Goal: Feedback & Contribution: Submit feedback/report problem

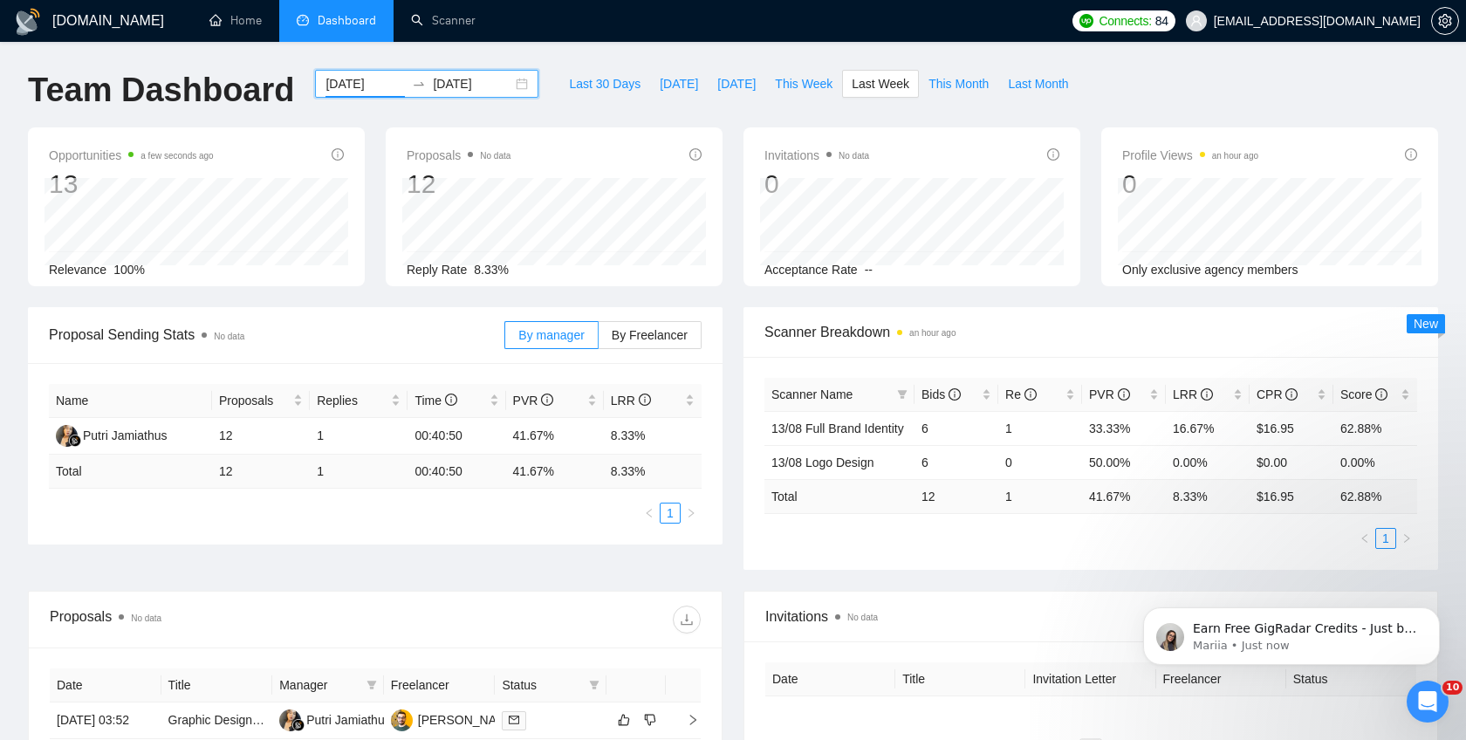
click at [356, 86] on input "[DATE]" at bounding box center [364, 83] width 79 height 19
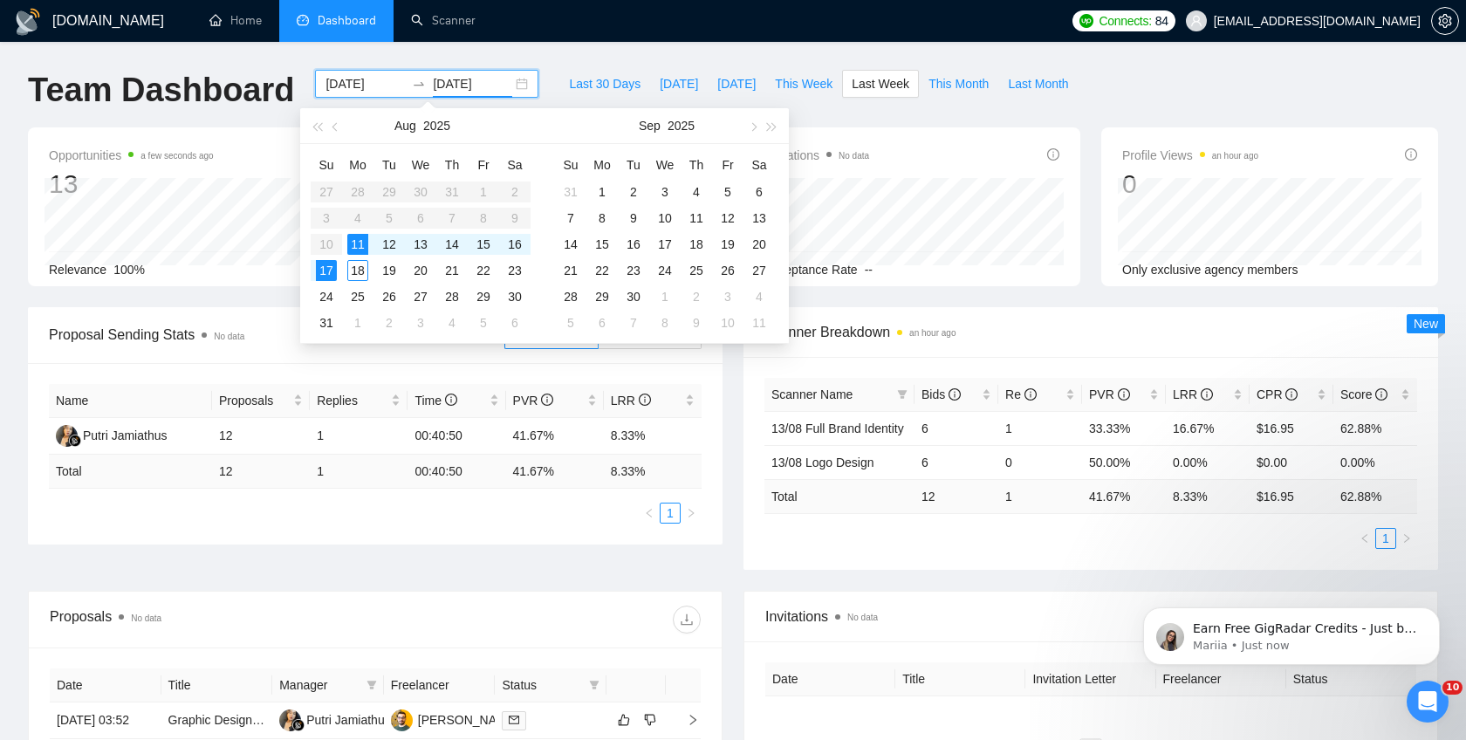
click at [463, 85] on input "[DATE]" at bounding box center [472, 83] width 79 height 19
type input "[DATE]"
click at [333, 317] on div "31" at bounding box center [326, 322] width 21 height 21
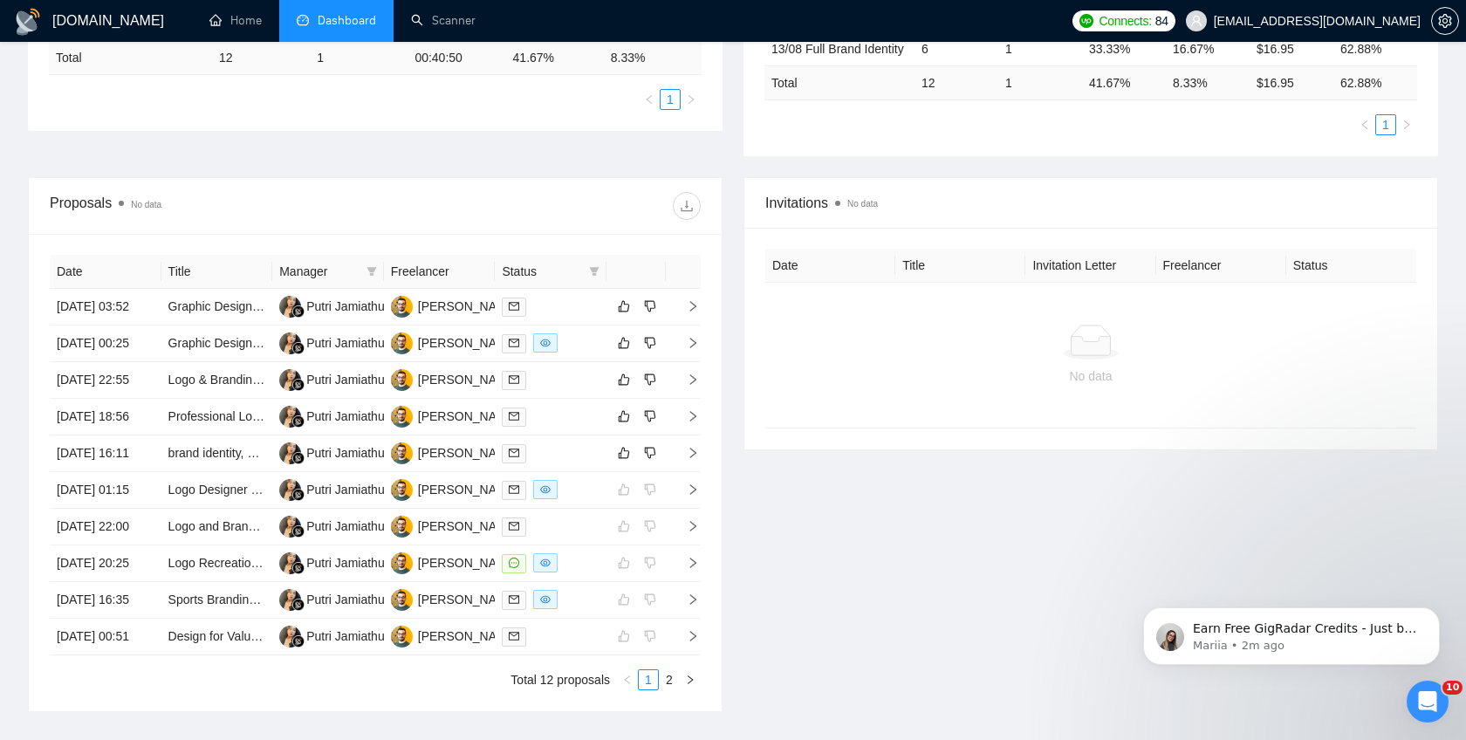
scroll to position [467, 0]
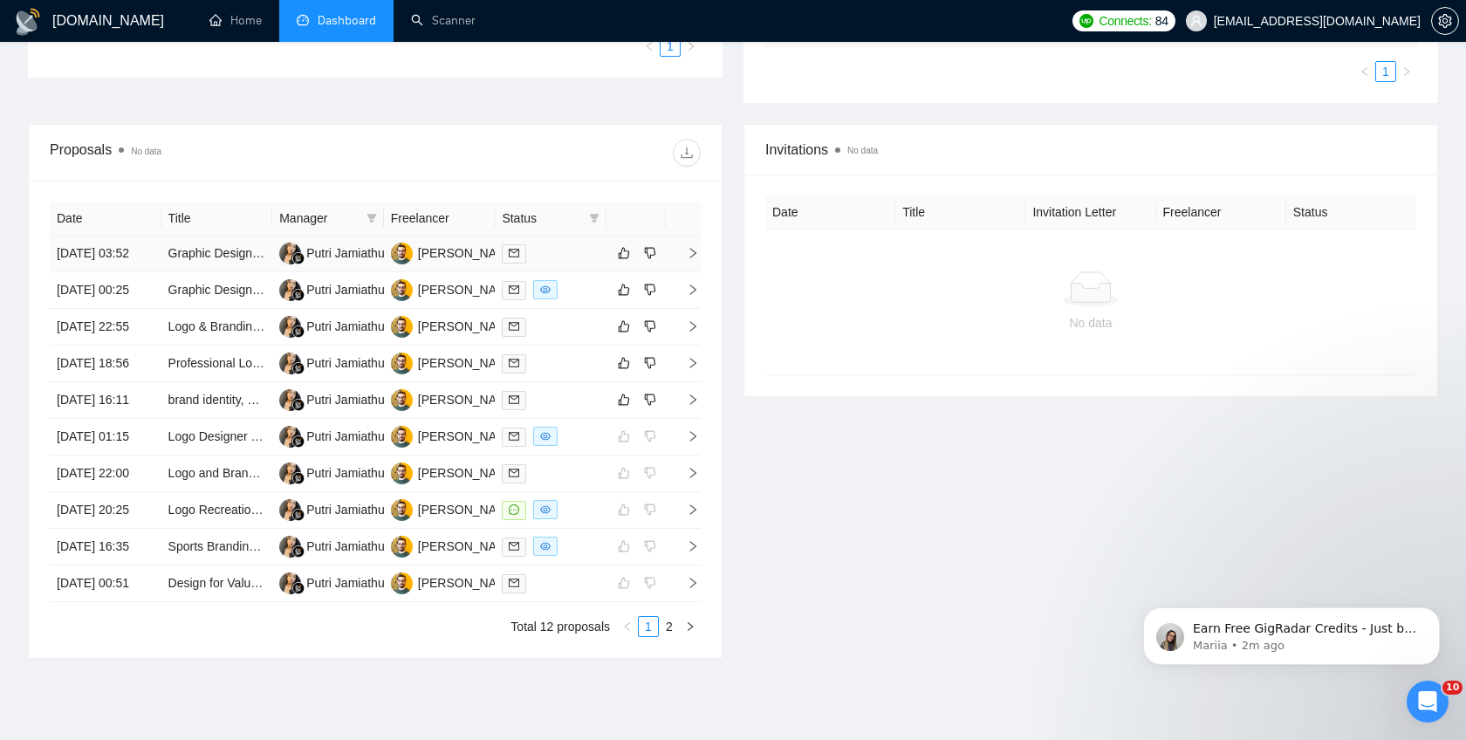
click at [691, 258] on icon "right" at bounding box center [693, 253] width 6 height 10
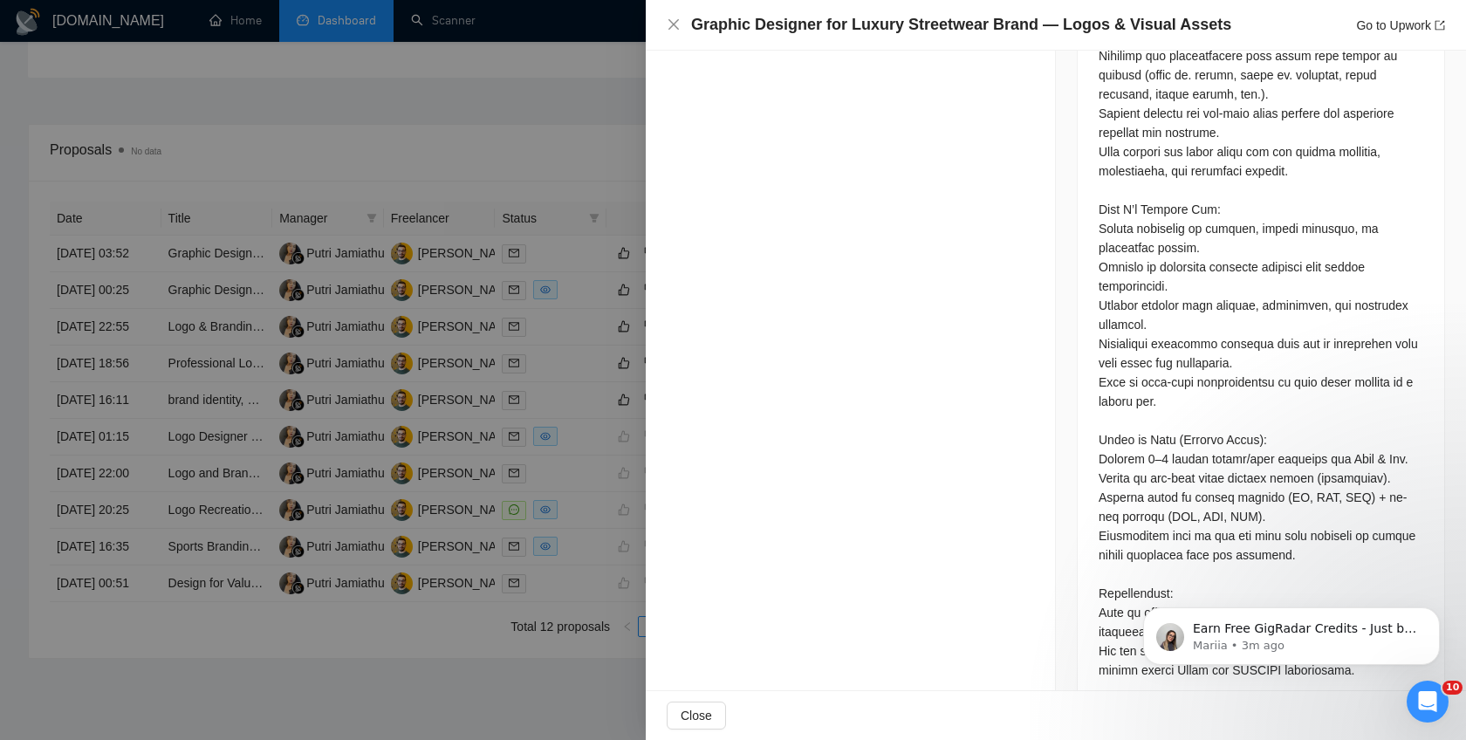
scroll to position [1069, 0]
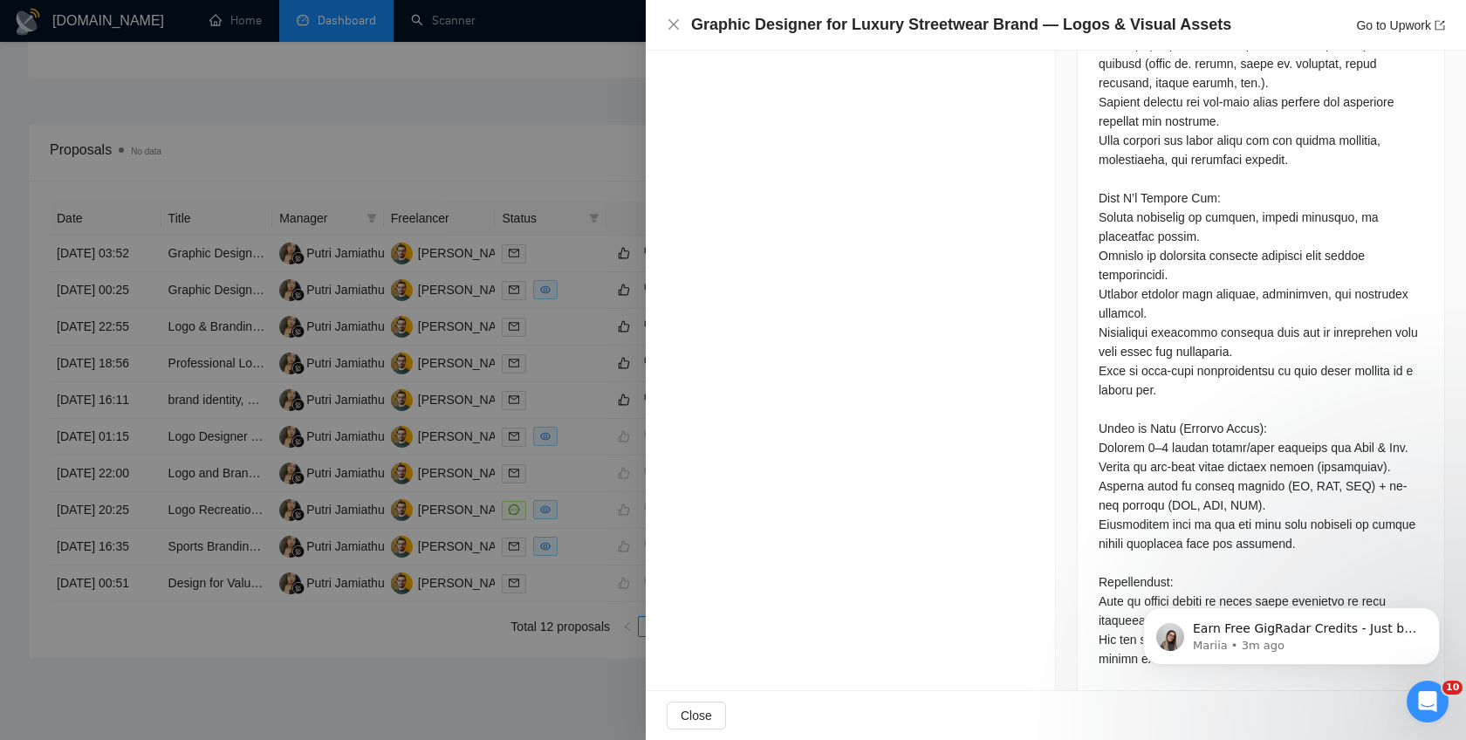
click at [504, 158] on div at bounding box center [733, 370] width 1466 height 740
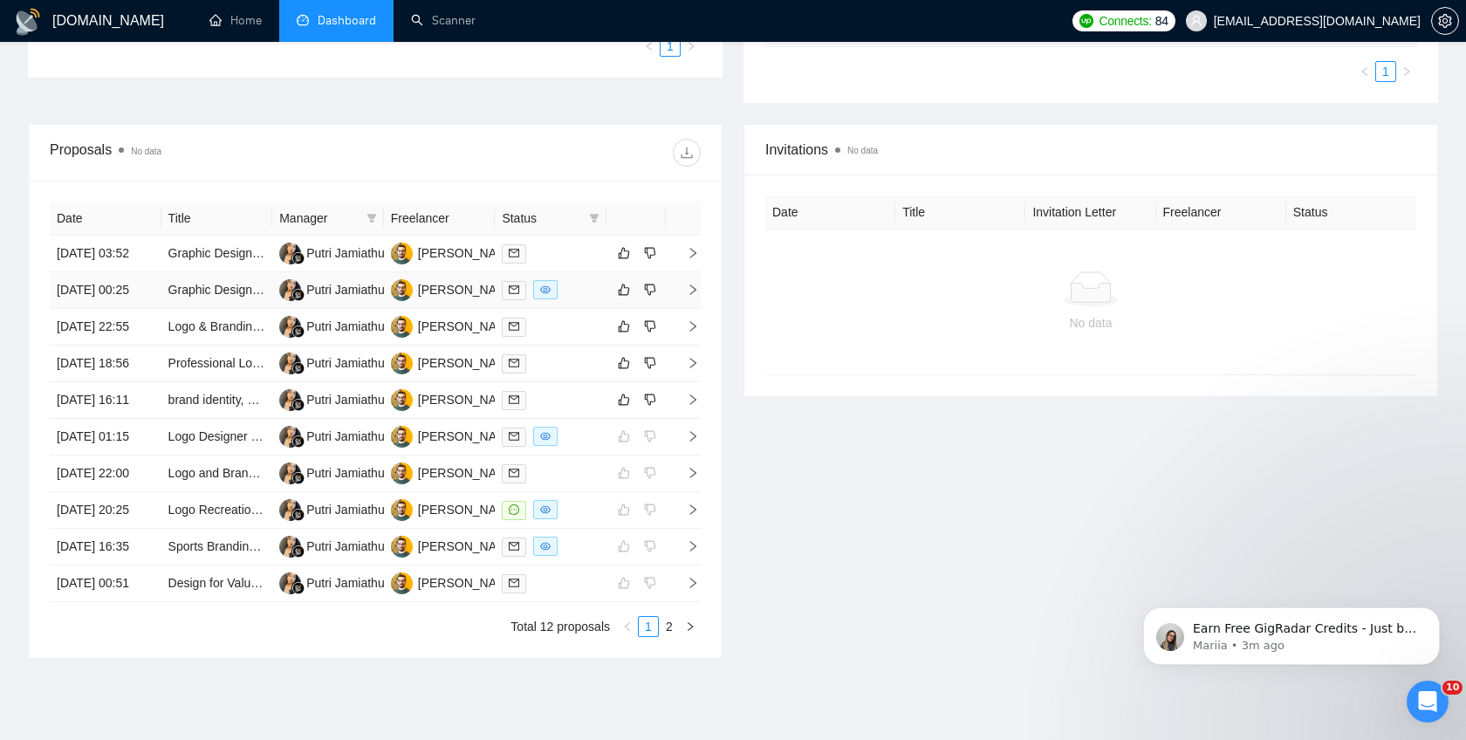
click at [690, 295] on icon "right" at bounding box center [693, 289] width 6 height 10
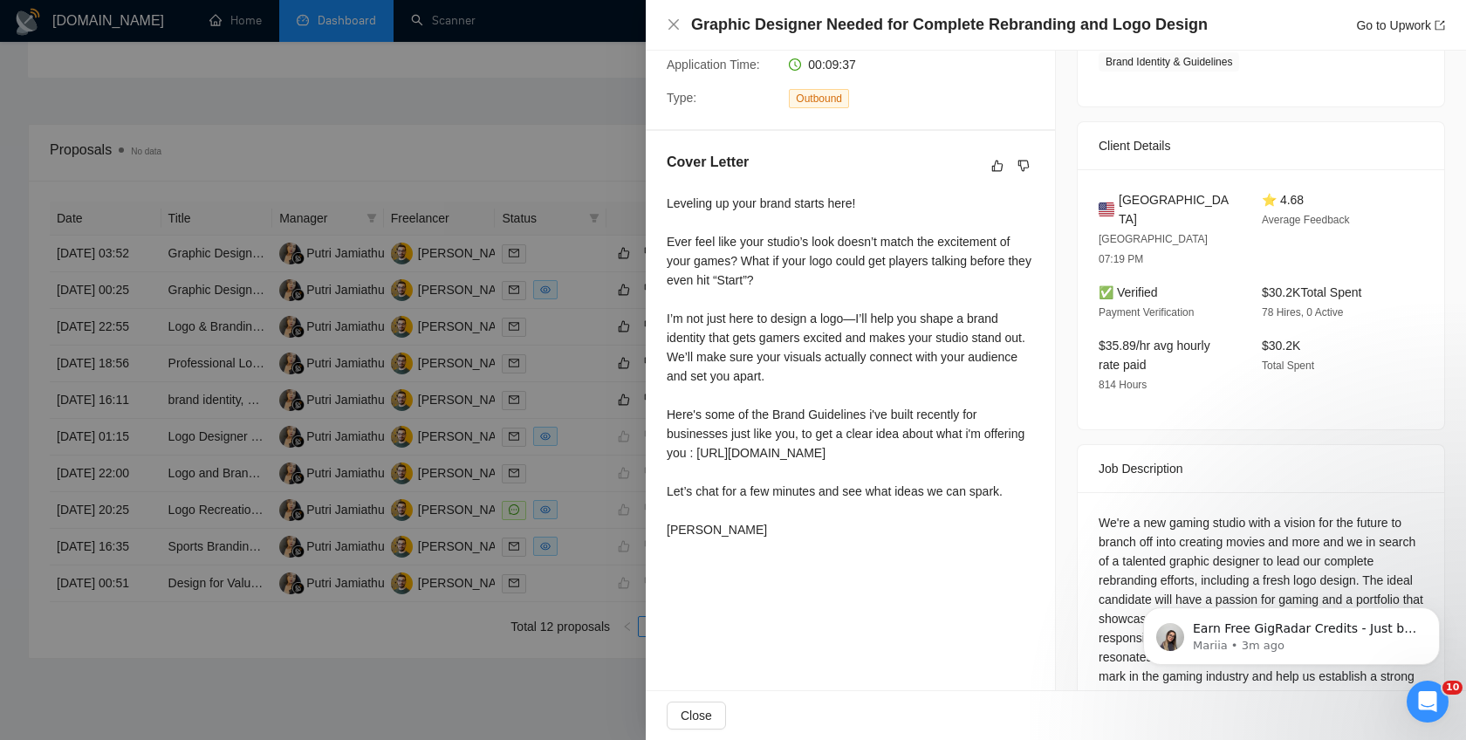
scroll to position [360, 0]
click at [571, 256] on div at bounding box center [733, 370] width 1466 height 740
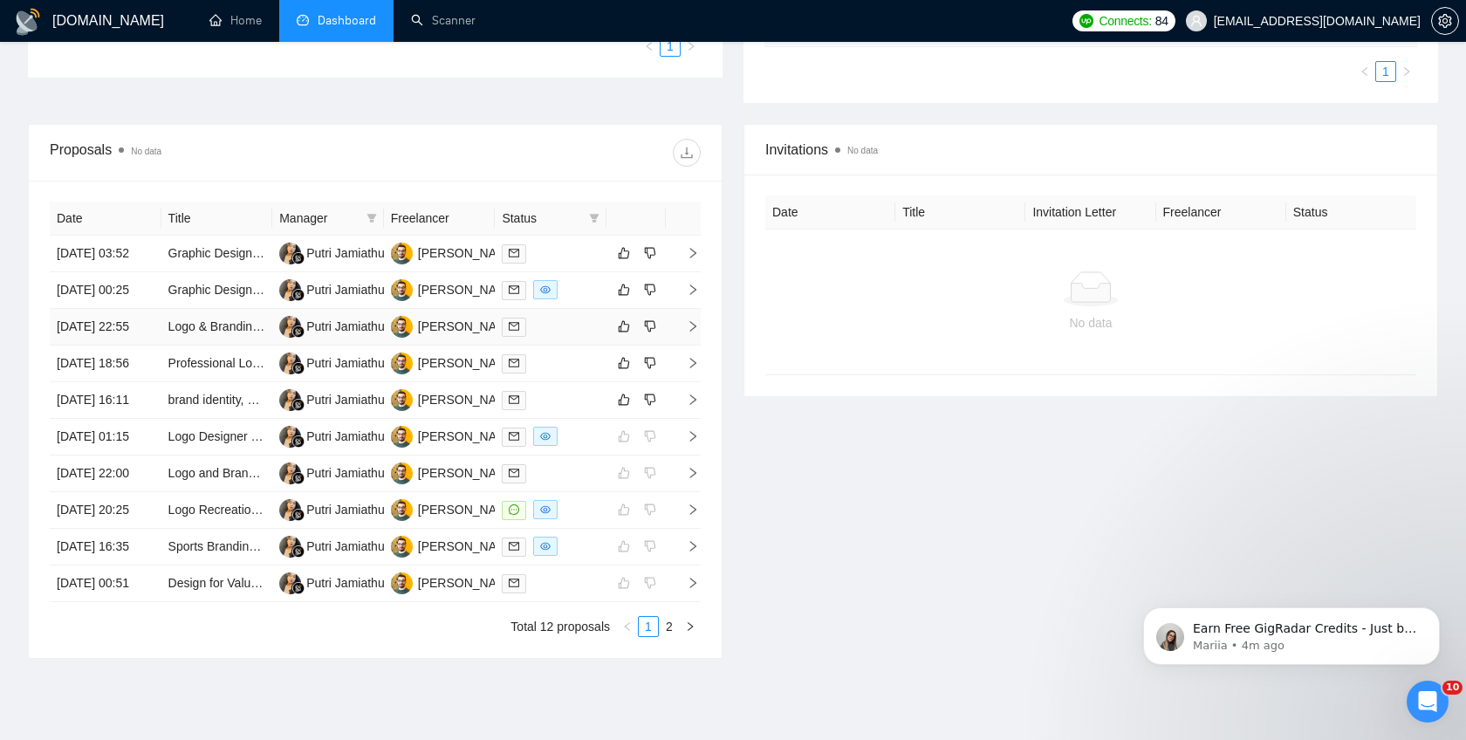
click at [691, 332] on icon "right" at bounding box center [693, 326] width 6 height 10
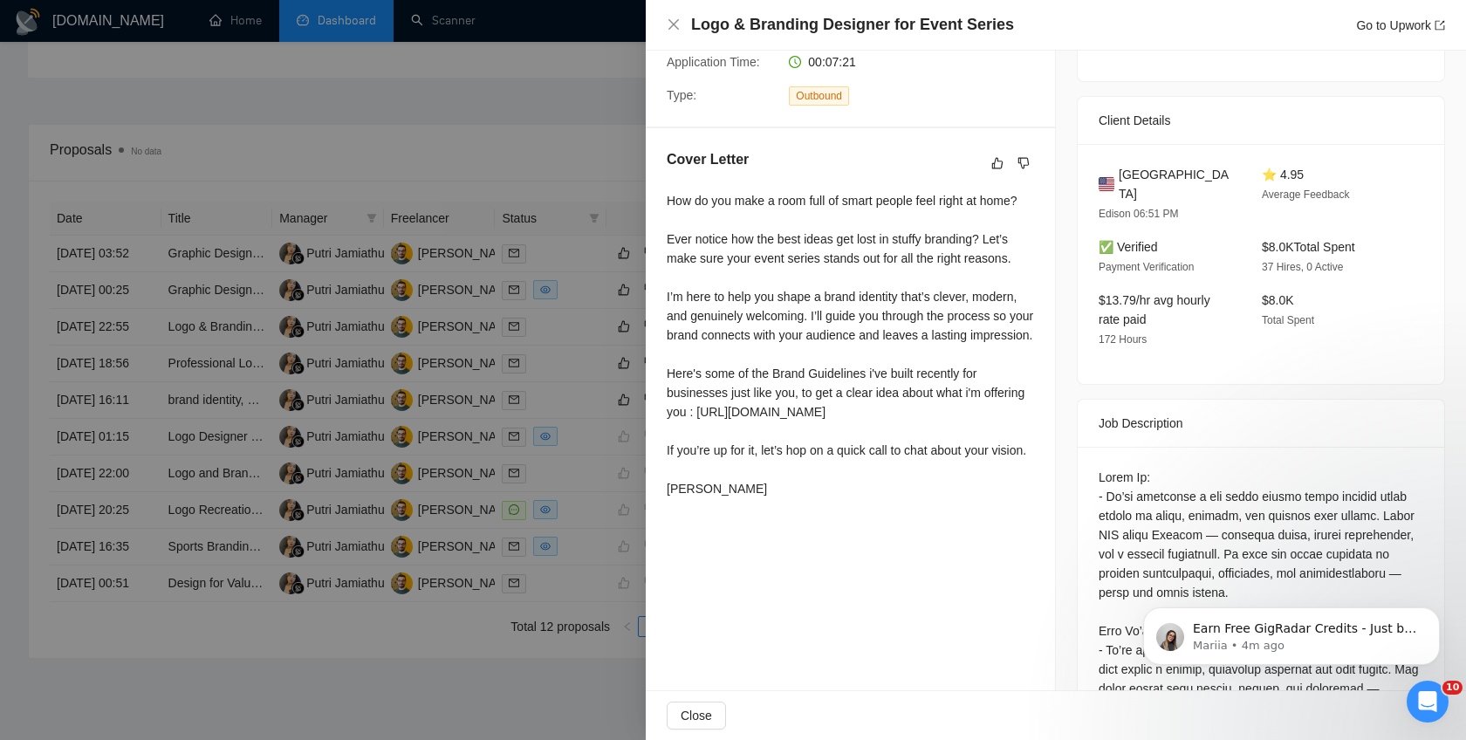
click at [486, 147] on div at bounding box center [733, 370] width 1466 height 740
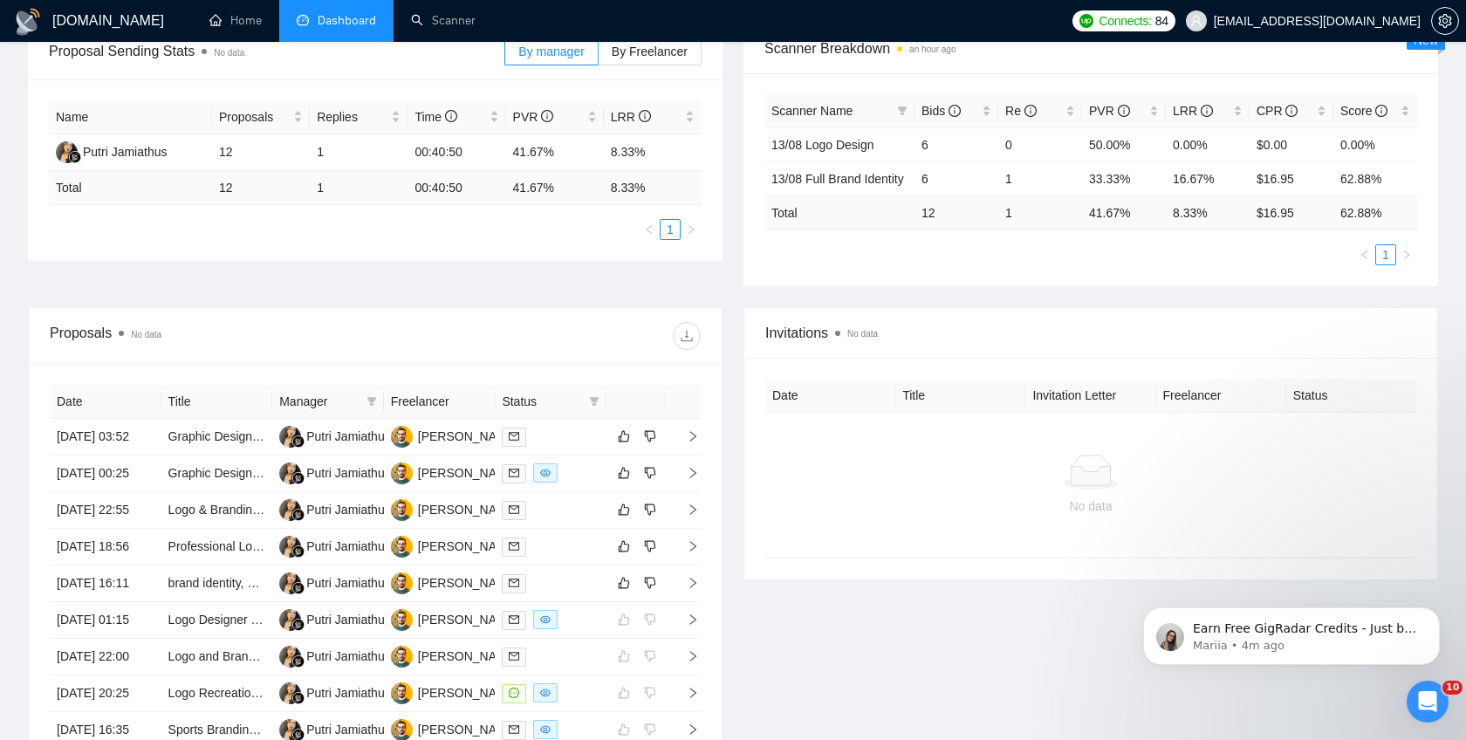
scroll to position [0, 0]
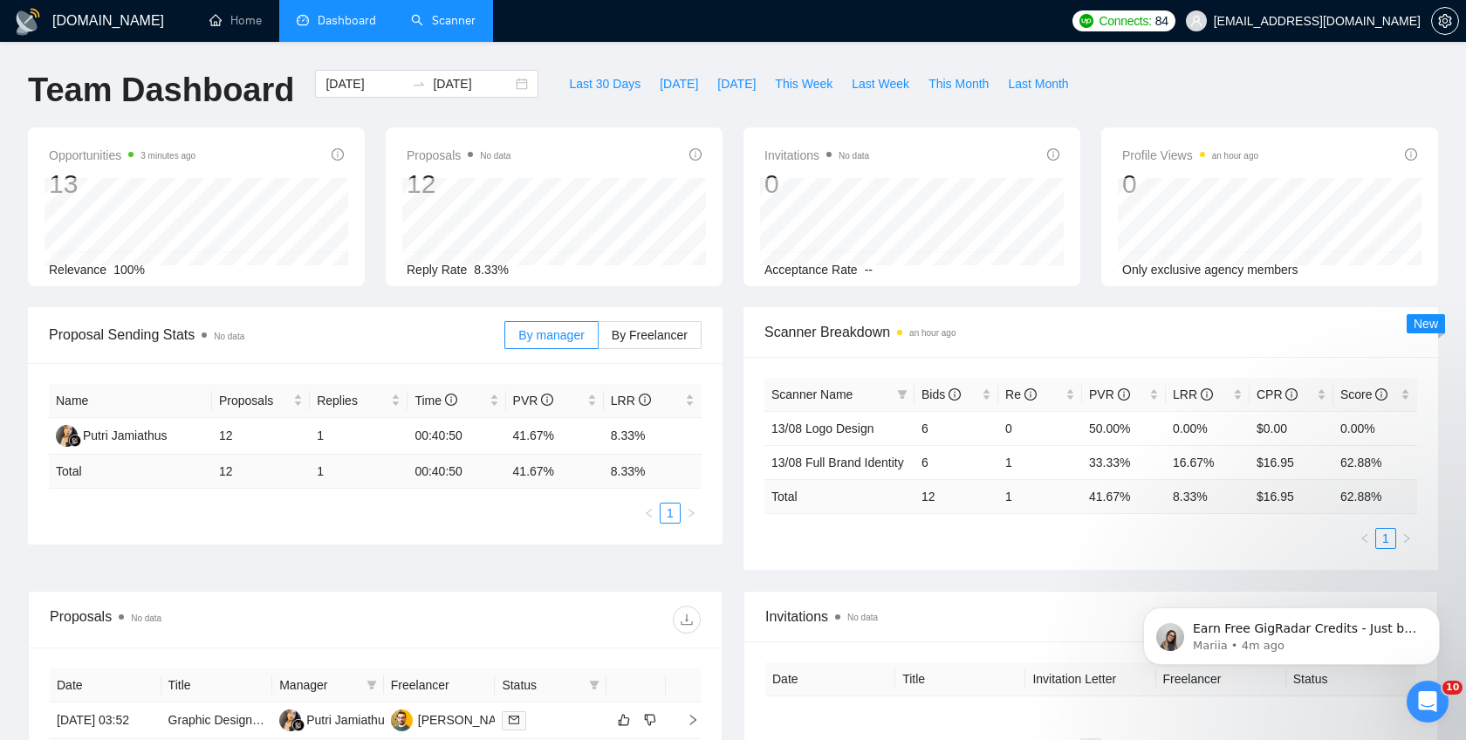
click at [437, 28] on link "Scanner" at bounding box center [443, 20] width 65 height 15
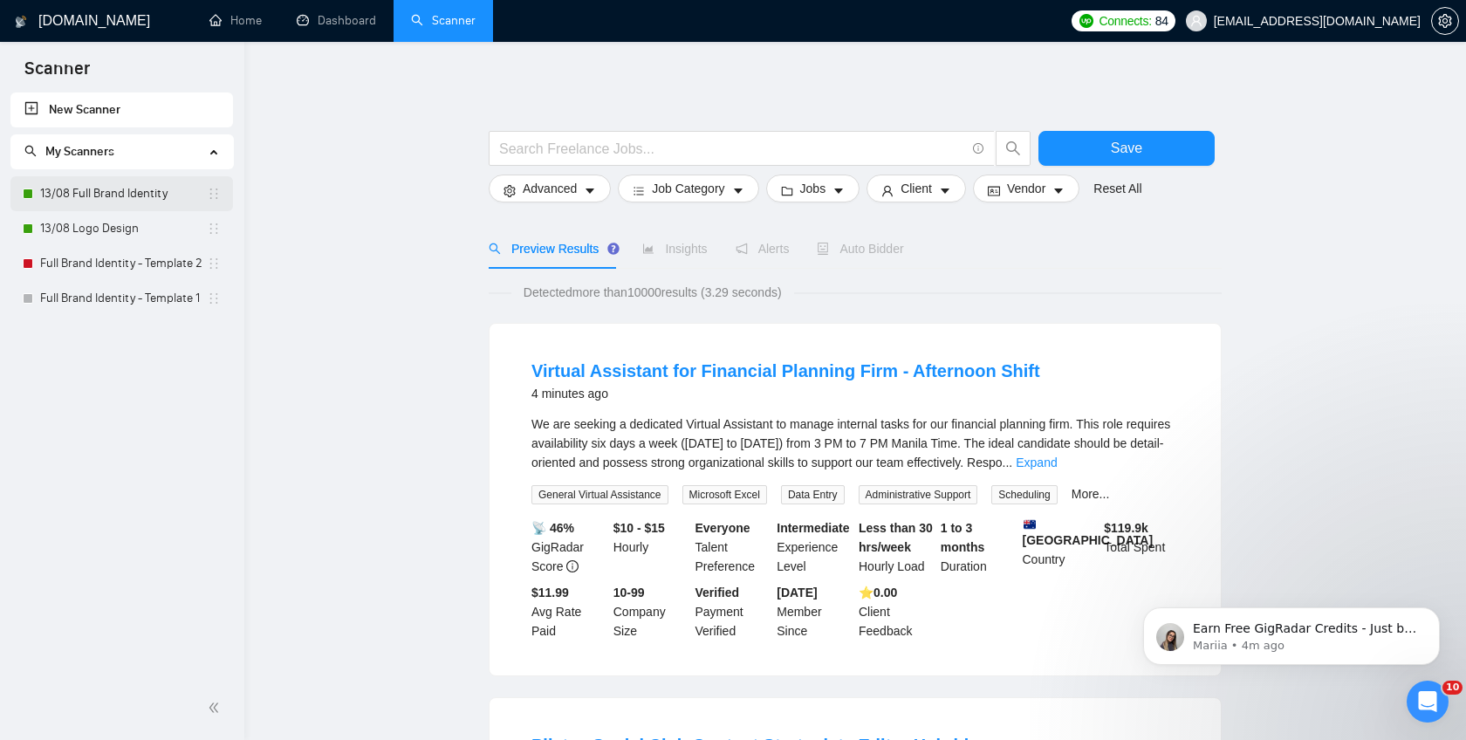
click at [113, 196] on link "13/08 Full Brand Identity" at bounding box center [123, 193] width 167 height 35
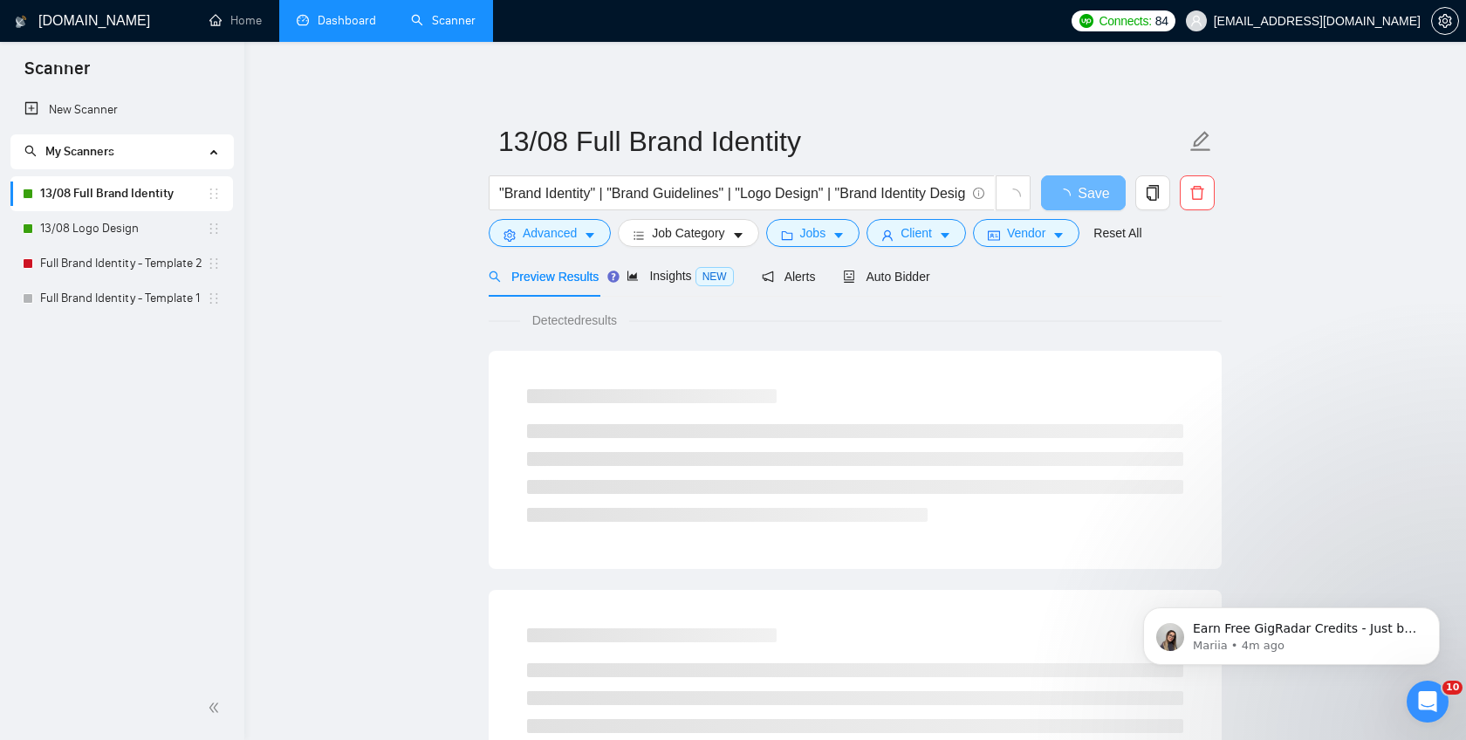
click at [336, 28] on link "Dashboard" at bounding box center [336, 20] width 79 height 15
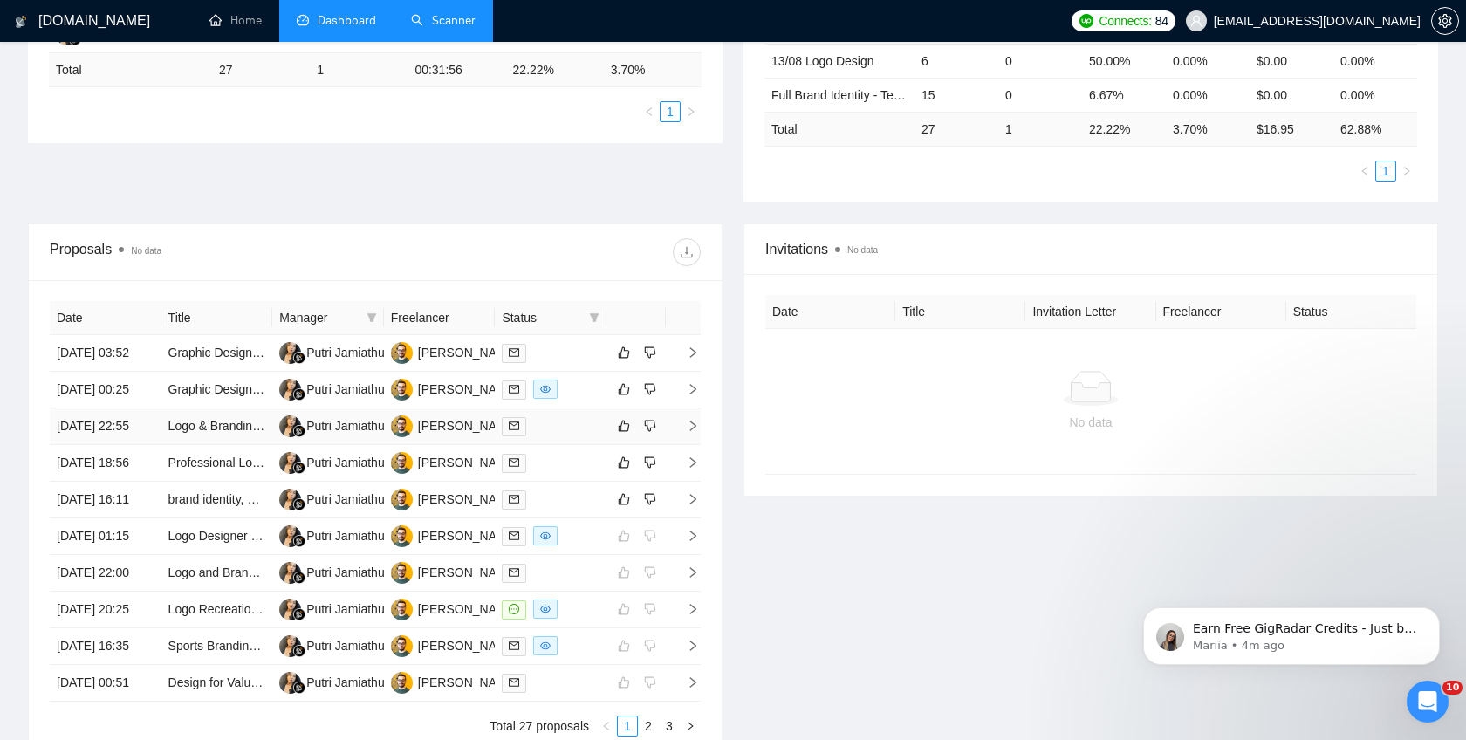
scroll to position [416, 0]
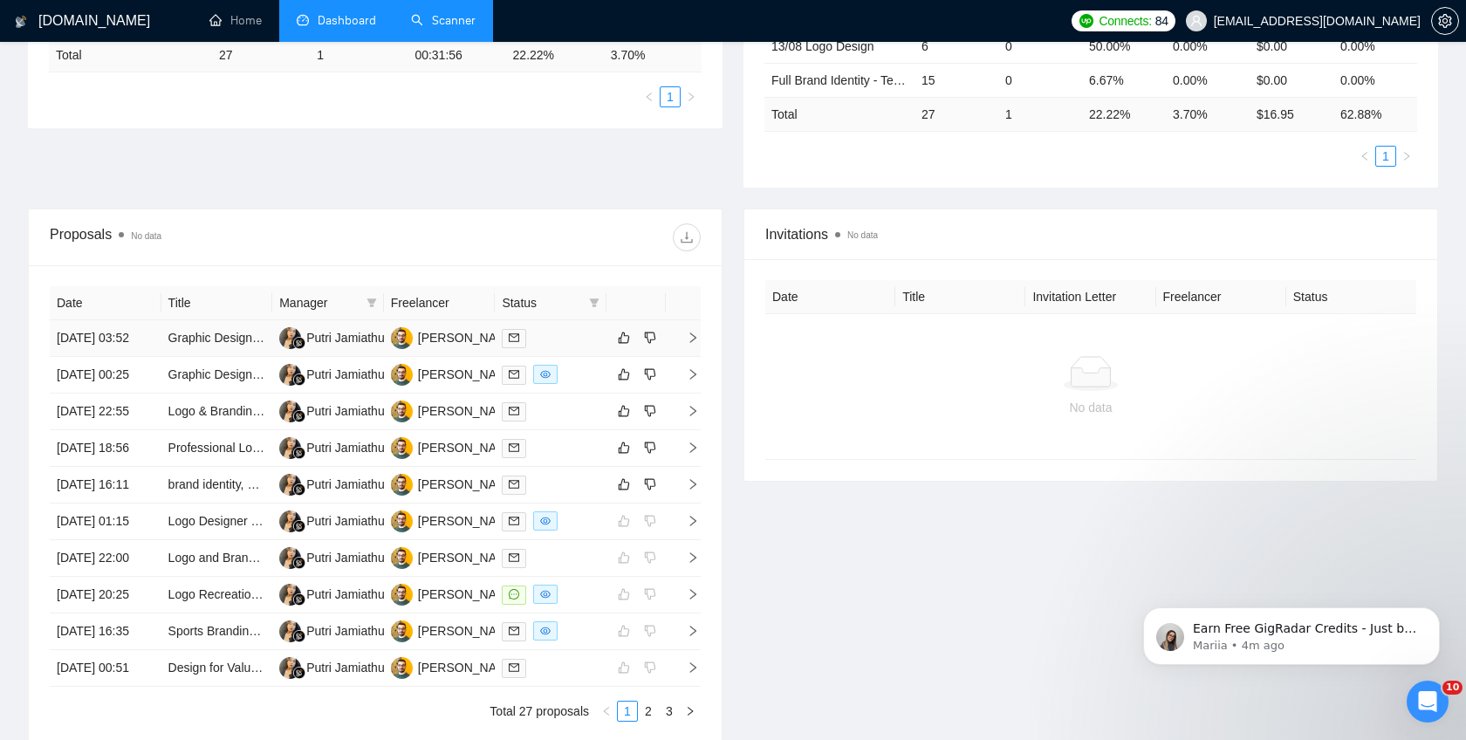
click at [691, 344] on icon "right" at bounding box center [693, 338] width 12 height 12
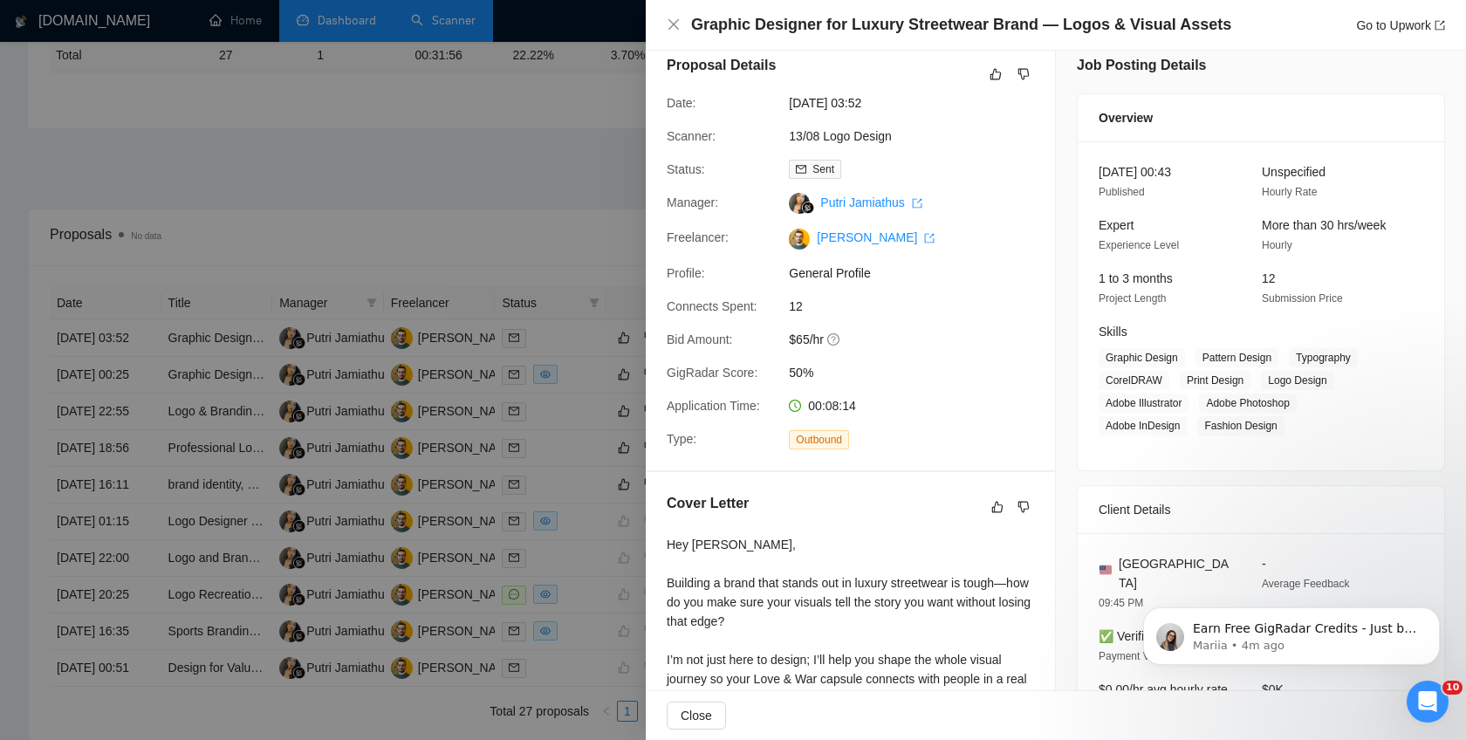
scroll to position [16, 0]
click at [566, 338] on div at bounding box center [733, 370] width 1466 height 740
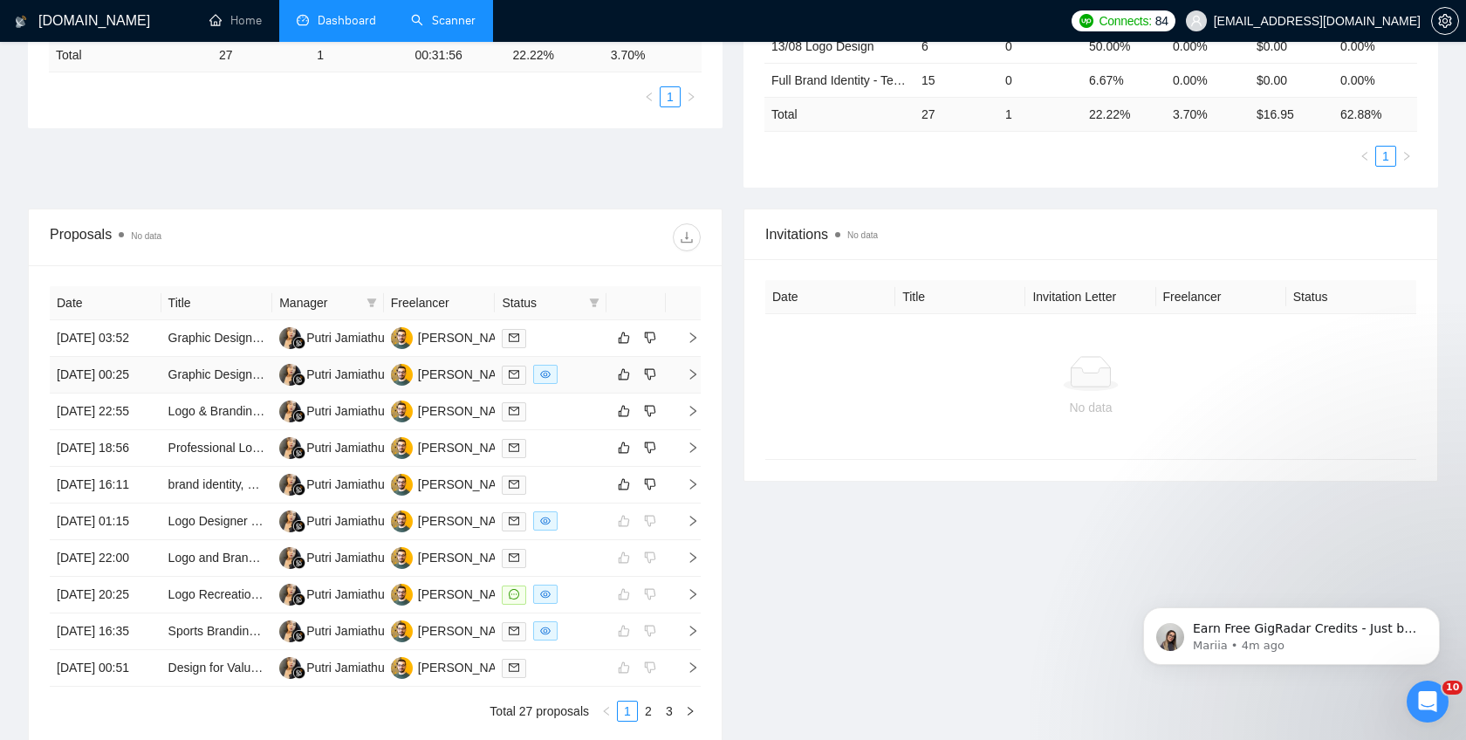
click at [690, 380] on icon "right" at bounding box center [693, 374] width 12 height 12
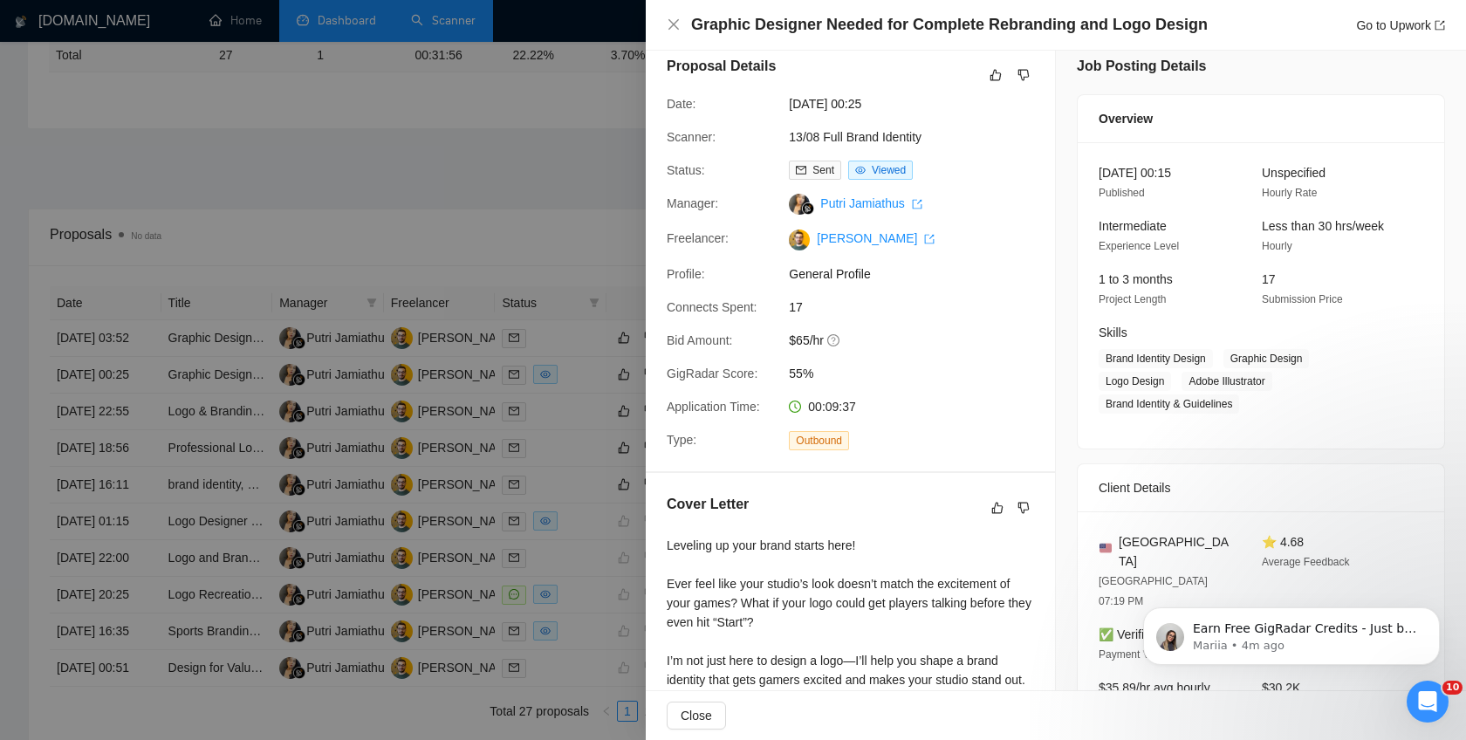
click at [584, 266] on div at bounding box center [733, 370] width 1466 height 740
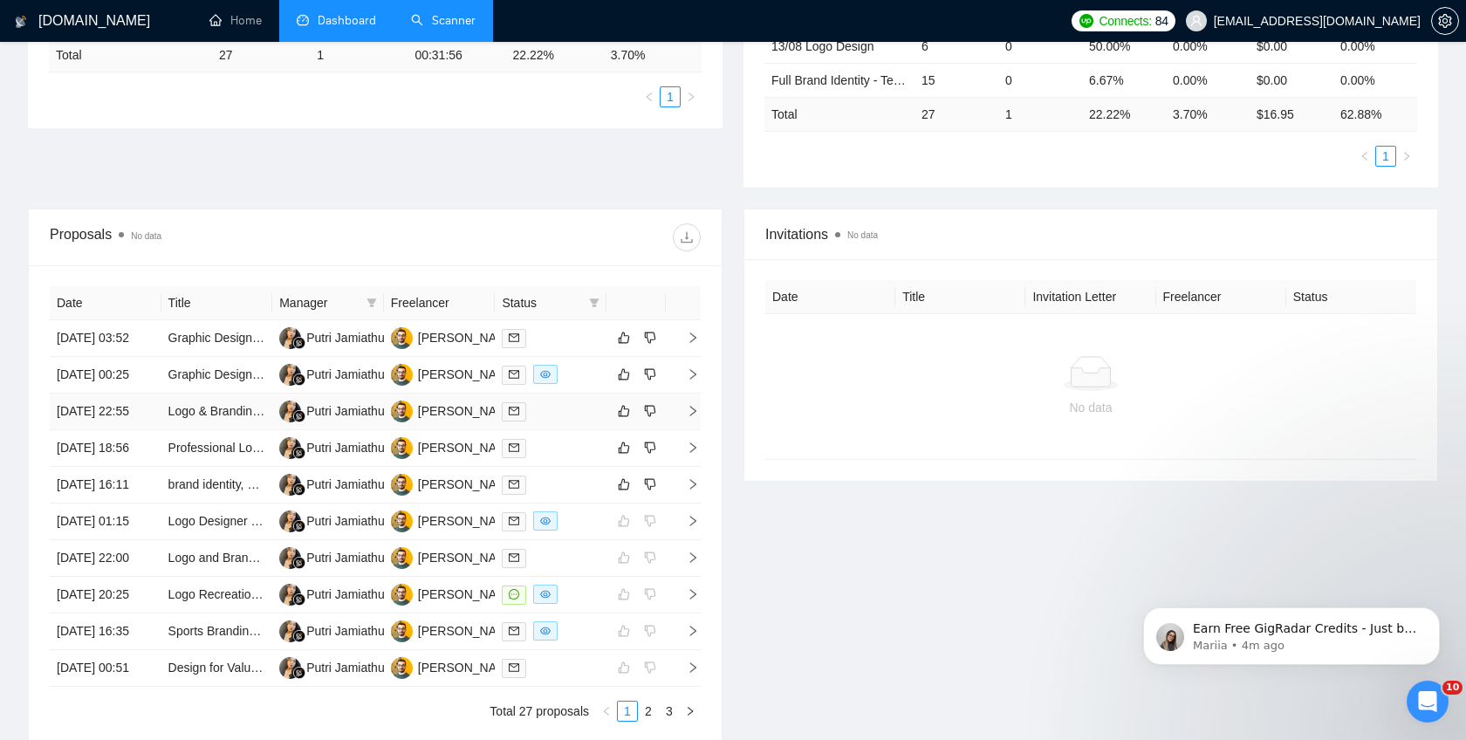
click at [689, 417] on icon "right" at bounding box center [693, 411] width 12 height 12
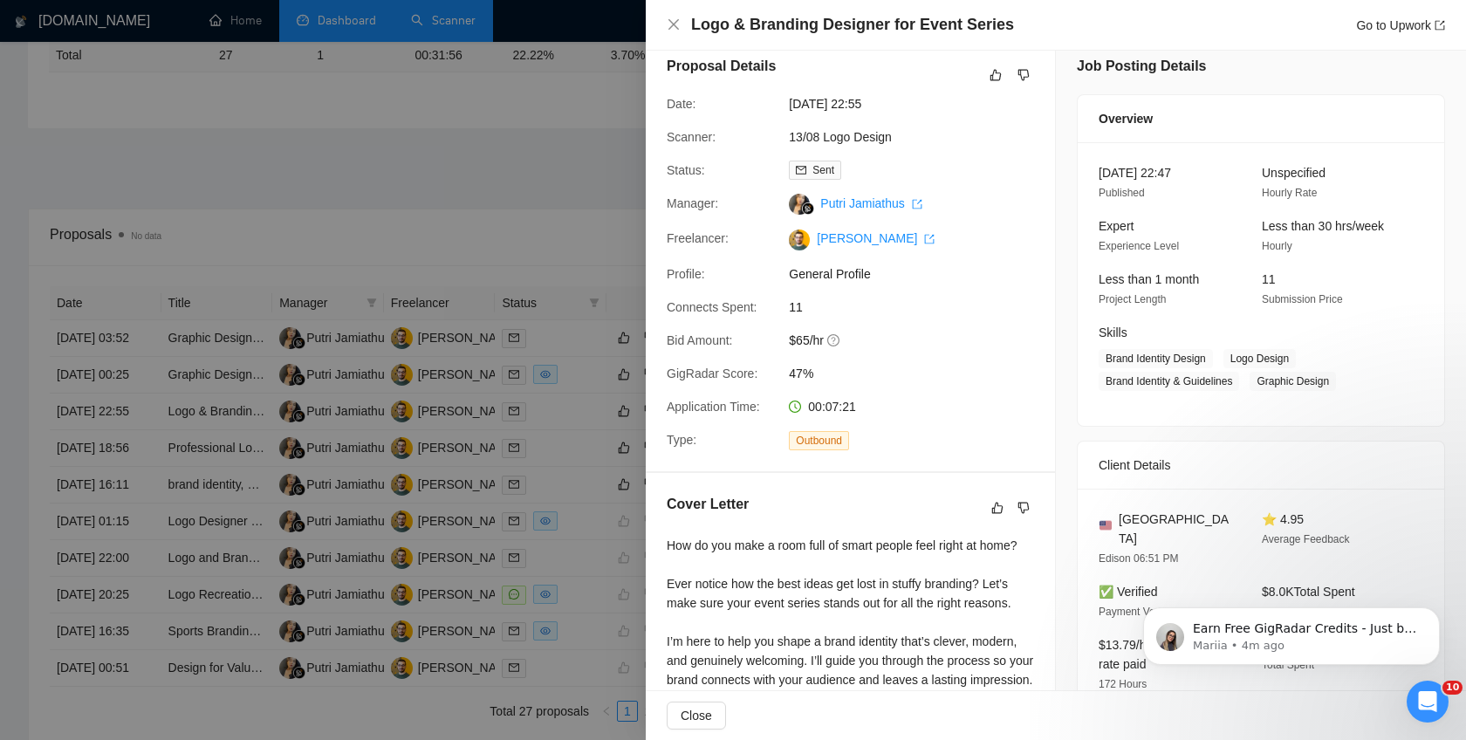
click at [629, 446] on div at bounding box center [733, 370] width 1466 height 740
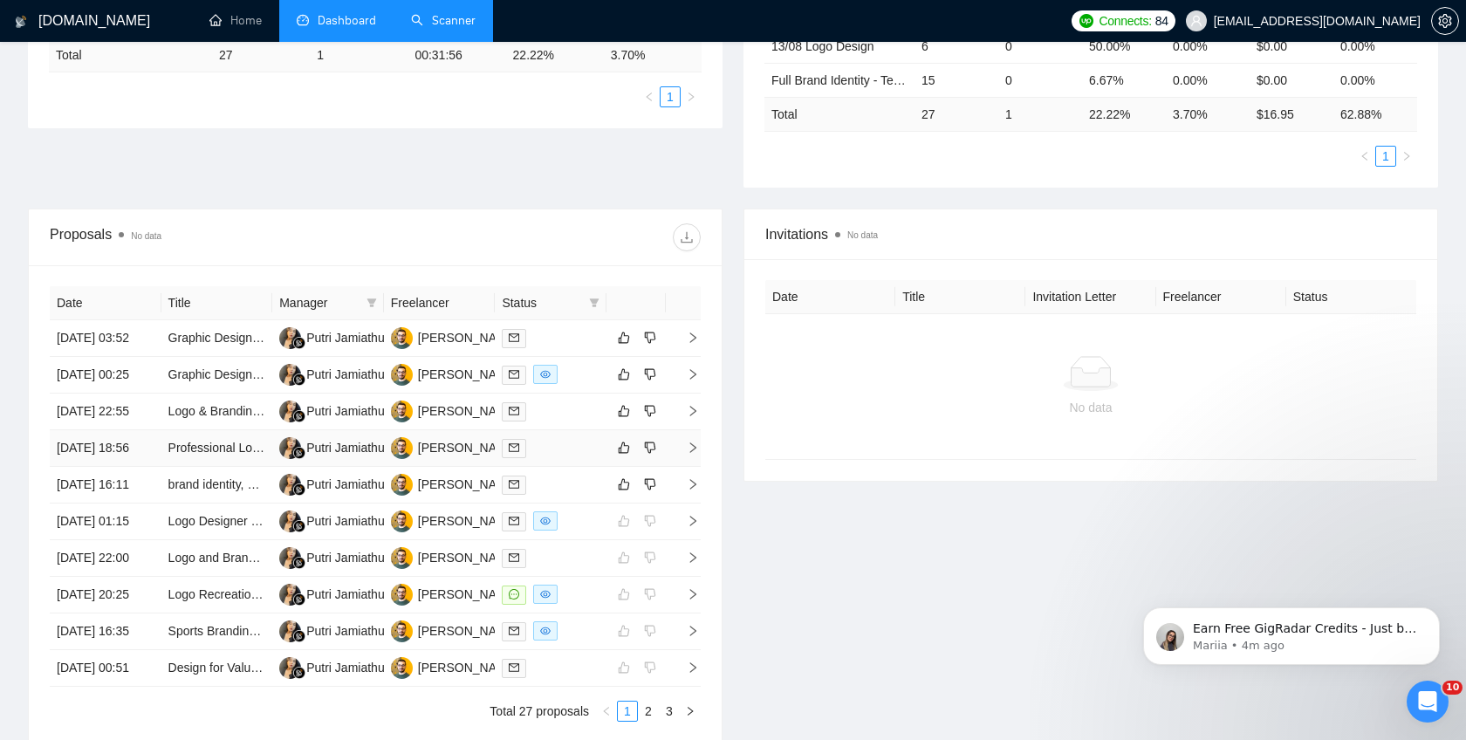
click at [691, 467] on td at bounding box center [683, 448] width 35 height 37
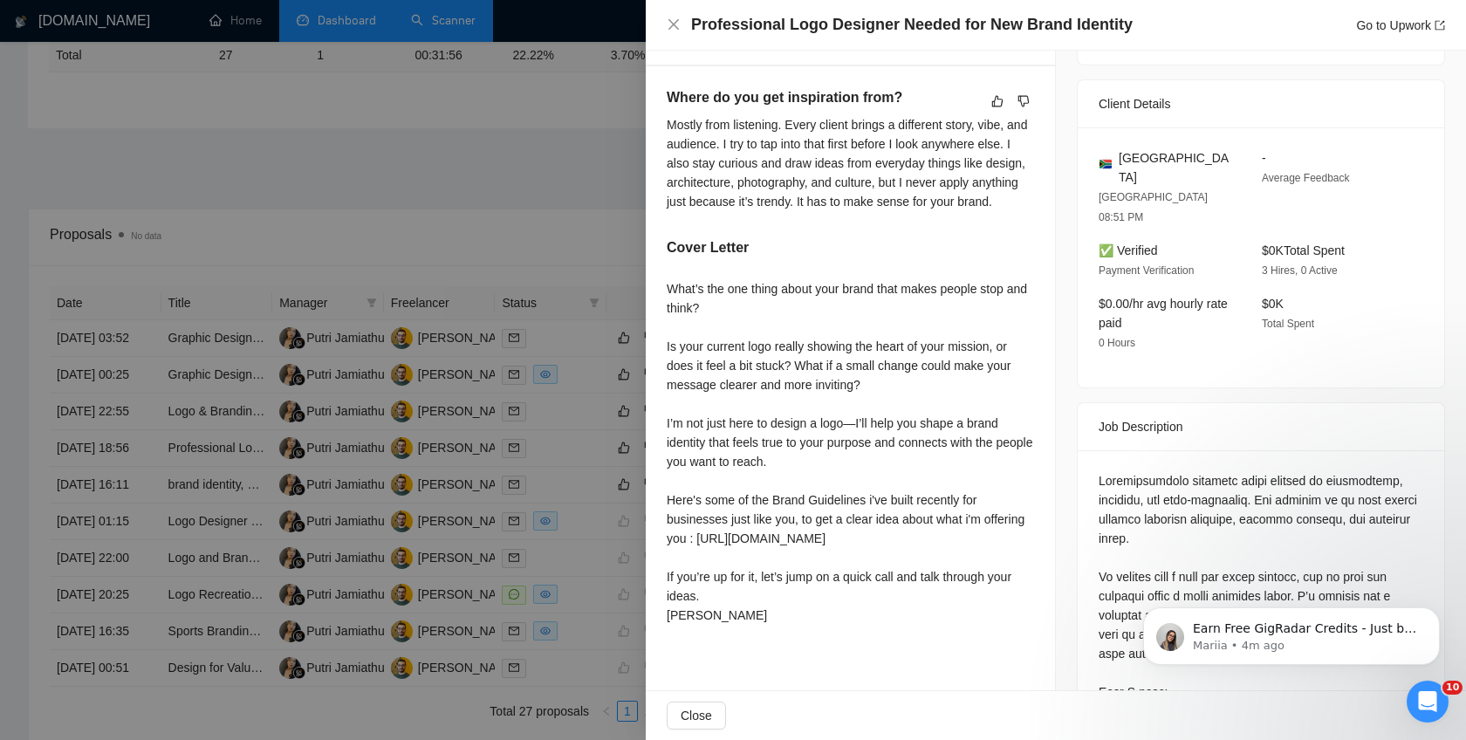
scroll to position [426, 0]
click at [575, 446] on div at bounding box center [733, 370] width 1466 height 740
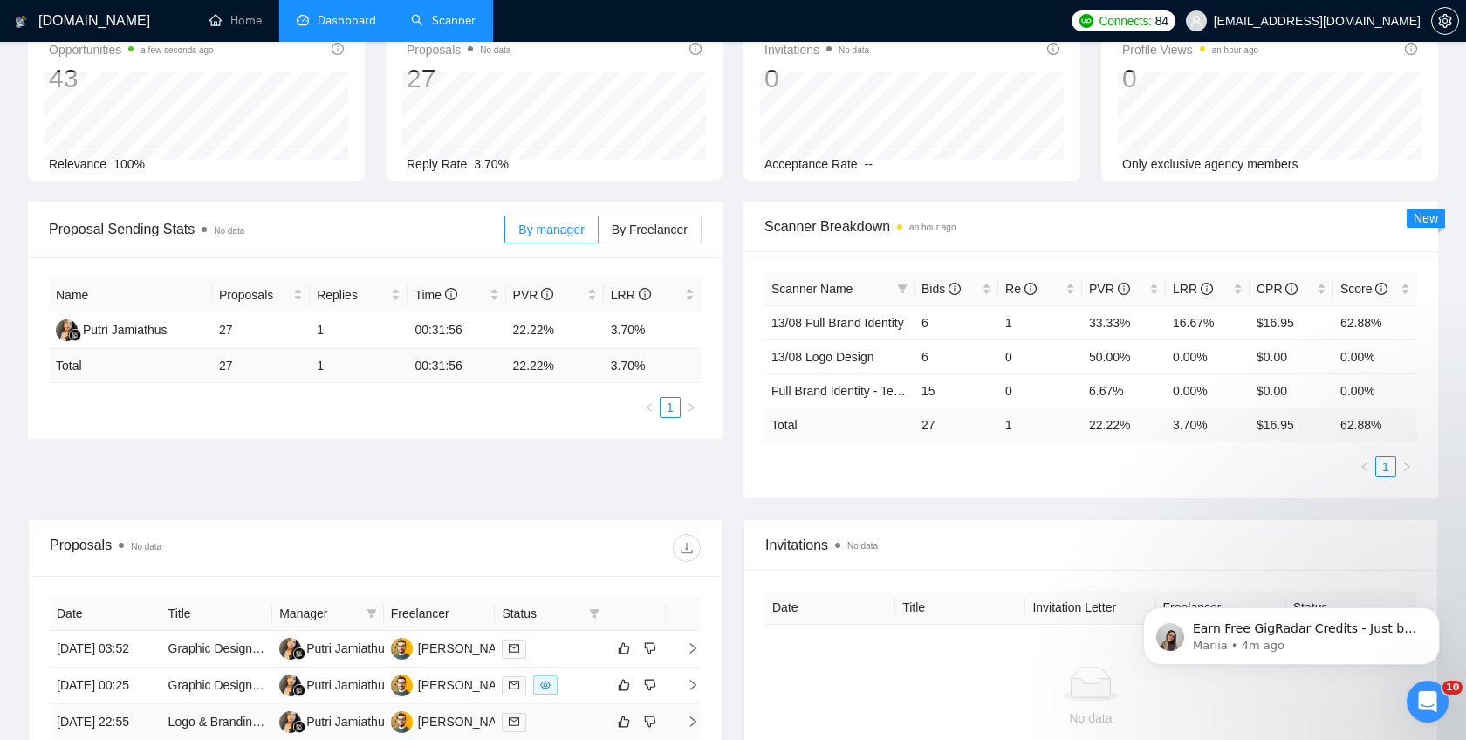
scroll to position [0, 0]
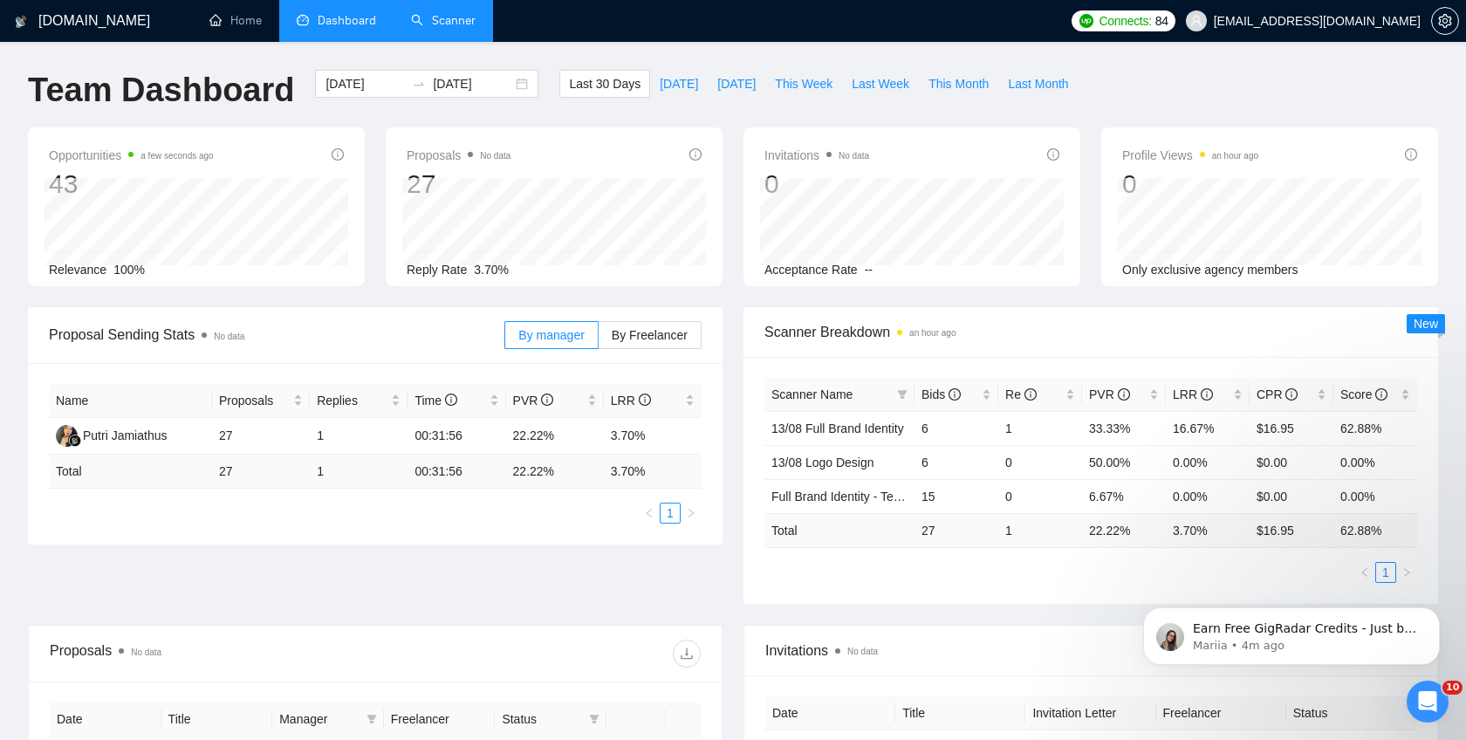
click at [453, 39] on li "Scanner" at bounding box center [443, 21] width 99 height 42
click at [454, 21] on link "Scanner" at bounding box center [443, 20] width 65 height 15
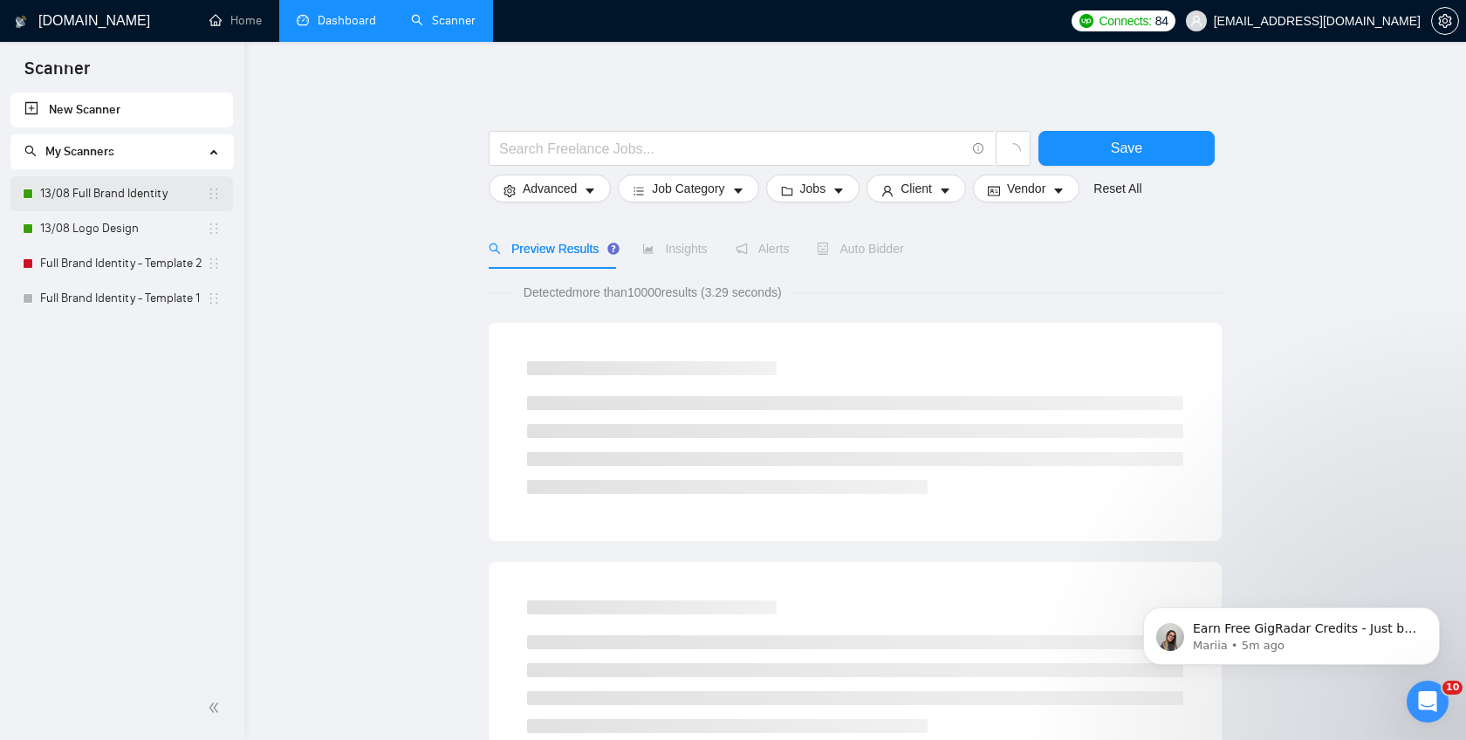
click at [145, 194] on link "13/08 Full Brand Identity" at bounding box center [123, 193] width 167 height 35
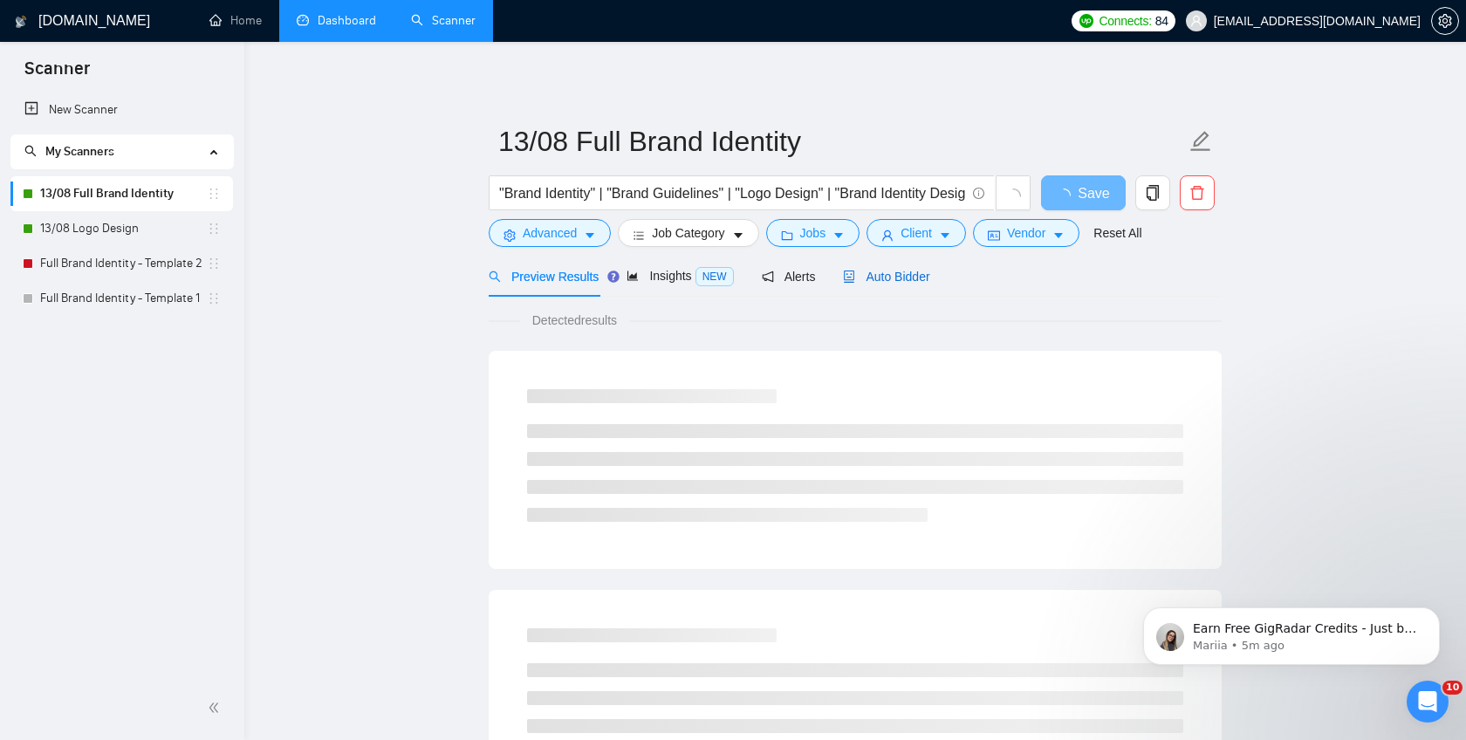
click at [918, 284] on div "Auto Bidder" at bounding box center [886, 276] width 86 height 19
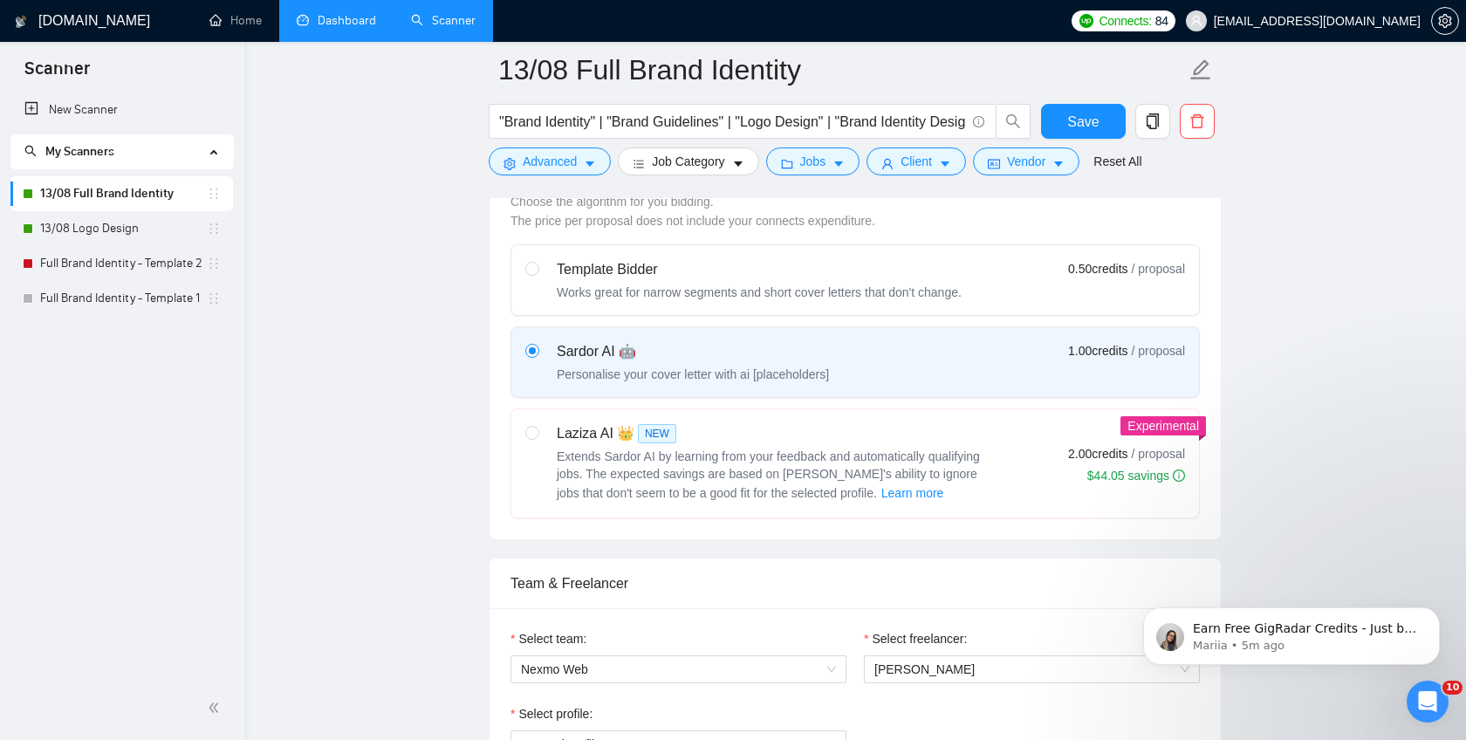
scroll to position [524, 0]
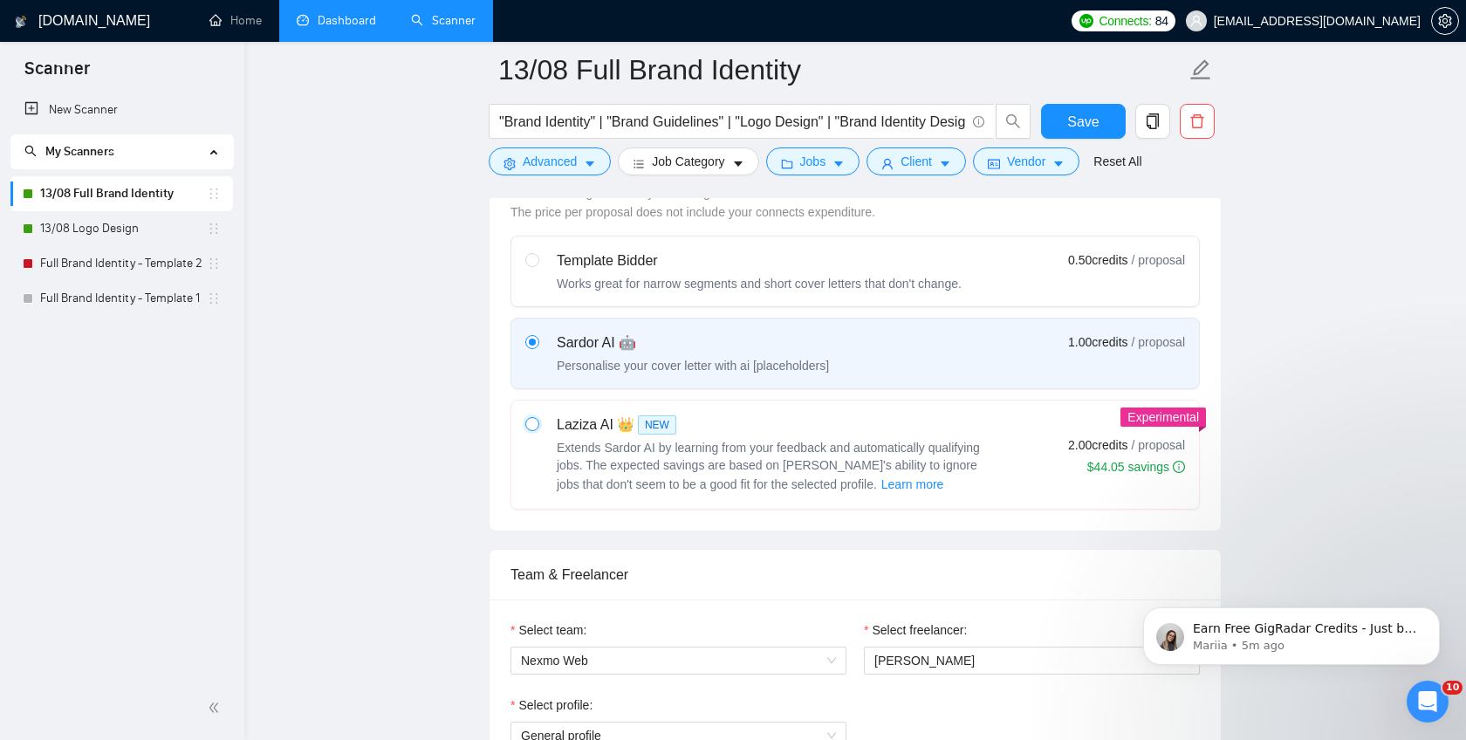
click at [534, 423] on input "radio" at bounding box center [531, 423] width 12 height 12
radio input "true"
radio input "false"
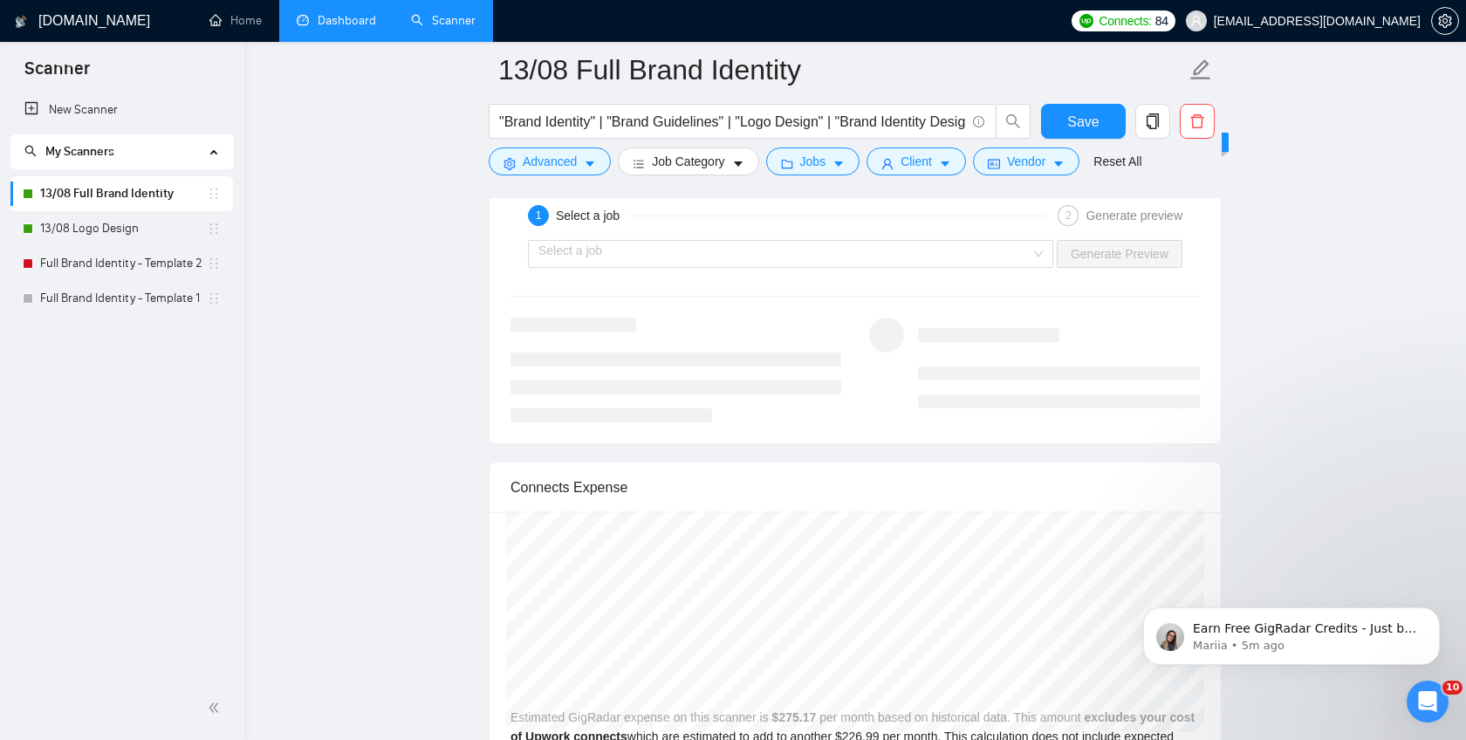
scroll to position [3448, 0]
click at [1025, 254] on input "search" at bounding box center [784, 252] width 492 height 26
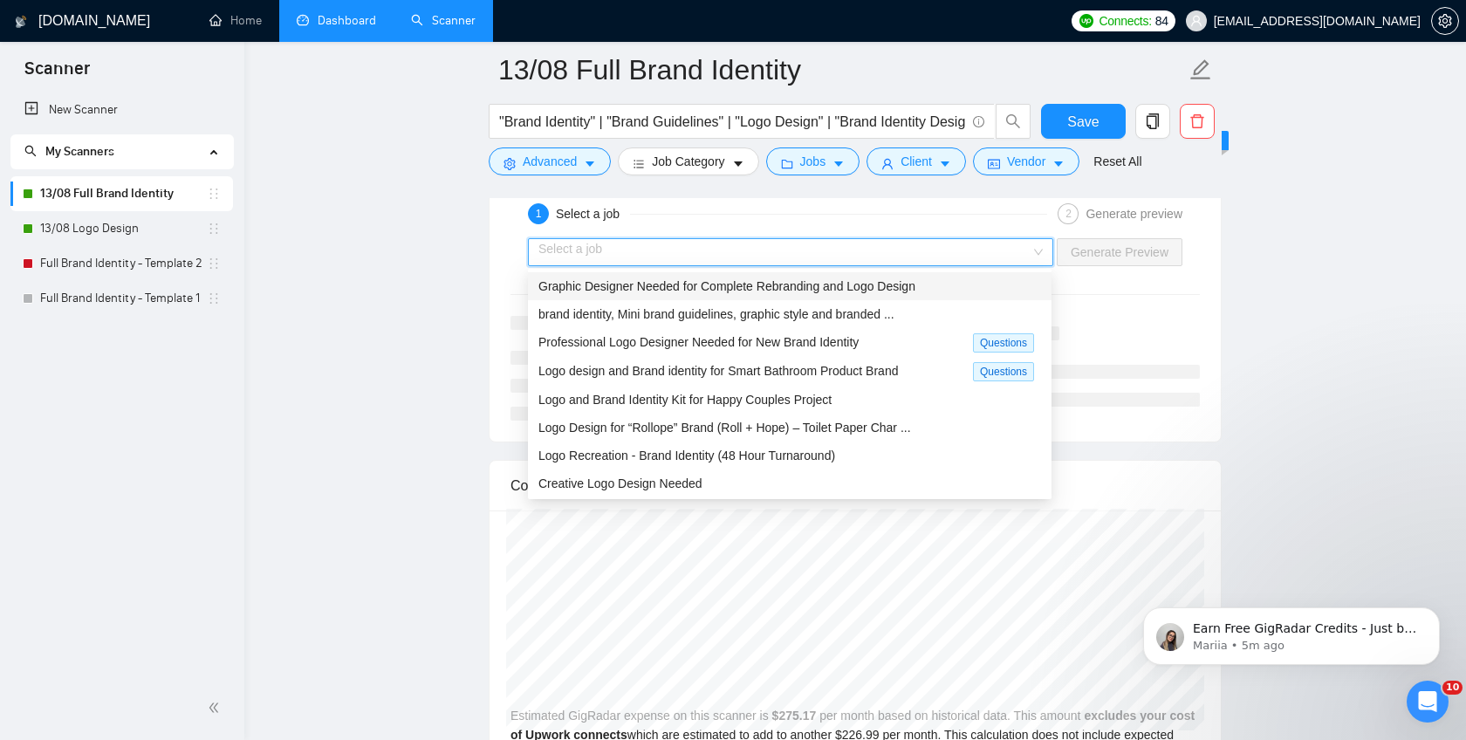
click at [927, 290] on div "Graphic Designer Needed for Complete Rebranding and Logo Design" at bounding box center [789, 286] width 503 height 19
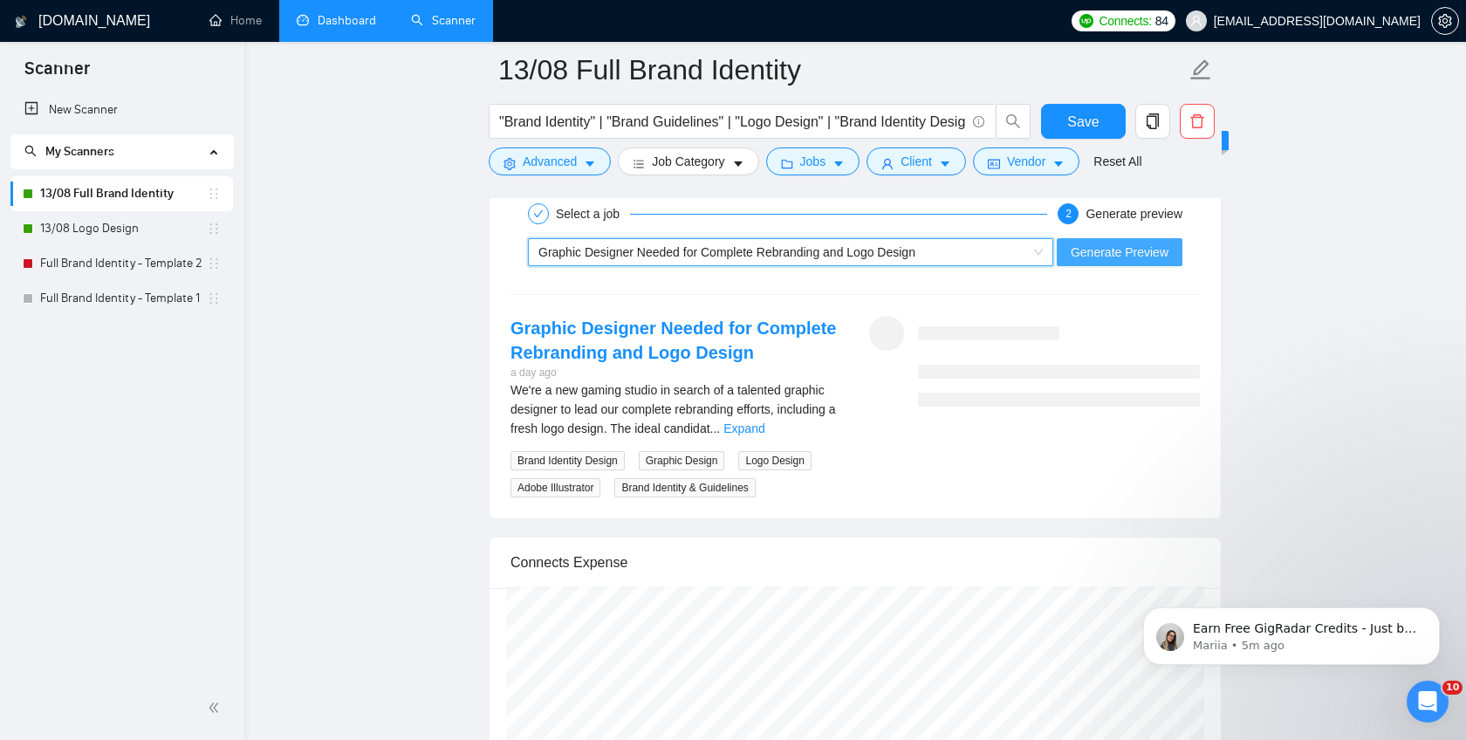
click at [1100, 247] on span "Generate Preview" at bounding box center [1120, 252] width 98 height 19
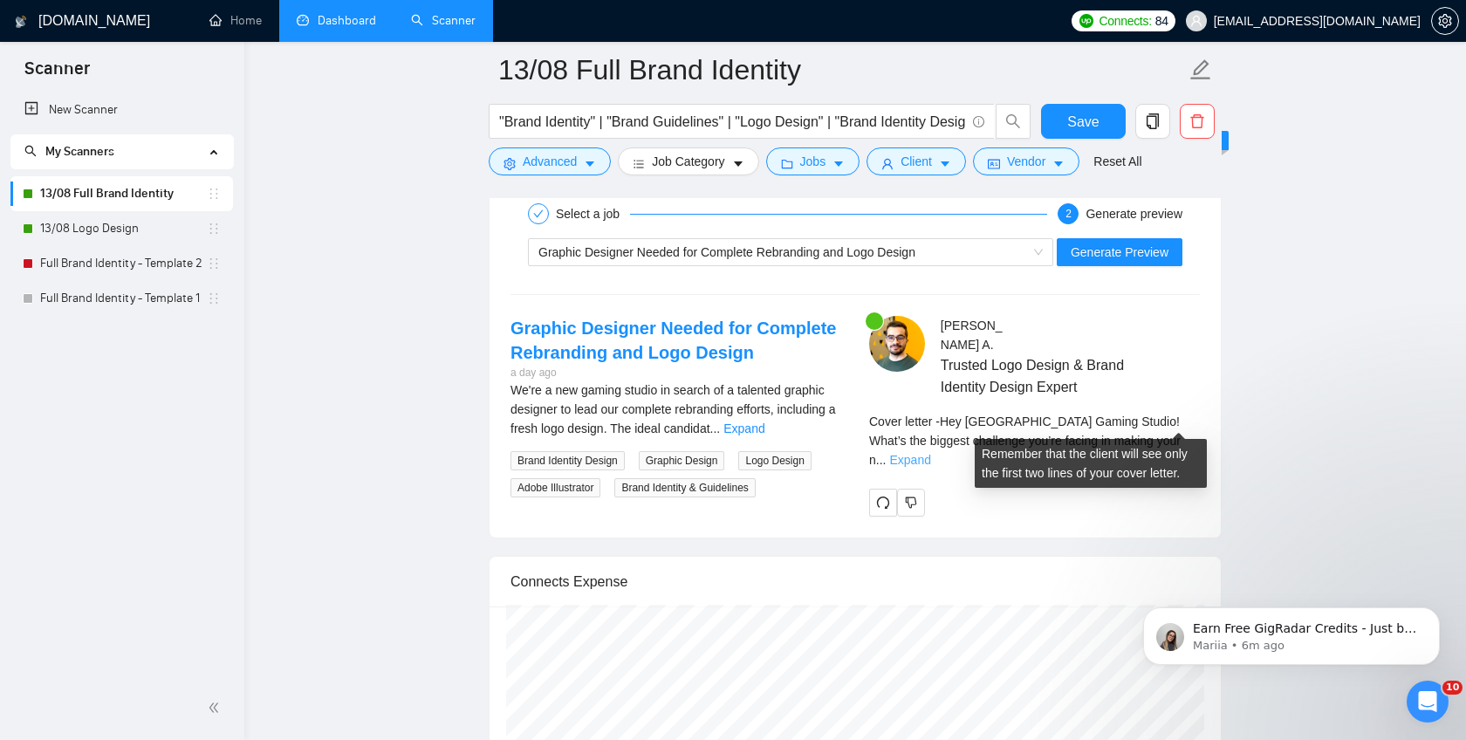
click at [930, 453] on link "Expand" at bounding box center [909, 460] width 41 height 14
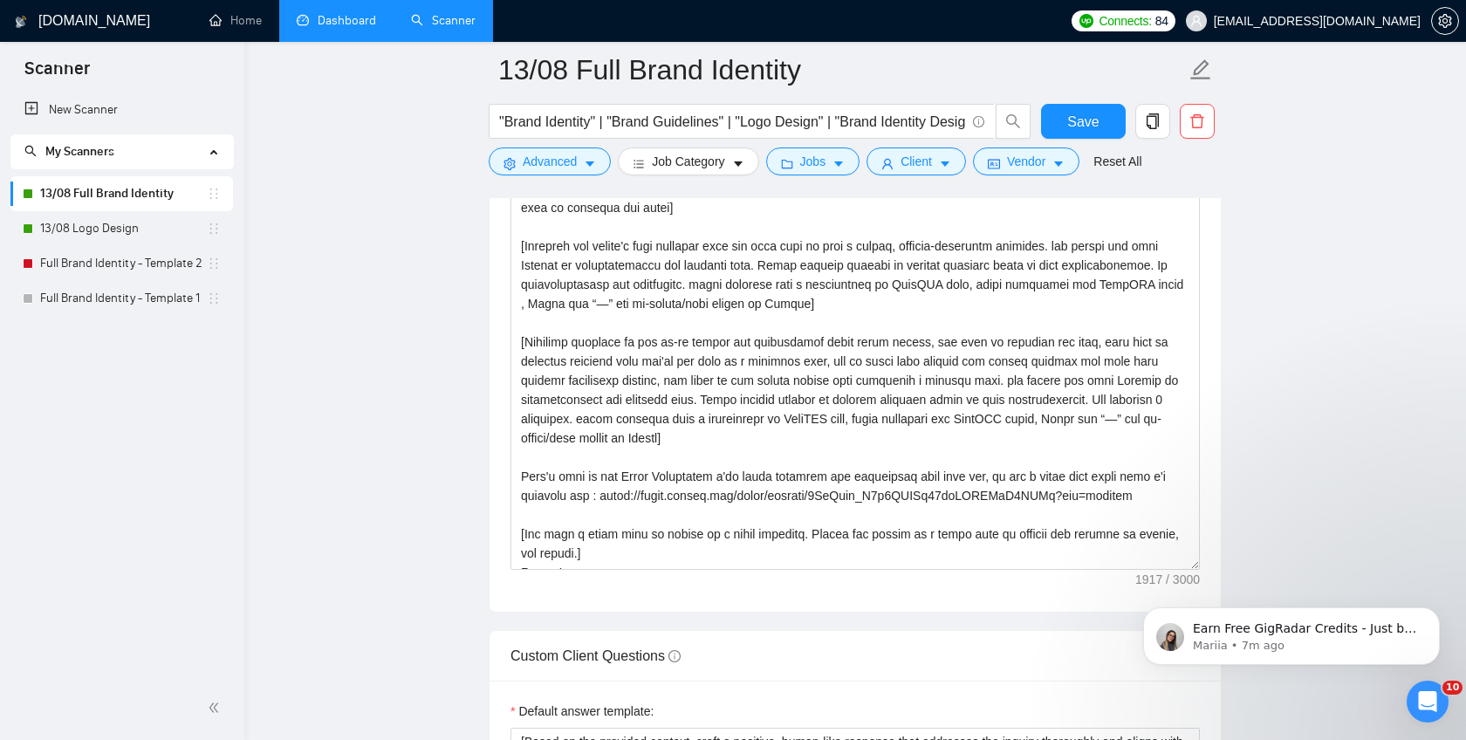
scroll to position [1, 0]
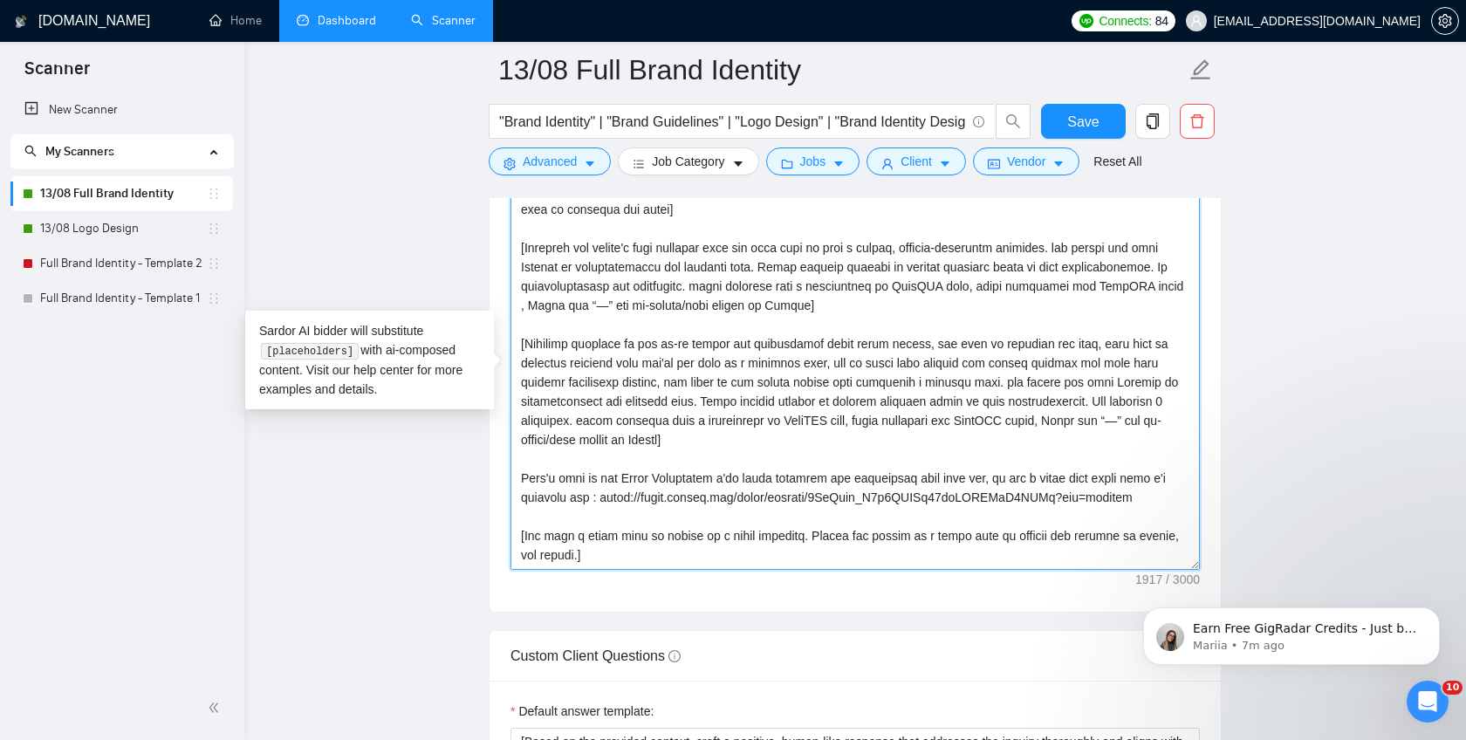
drag, startPoint x: 944, startPoint y: 421, endPoint x: 783, endPoint y: 436, distance: 162.1
click at [782, 437] on textarea "Cover letter template:" at bounding box center [854, 373] width 689 height 393
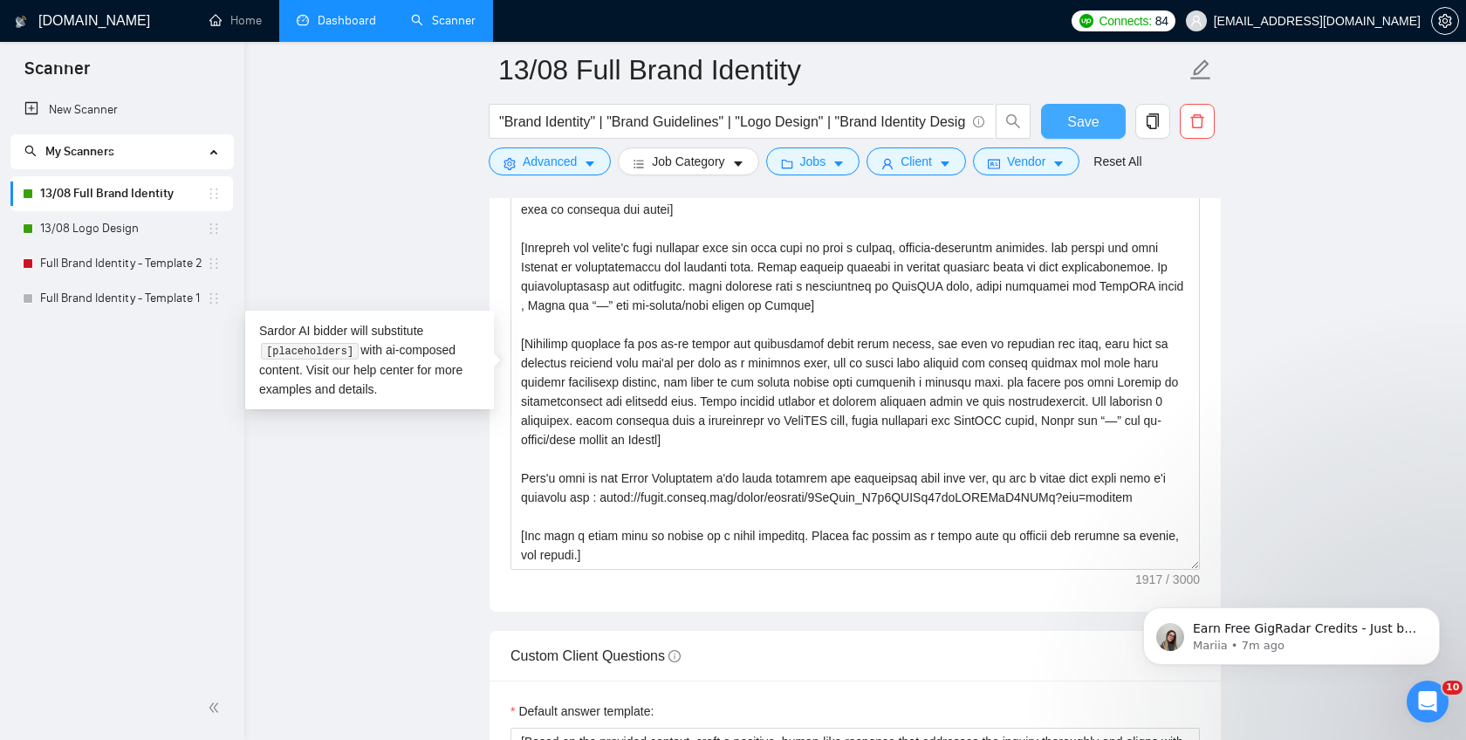
click at [1063, 118] on button "Save" at bounding box center [1083, 121] width 85 height 35
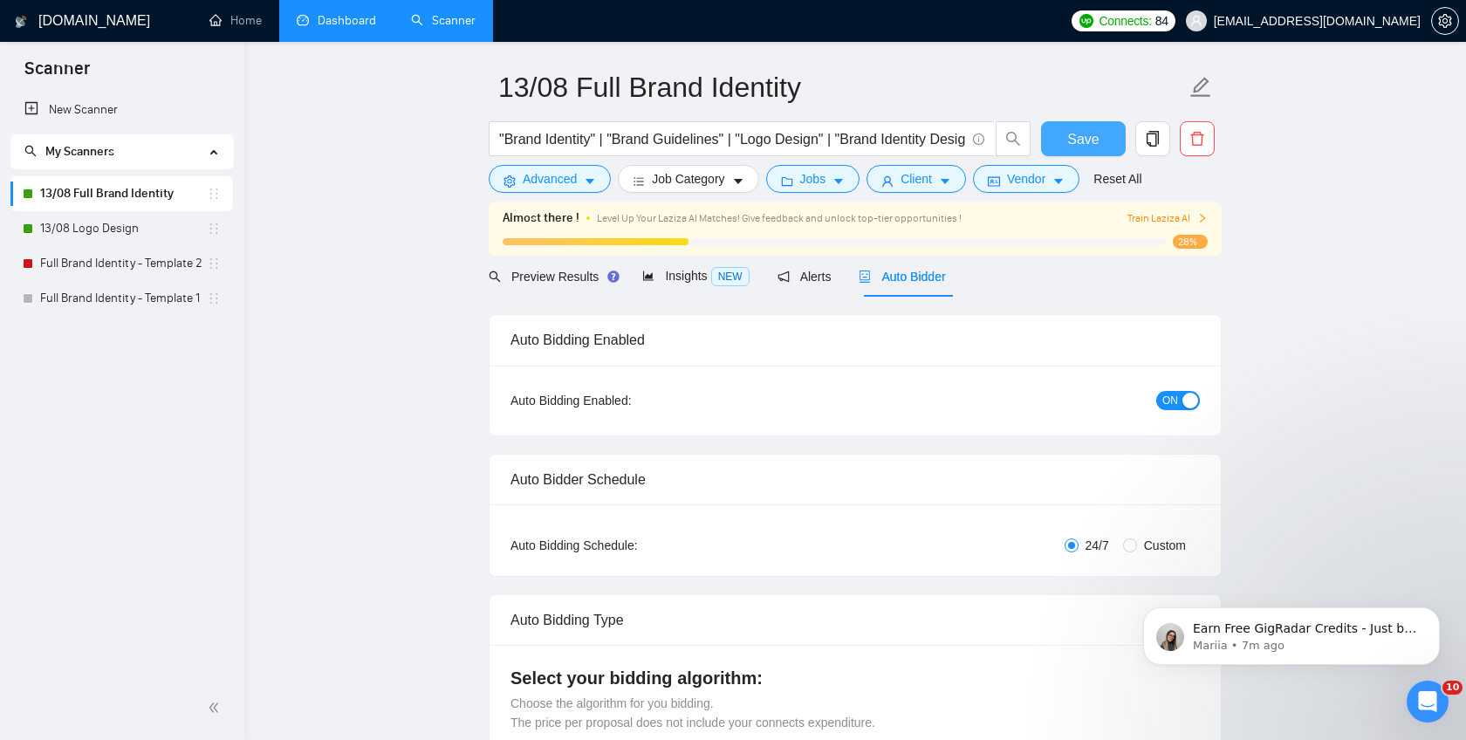
scroll to position [0, 0]
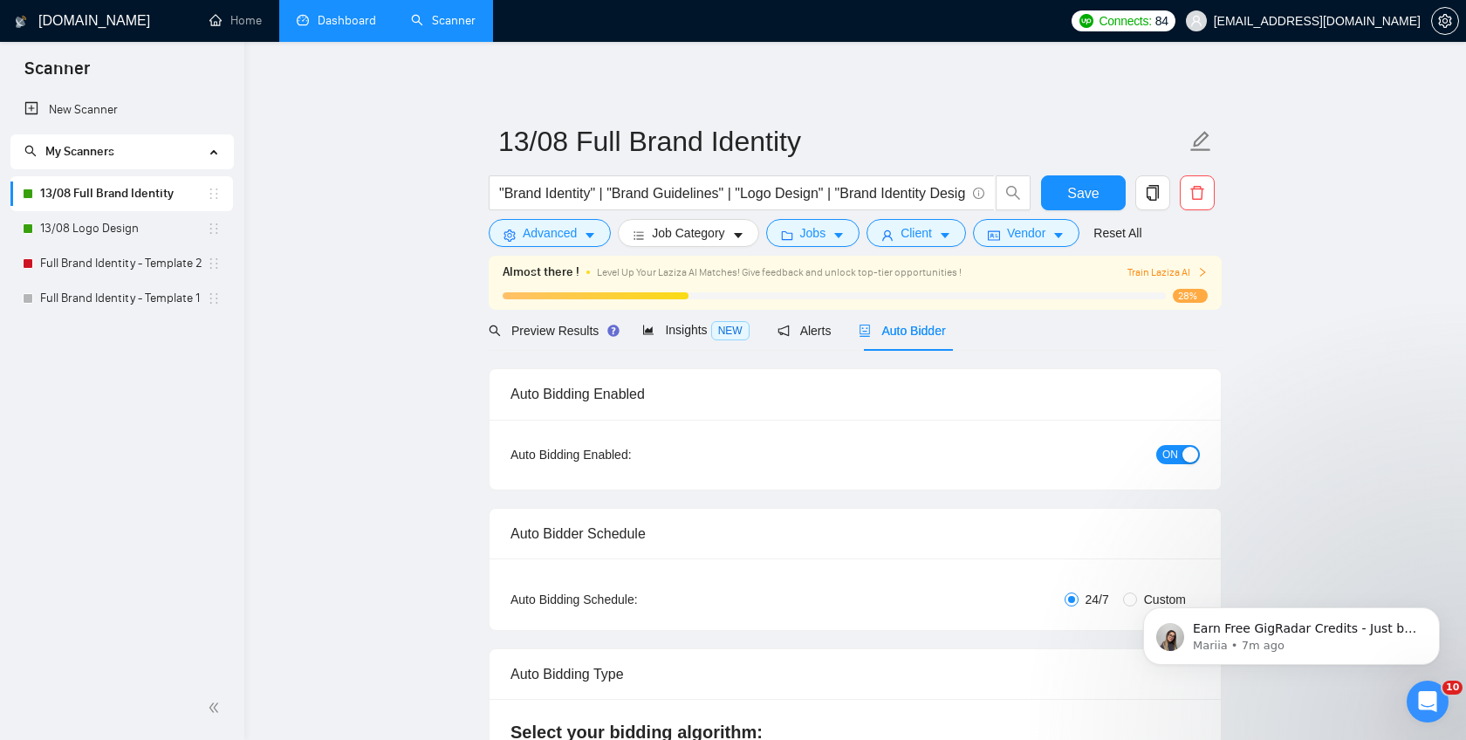
click at [1173, 269] on span "Train Laziza AI" at bounding box center [1167, 272] width 80 height 17
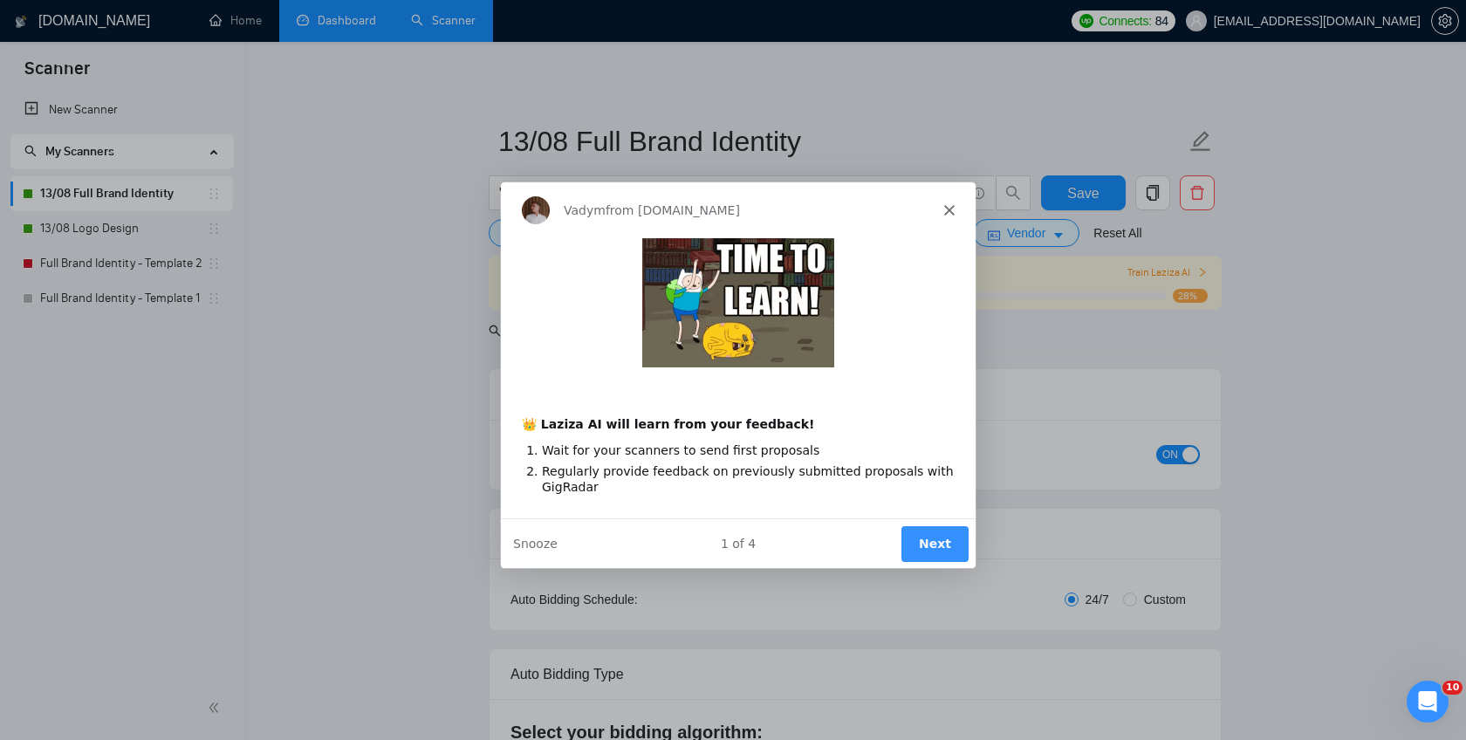
click at [936, 543] on button "Next" at bounding box center [934, 542] width 67 height 36
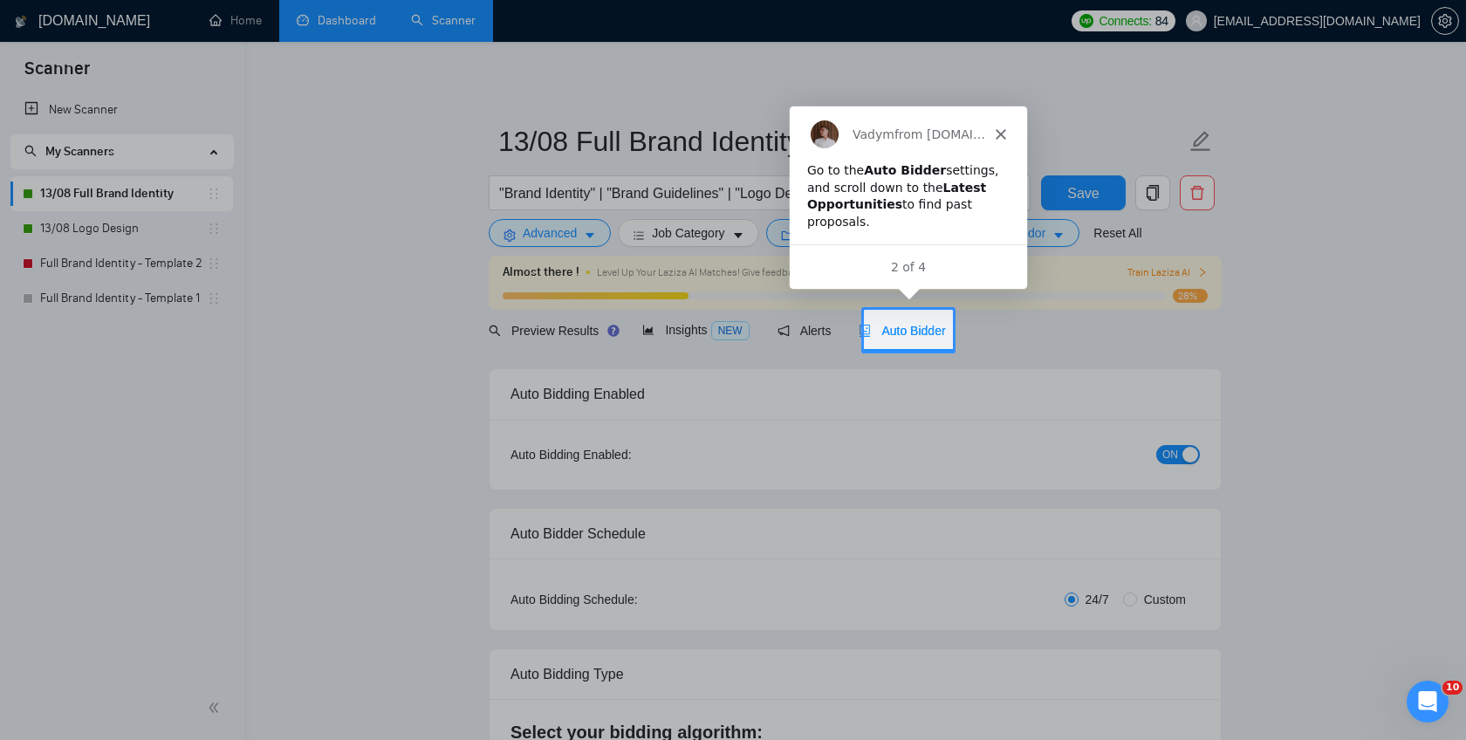
click at [906, 324] on span "Auto Bidder" at bounding box center [902, 331] width 86 height 14
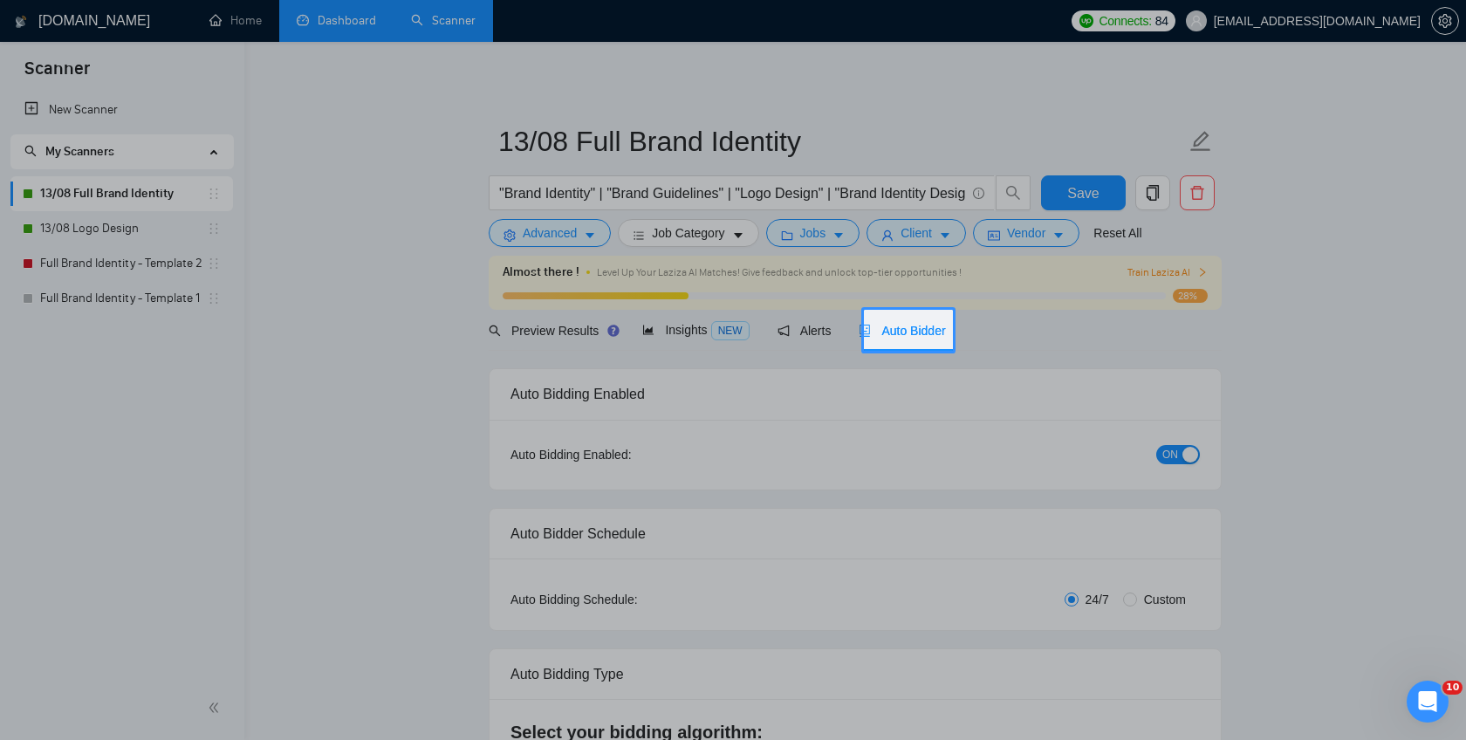
click at [919, 326] on span "Auto Bidder" at bounding box center [902, 331] width 86 height 14
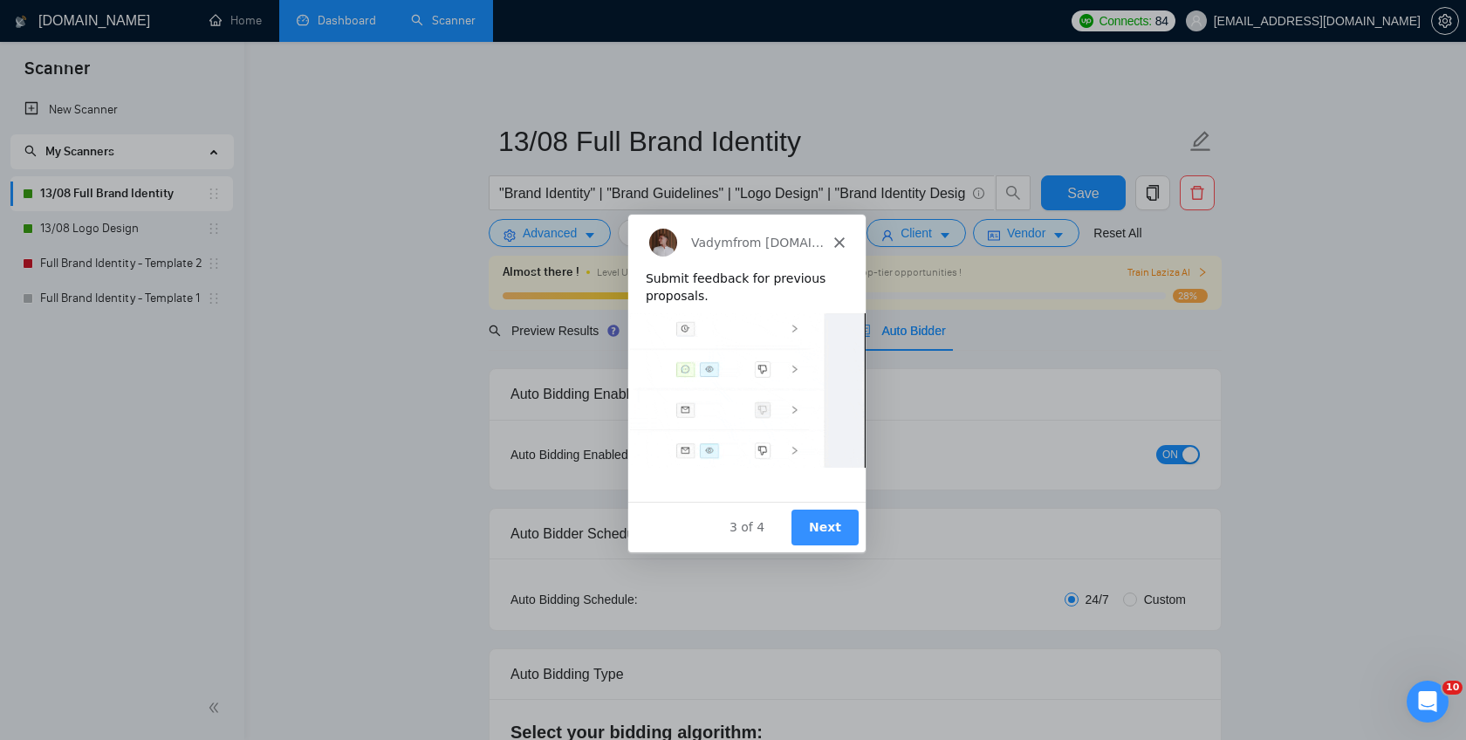
click at [825, 537] on button "Next" at bounding box center [824, 527] width 67 height 36
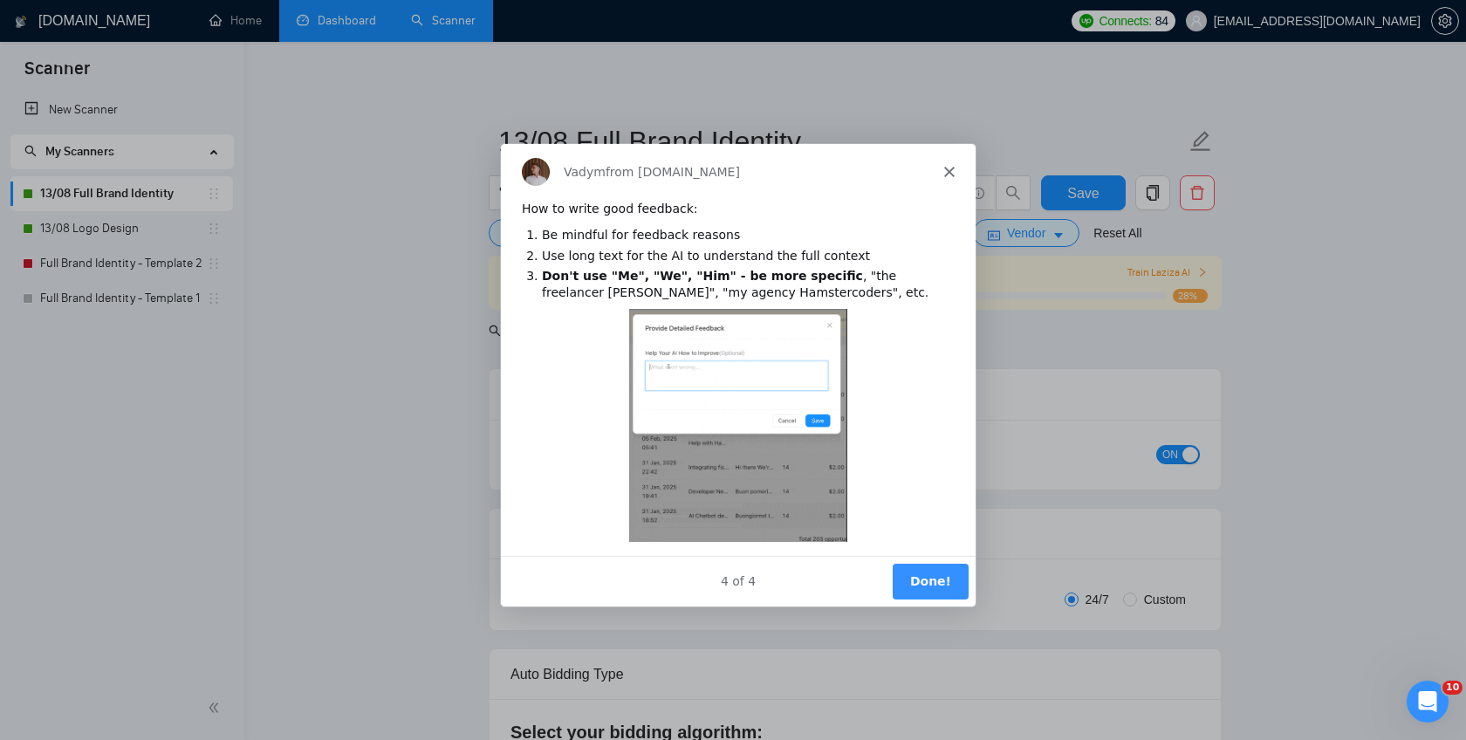
click at [943, 580] on button "Done!" at bounding box center [930, 580] width 76 height 36
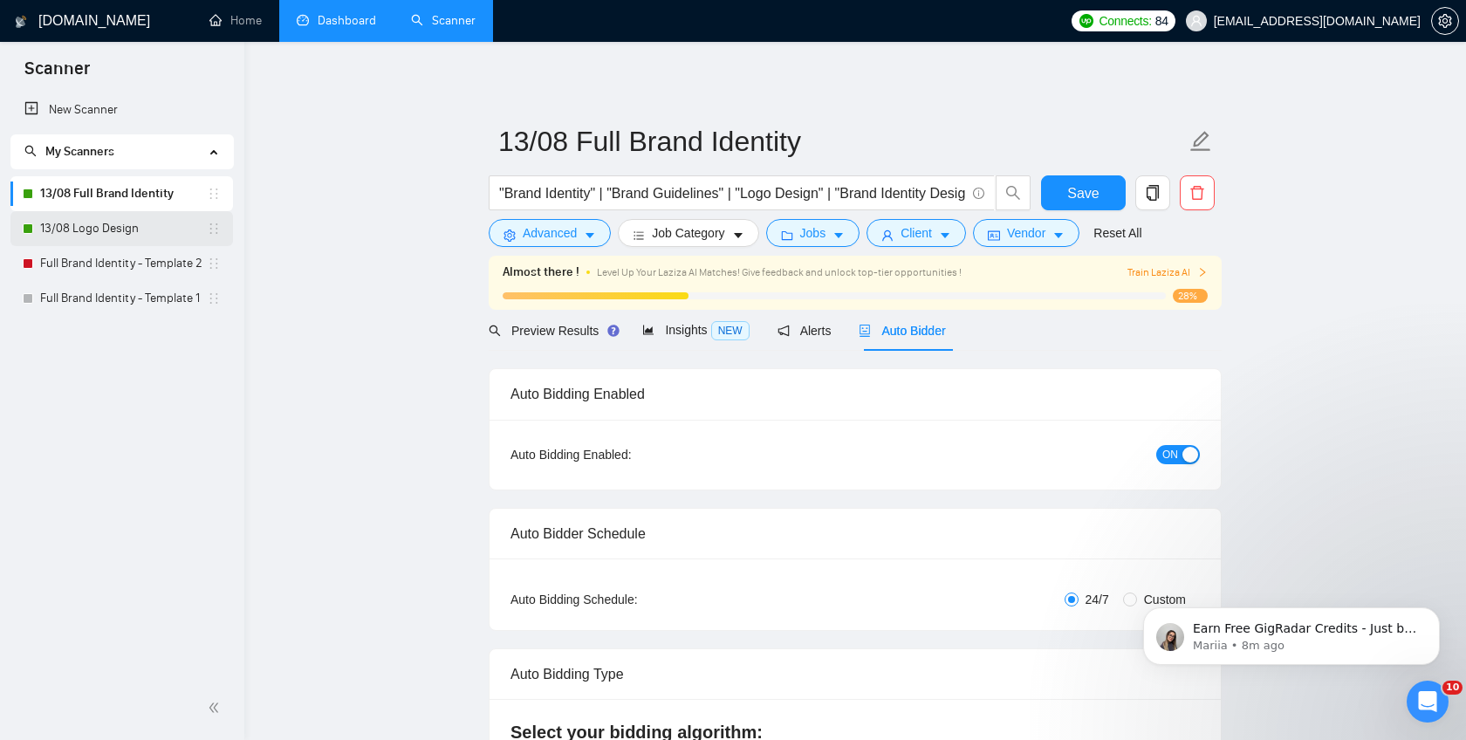
click at [126, 228] on link "13/08 Logo Design" at bounding box center [123, 228] width 167 height 35
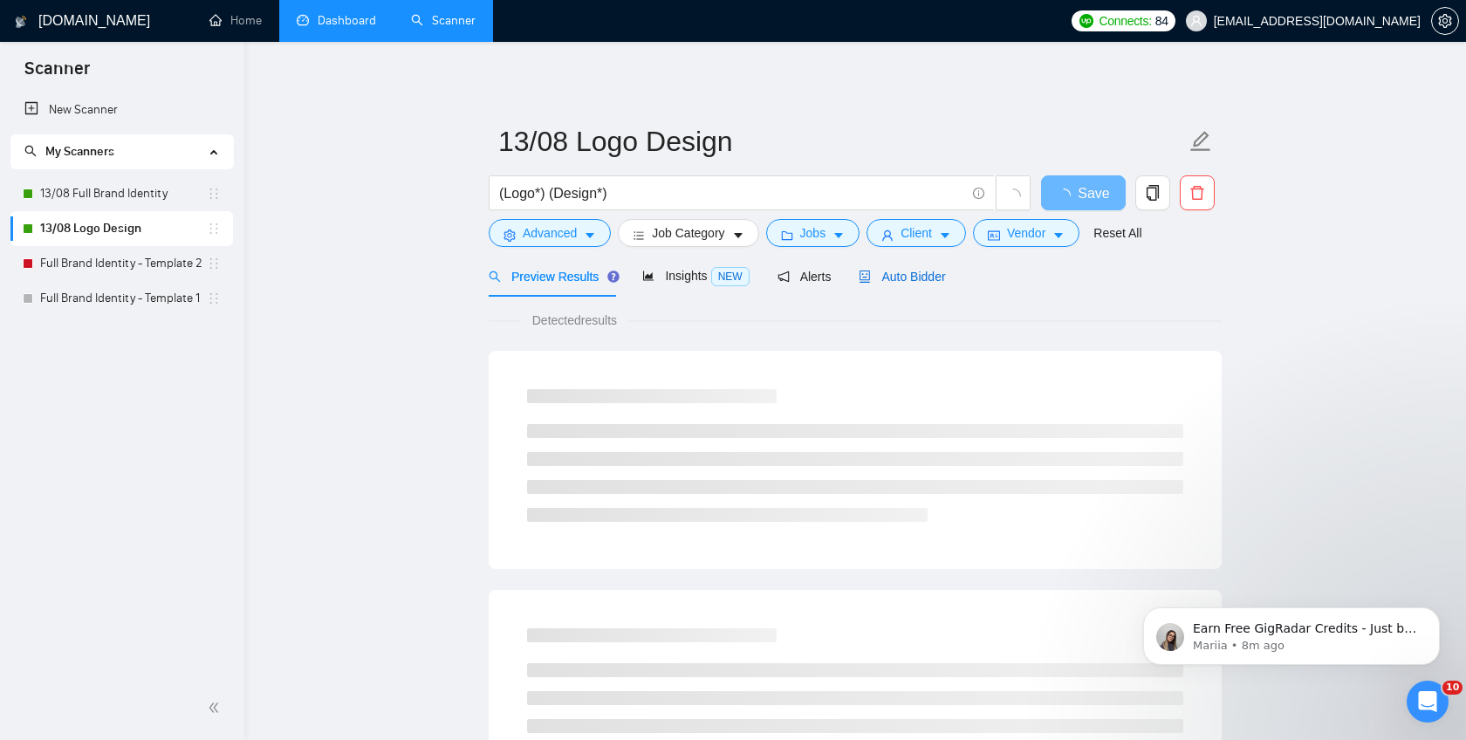
click at [933, 270] on span "Auto Bidder" at bounding box center [902, 277] width 86 height 14
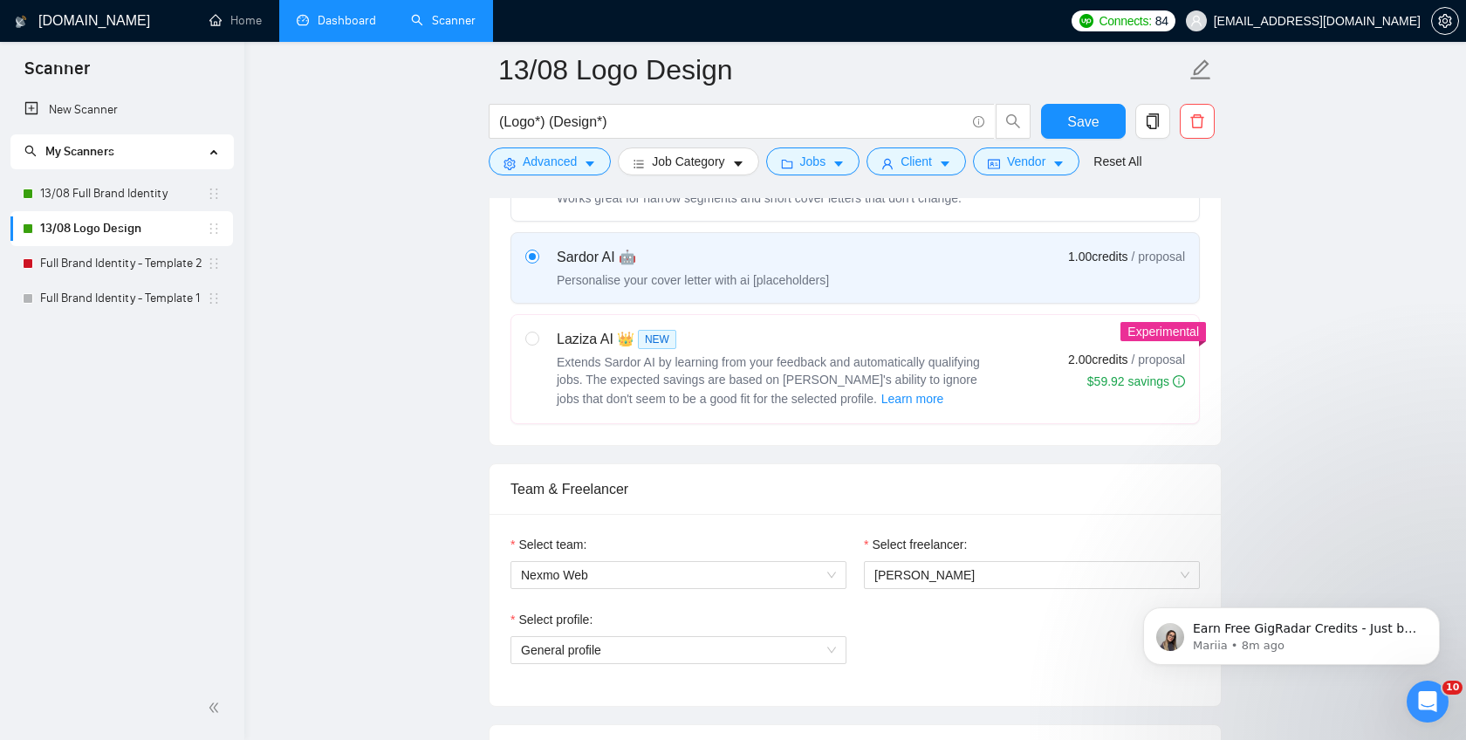
scroll to position [606, 0]
click at [744, 364] on span "Extends Sardor AI by learning from your feedback and automatically qualifying j…" at bounding box center [768, 384] width 423 height 51
click at [538, 347] on input "radio" at bounding box center [531, 341] width 12 height 12
radio input "true"
radio input "false"
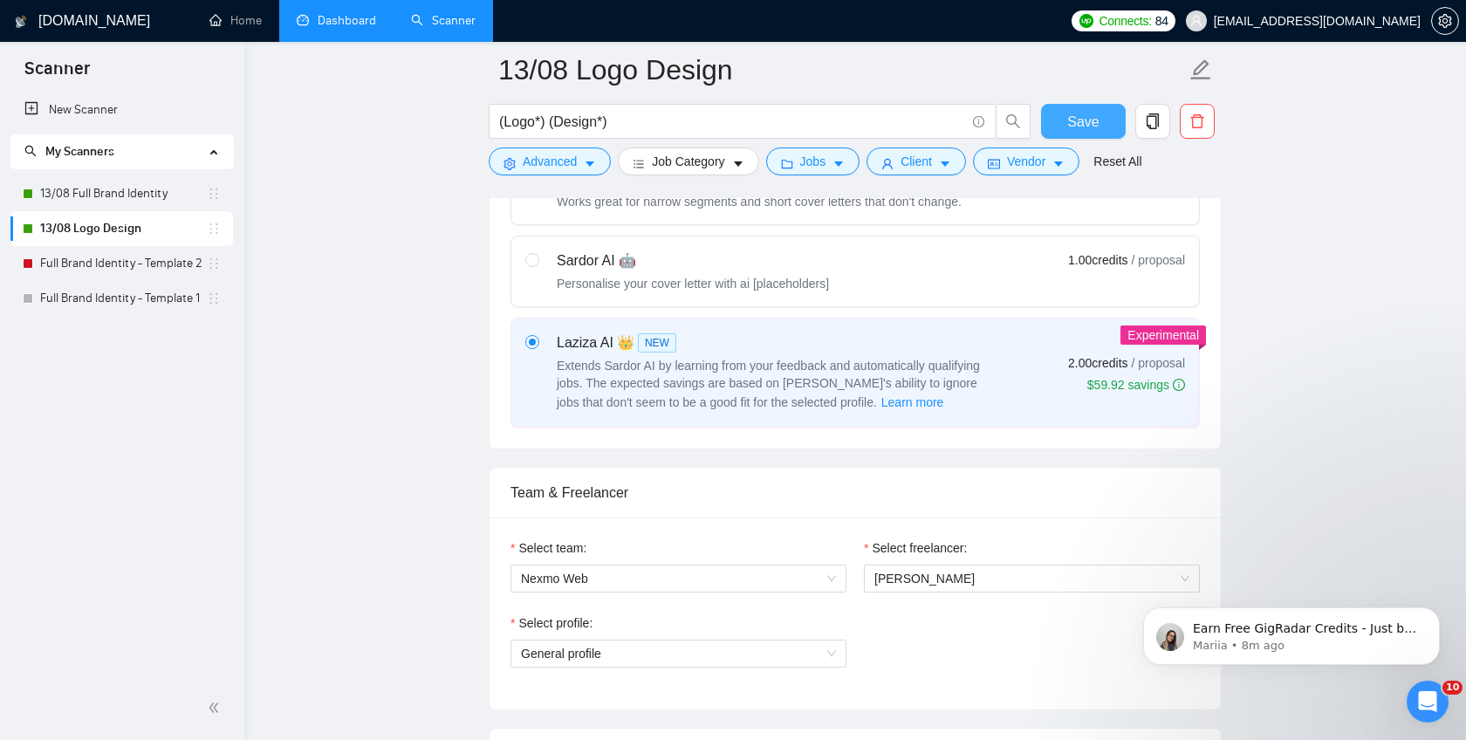
click at [1098, 121] on span "Save" at bounding box center [1082, 122] width 31 height 22
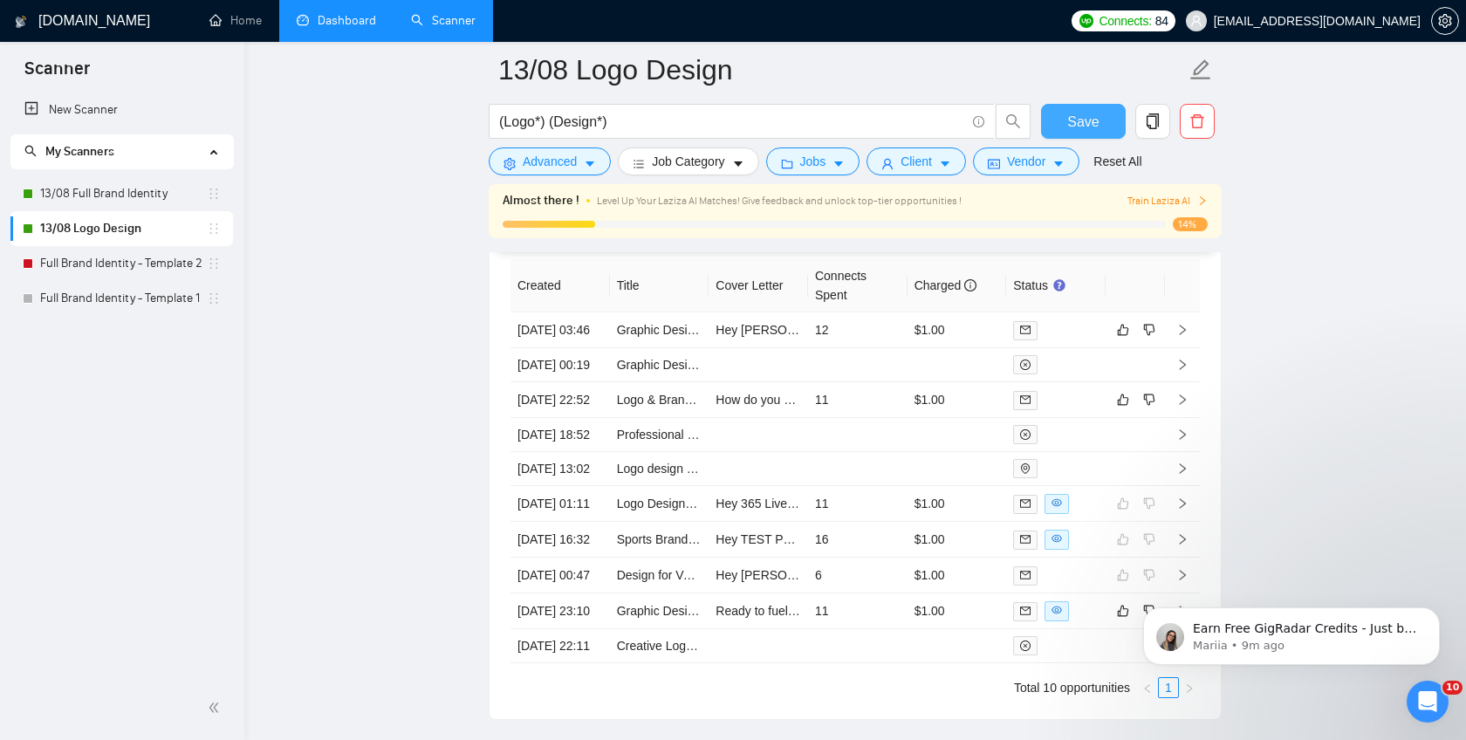
scroll to position [4441, 0]
click at [1185, 333] on icon "right" at bounding box center [1182, 327] width 12 height 12
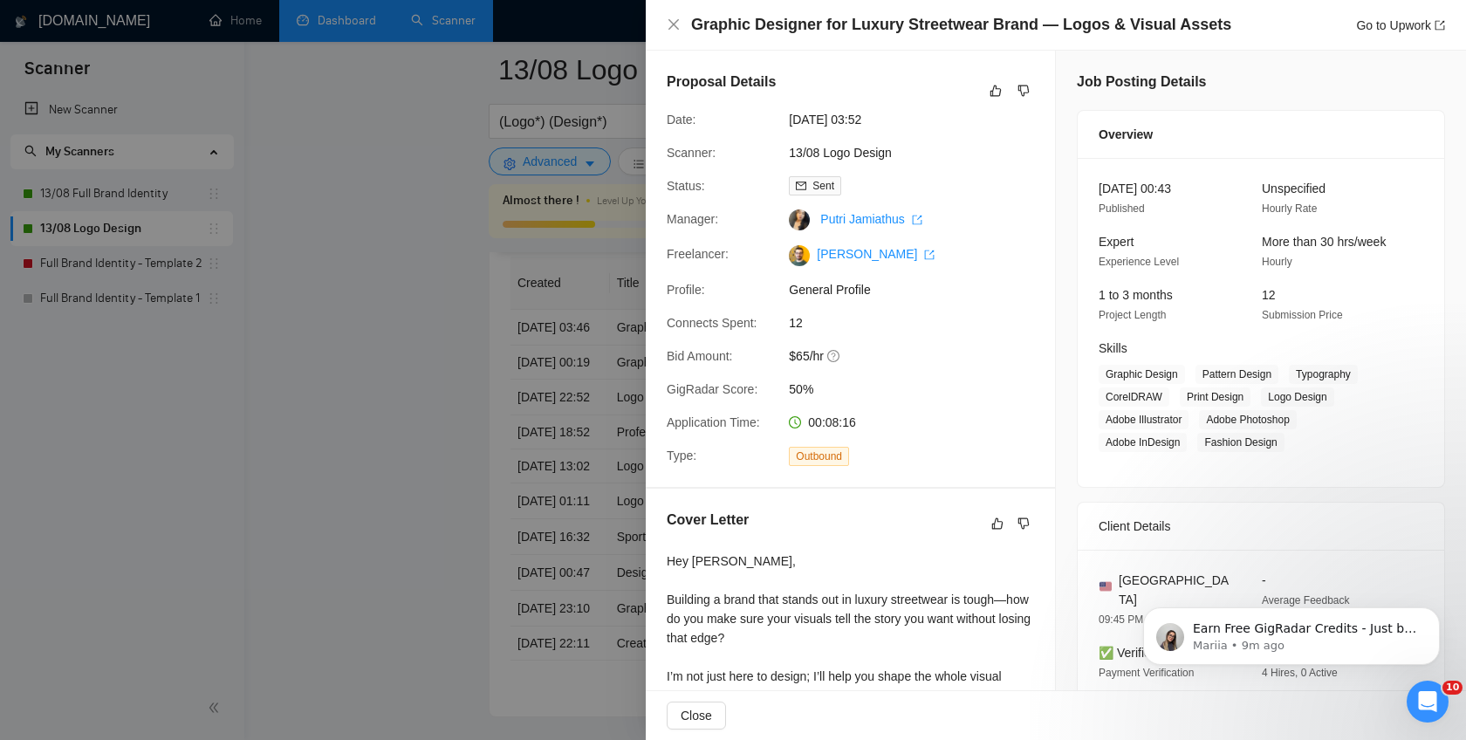
click at [432, 462] on div at bounding box center [733, 370] width 1466 height 740
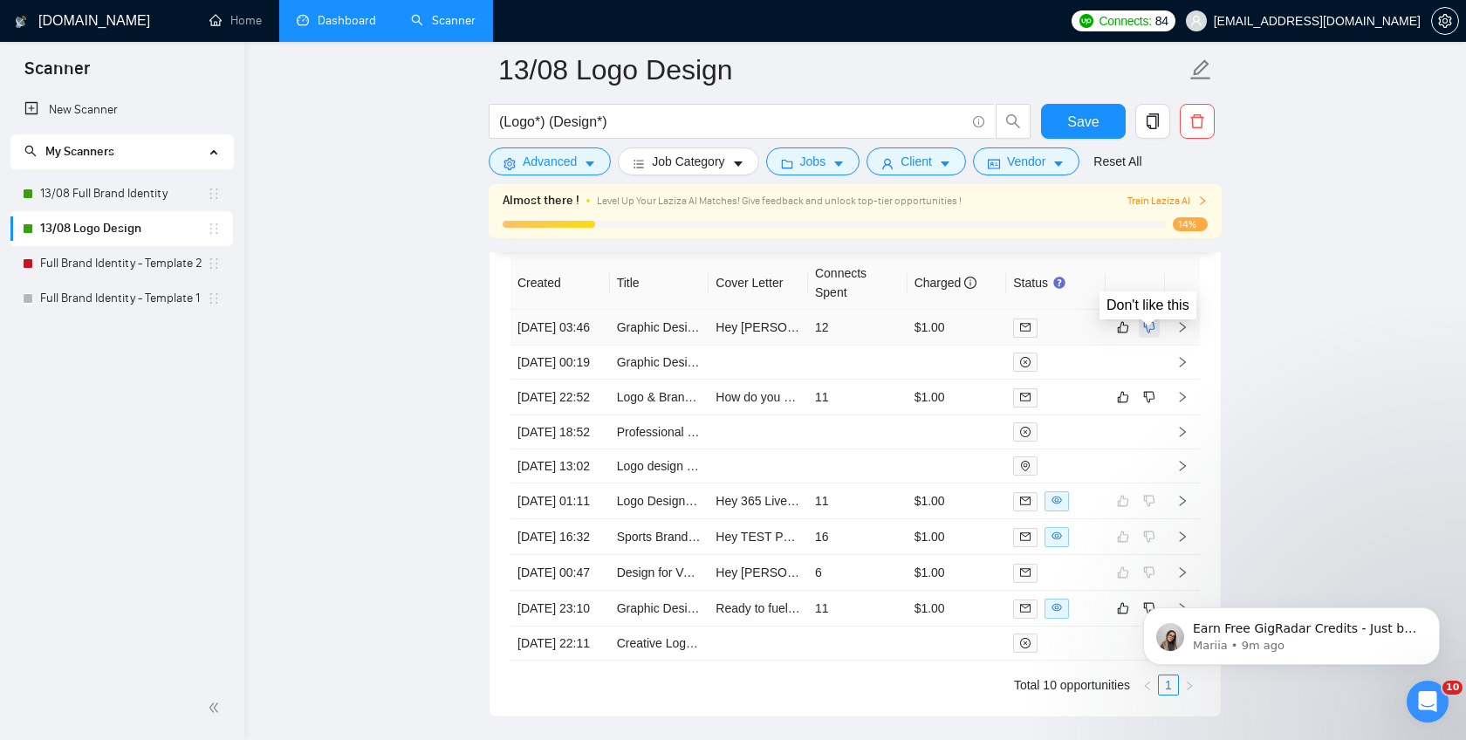
click at [1146, 333] on icon "dislike" at bounding box center [1149, 327] width 11 height 11
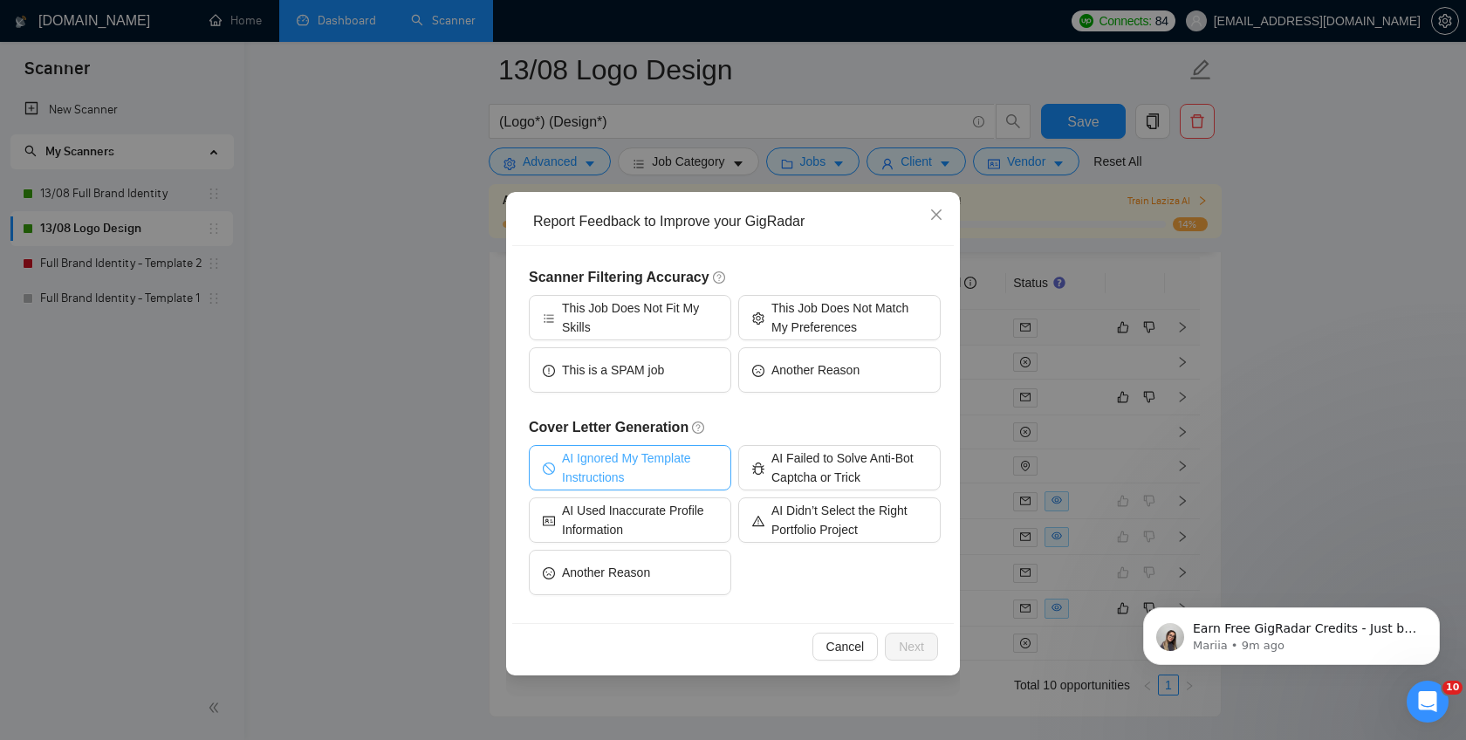
click at [659, 462] on span "AI Ignored My Template Instructions" at bounding box center [639, 468] width 155 height 38
click at [912, 640] on span "Next" at bounding box center [911, 646] width 25 height 19
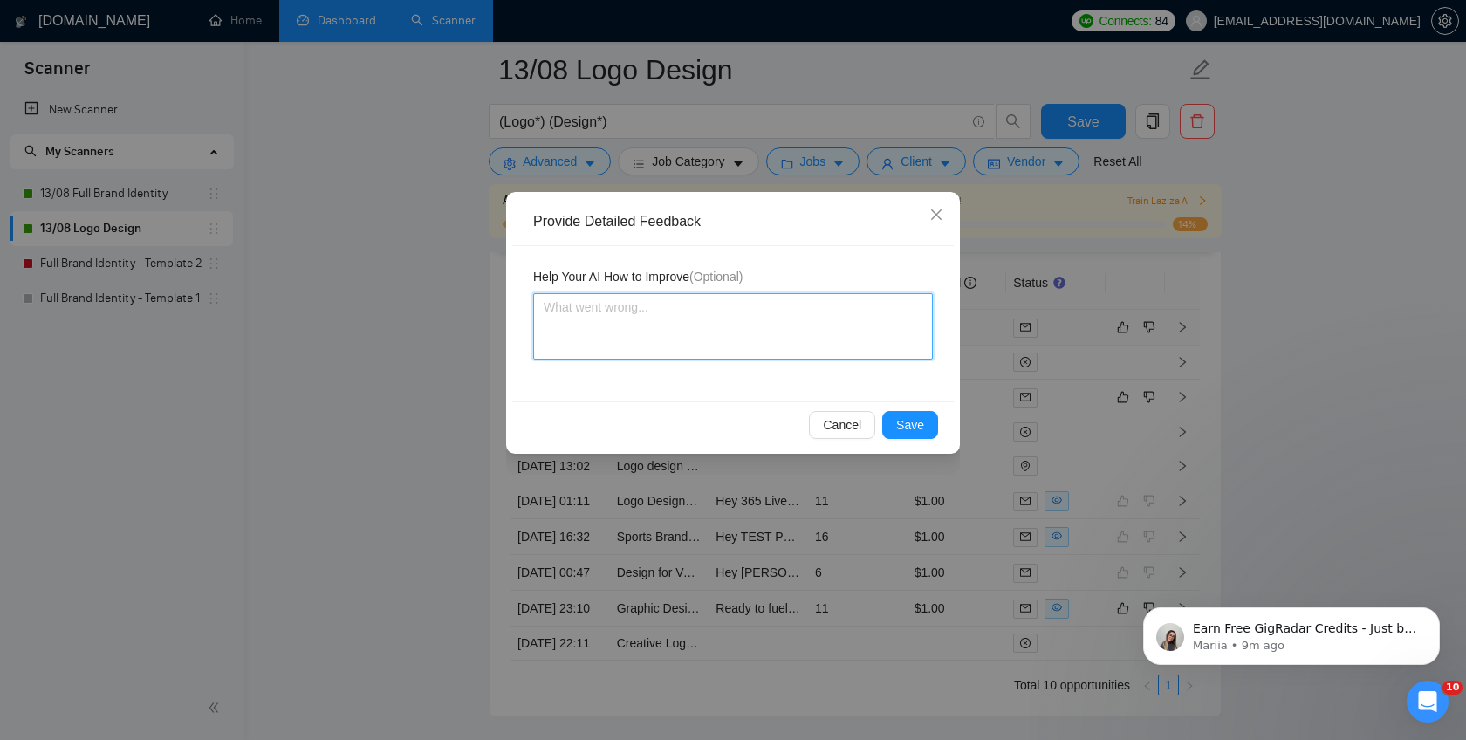
click at [684, 329] on textarea at bounding box center [733, 326] width 400 height 66
paste textarea "avoid inserting any ChatGPT style, Never use “—” aka em-dashes/long dashes or E…"
type textarea "avoid inserting any ChatGPT style, Never use “—” aka em-dashes/long dashes or E…"
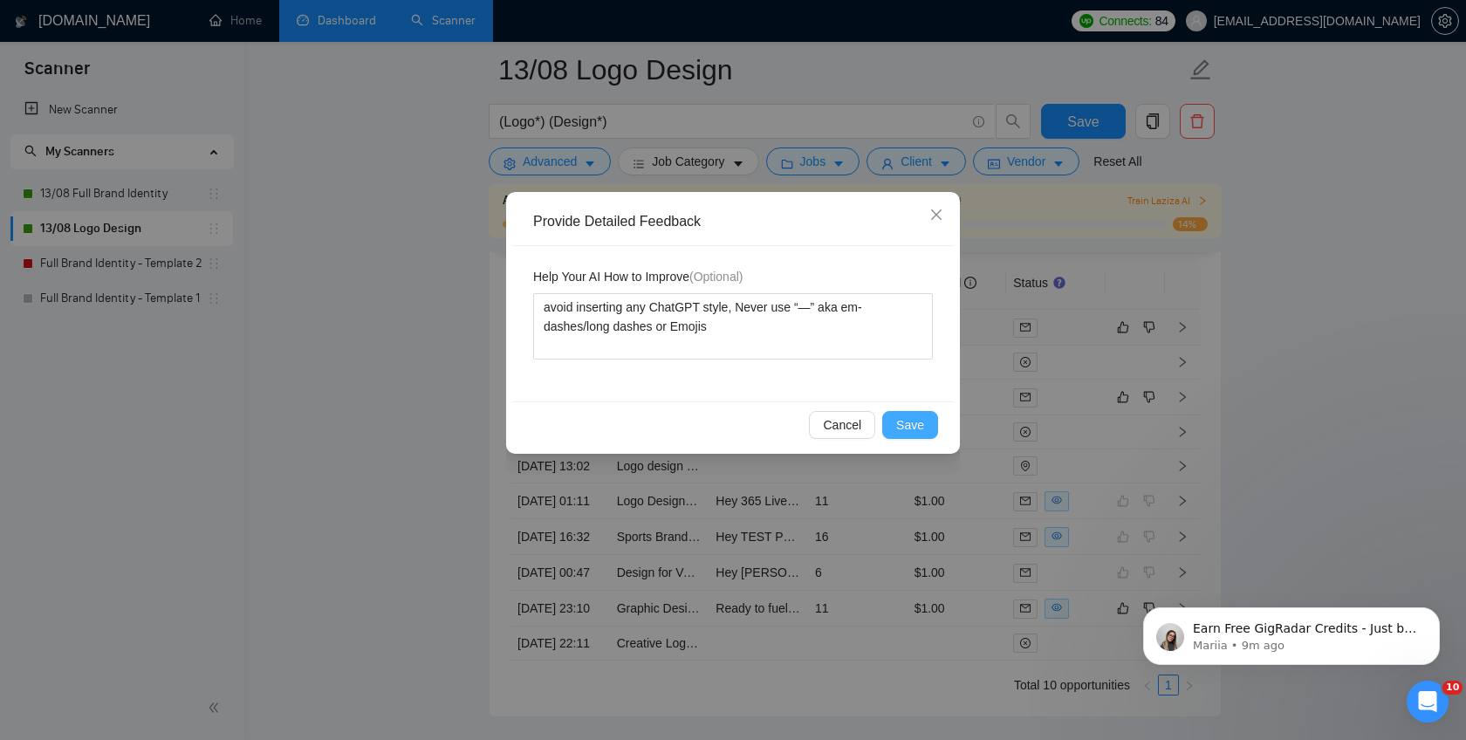
click at [925, 419] on button "Save" at bounding box center [910, 425] width 56 height 28
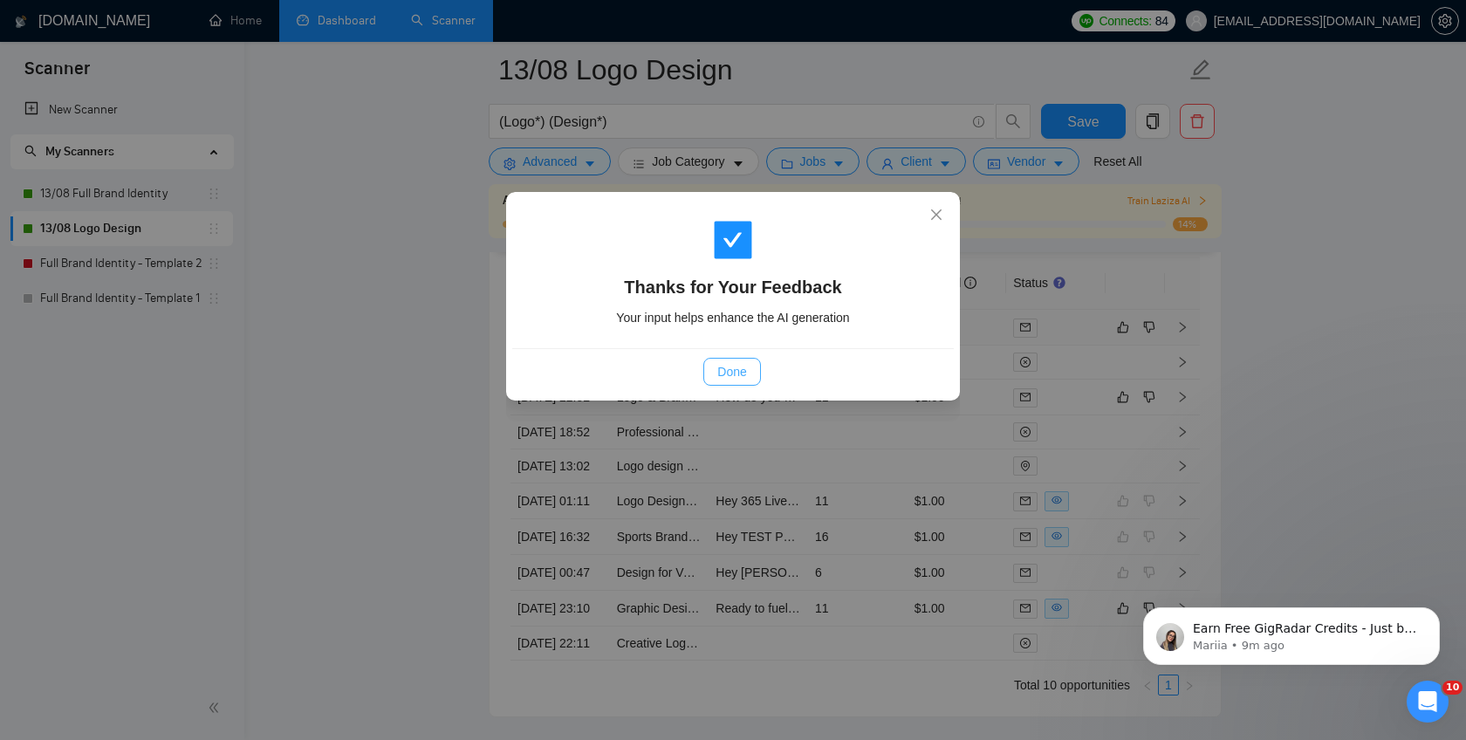
click at [733, 372] on span "Done" at bounding box center [731, 371] width 29 height 19
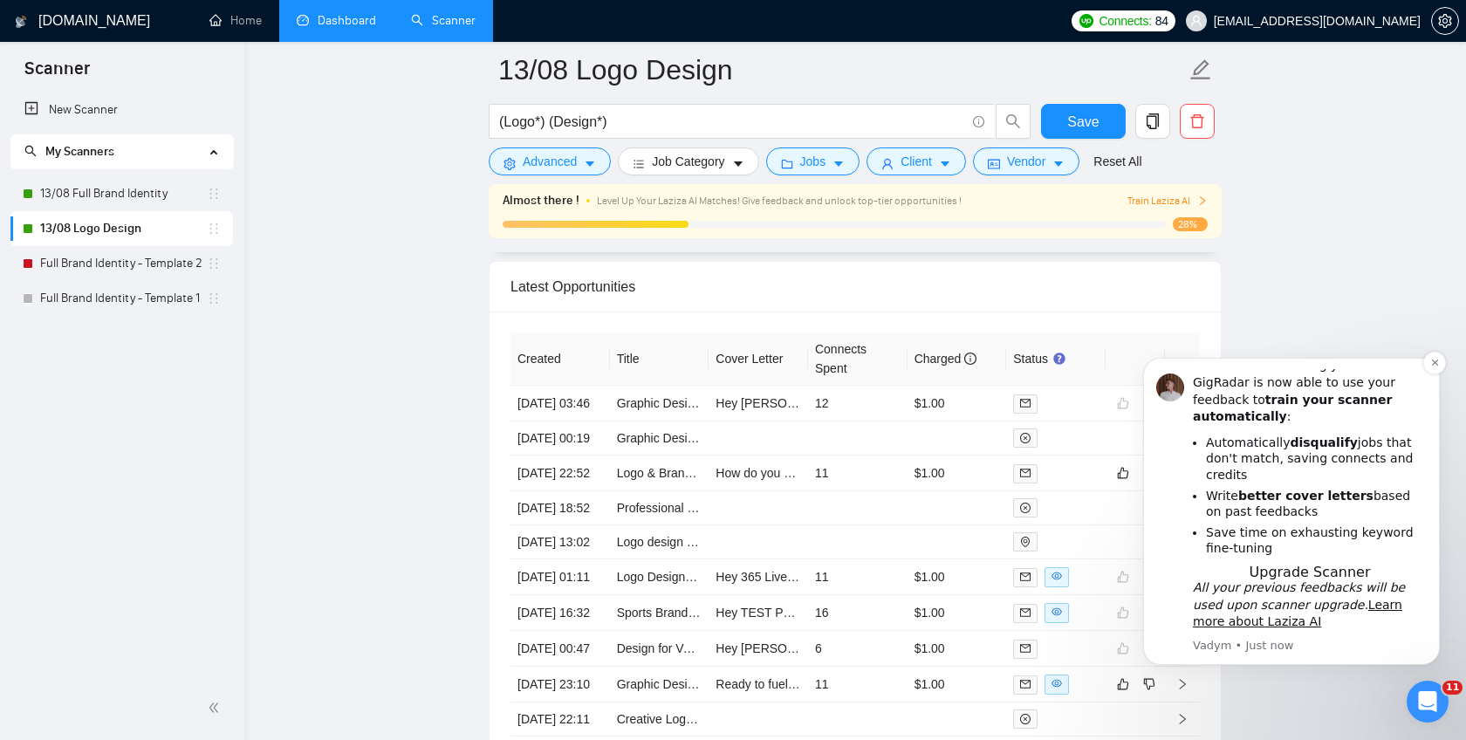
scroll to position [4366, 0]
click at [1316, 572] on span "Upgrade Scanner" at bounding box center [1310, 572] width 121 height 17
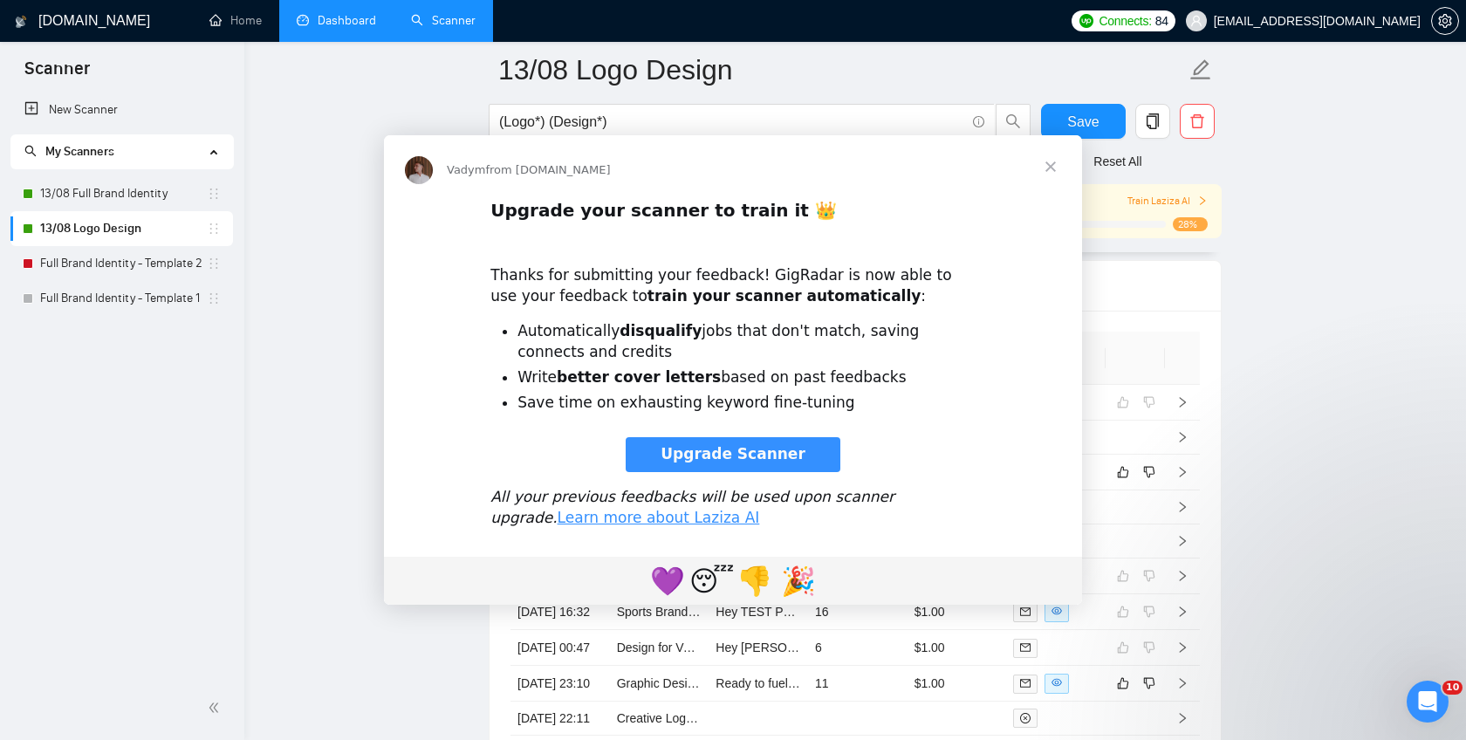
scroll to position [0, 0]
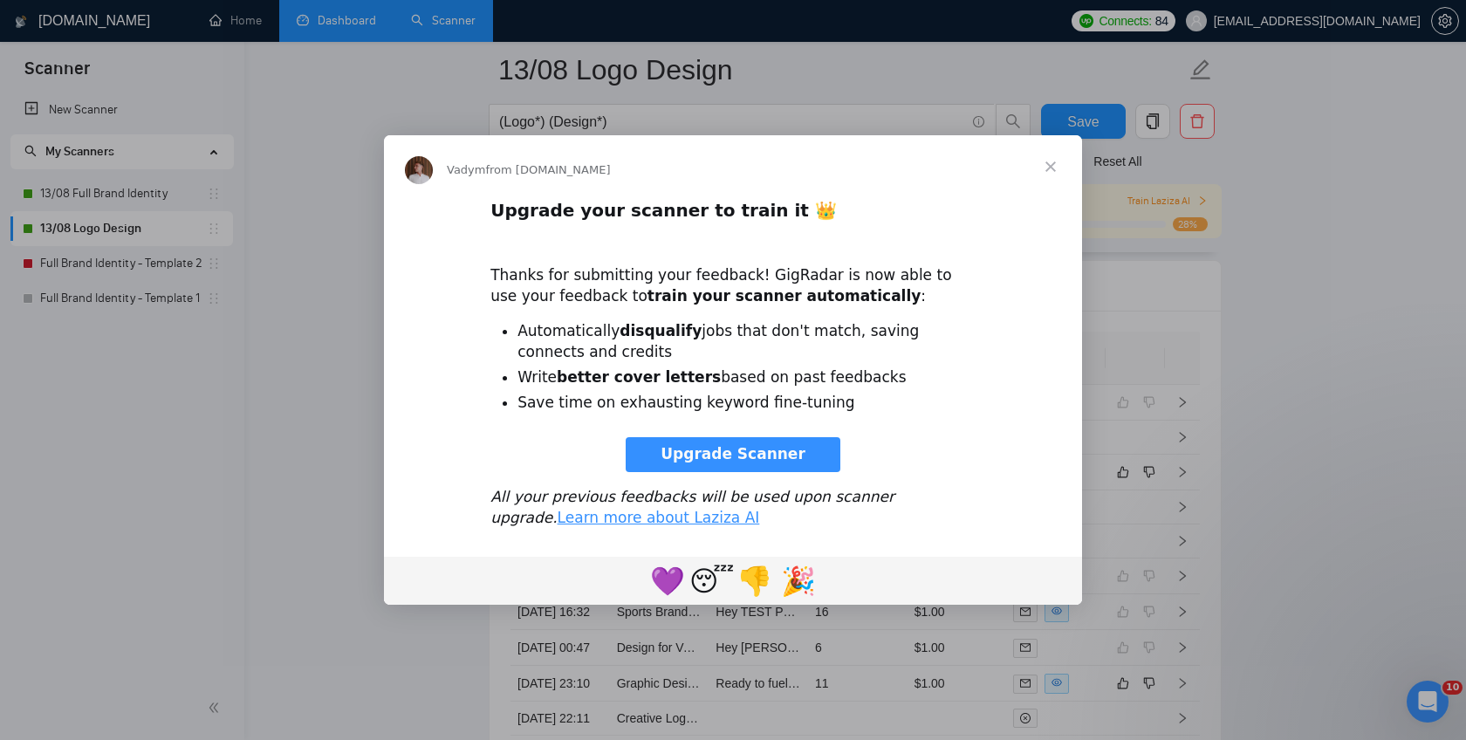
click at [704, 449] on span "Upgrade Scanner" at bounding box center [733, 453] width 145 height 17
click at [1058, 169] on span "Close" at bounding box center [1050, 166] width 63 height 63
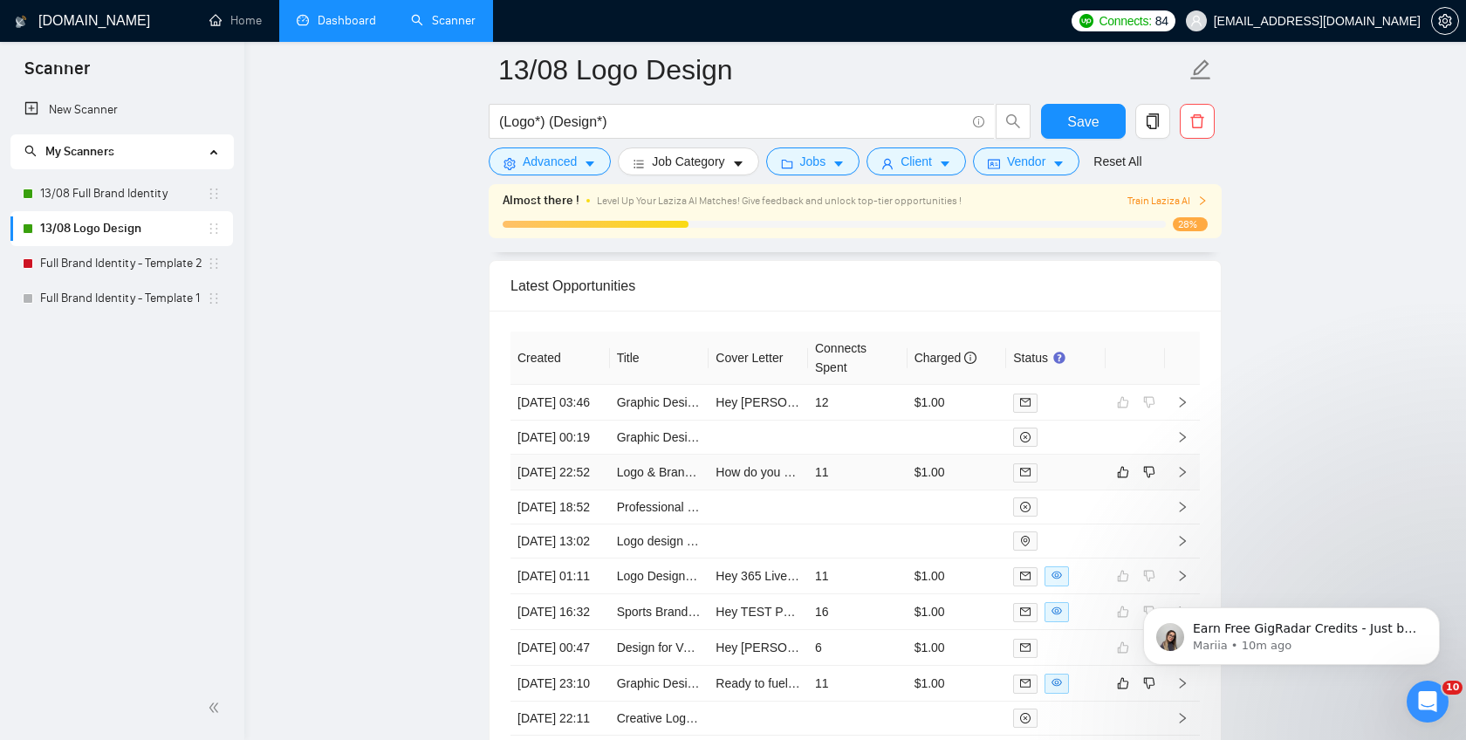
click at [1184, 478] on icon "right" at bounding box center [1182, 472] width 12 height 12
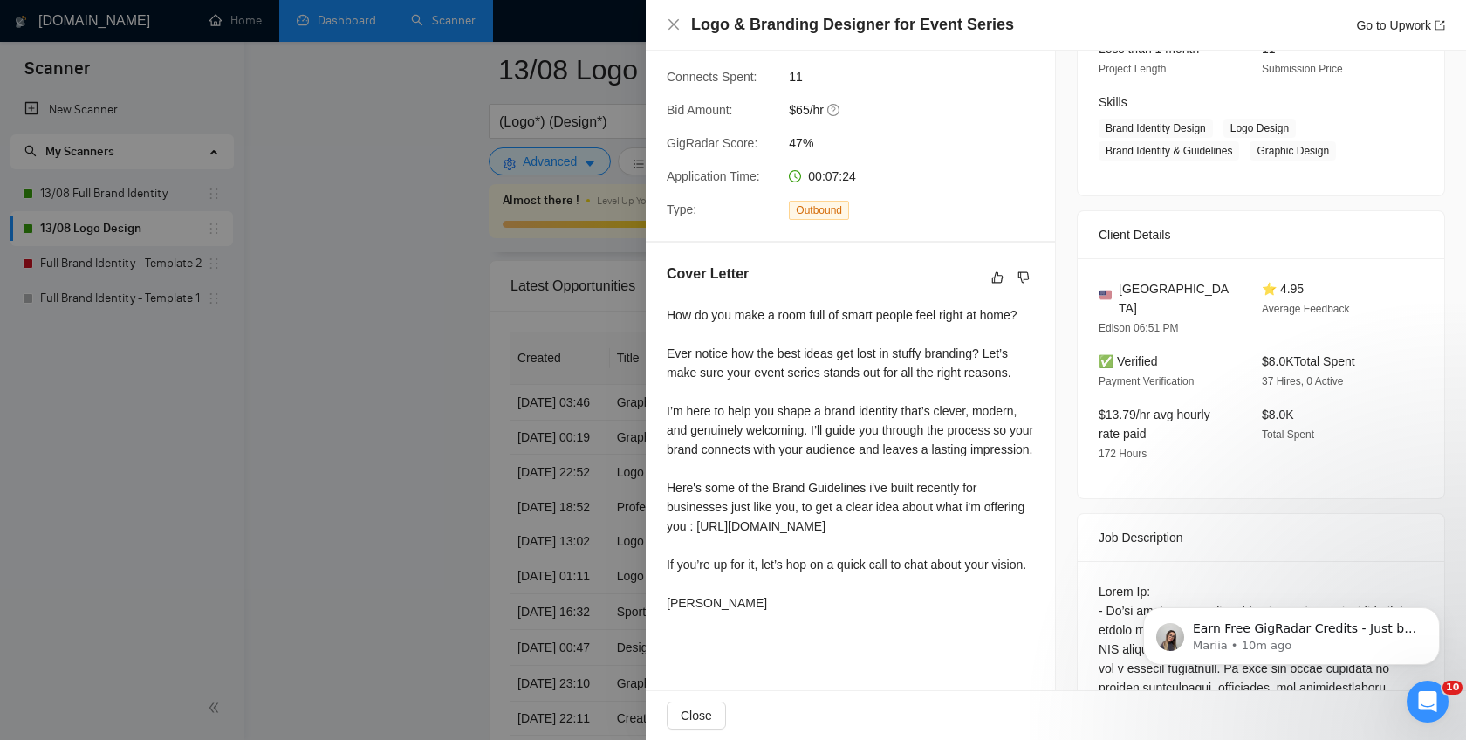
scroll to position [256, 0]
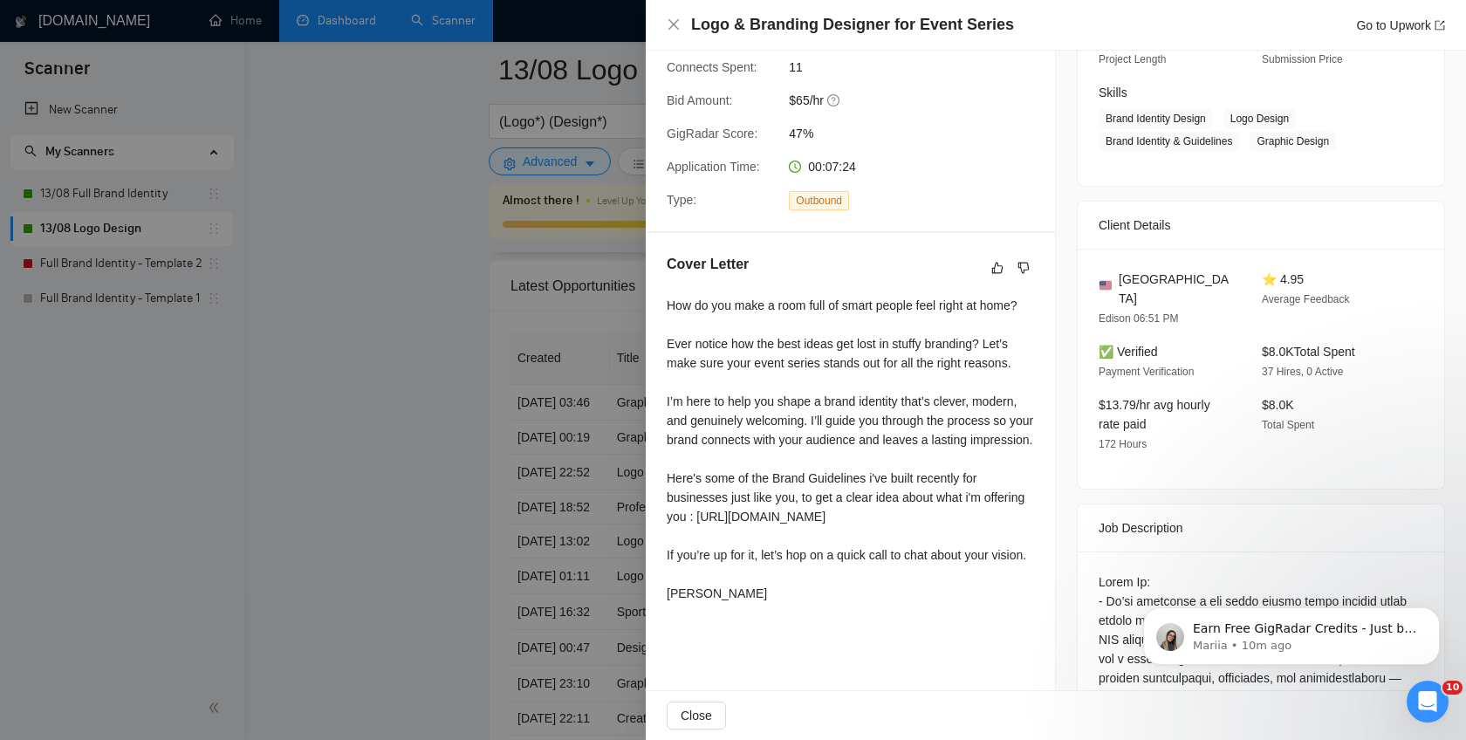
click at [601, 427] on div at bounding box center [733, 370] width 1466 height 740
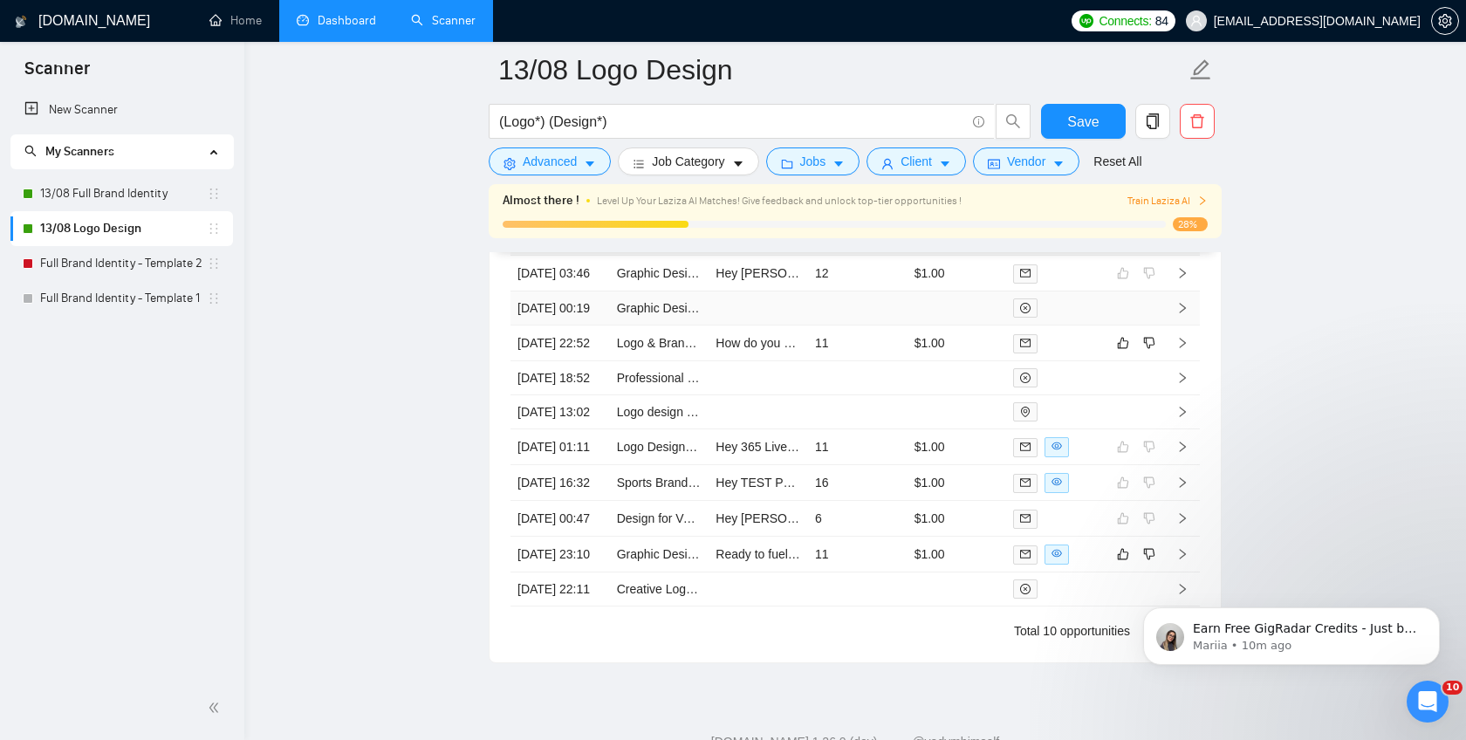
scroll to position [4498, 0]
click at [1179, 346] on icon "right" at bounding box center [1182, 340] width 12 height 12
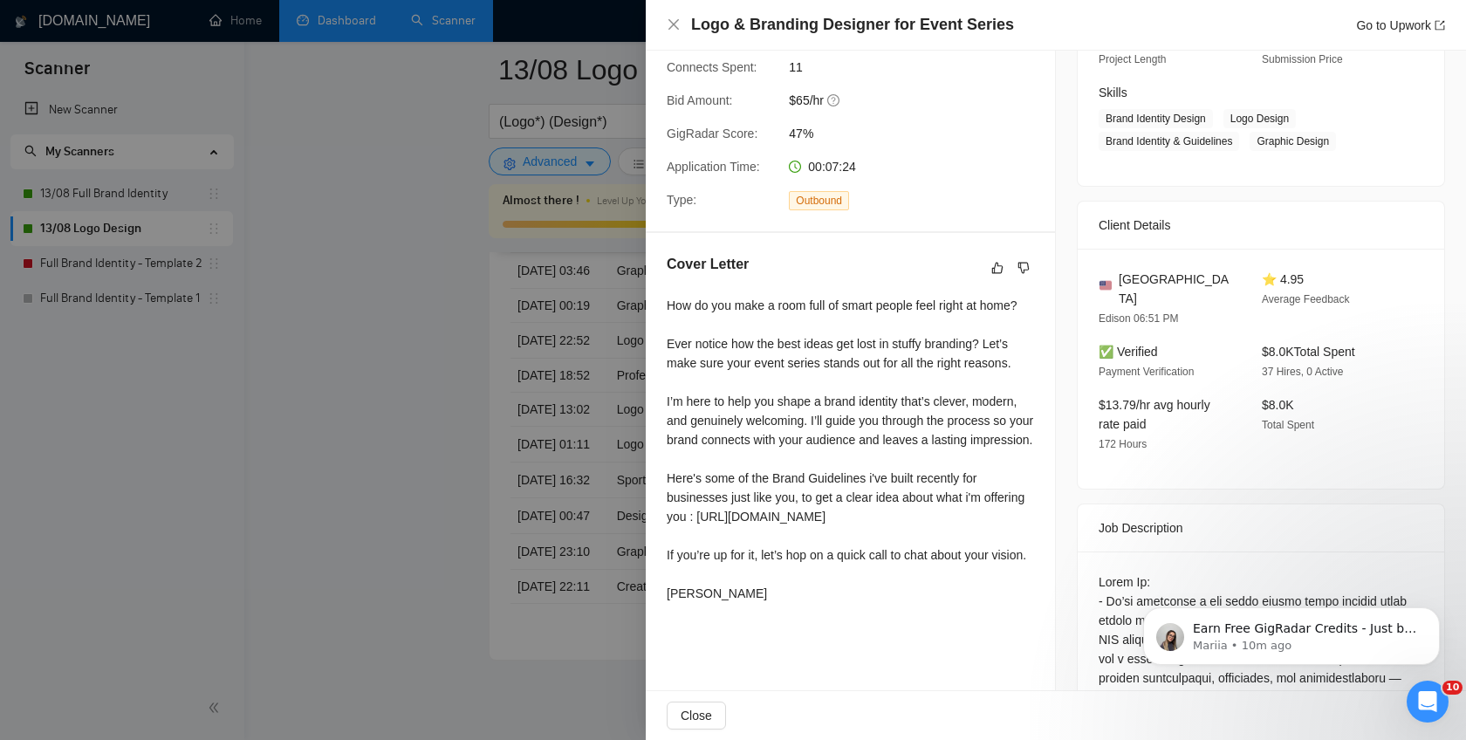
click at [613, 459] on div at bounding box center [733, 370] width 1466 height 740
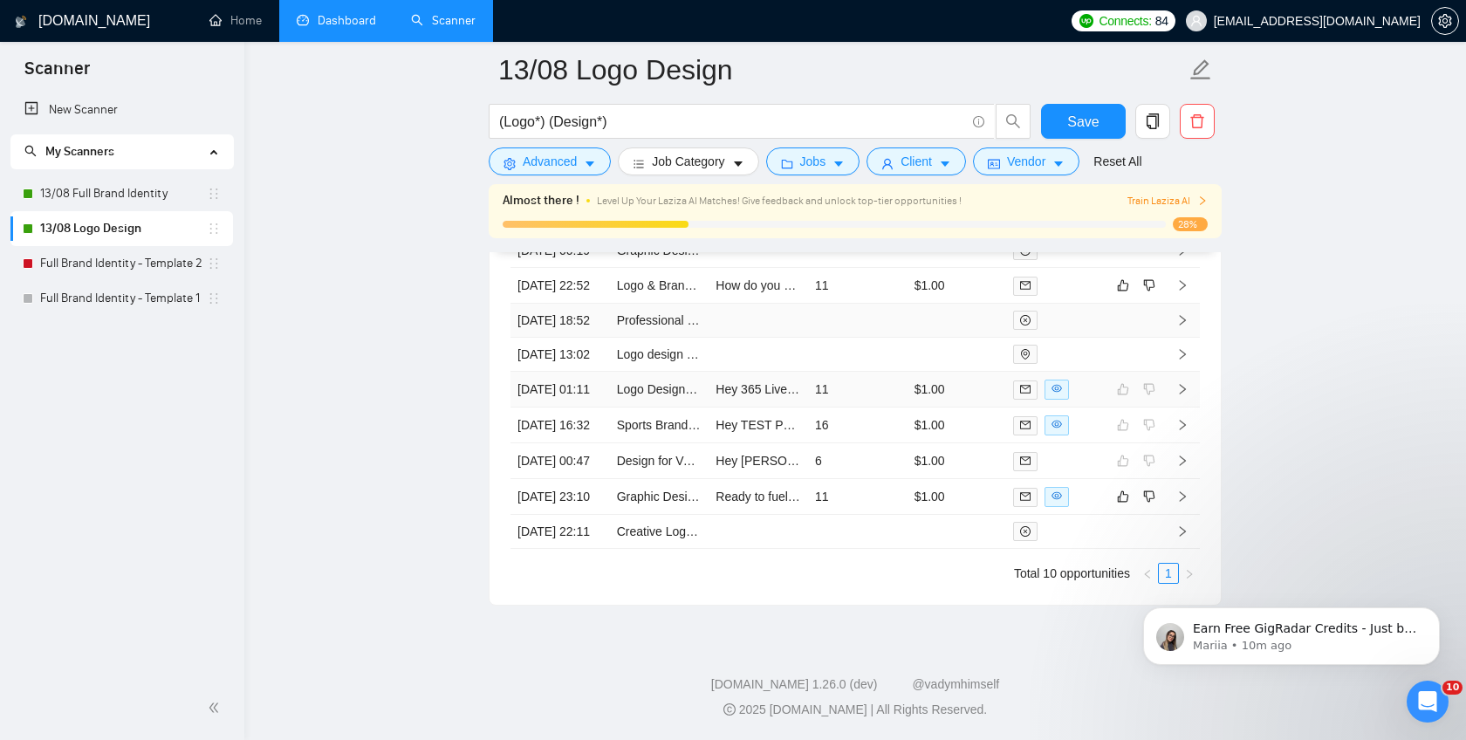
scroll to position [4689, 0]
click at [1177, 503] on icon "right" at bounding box center [1182, 496] width 12 height 12
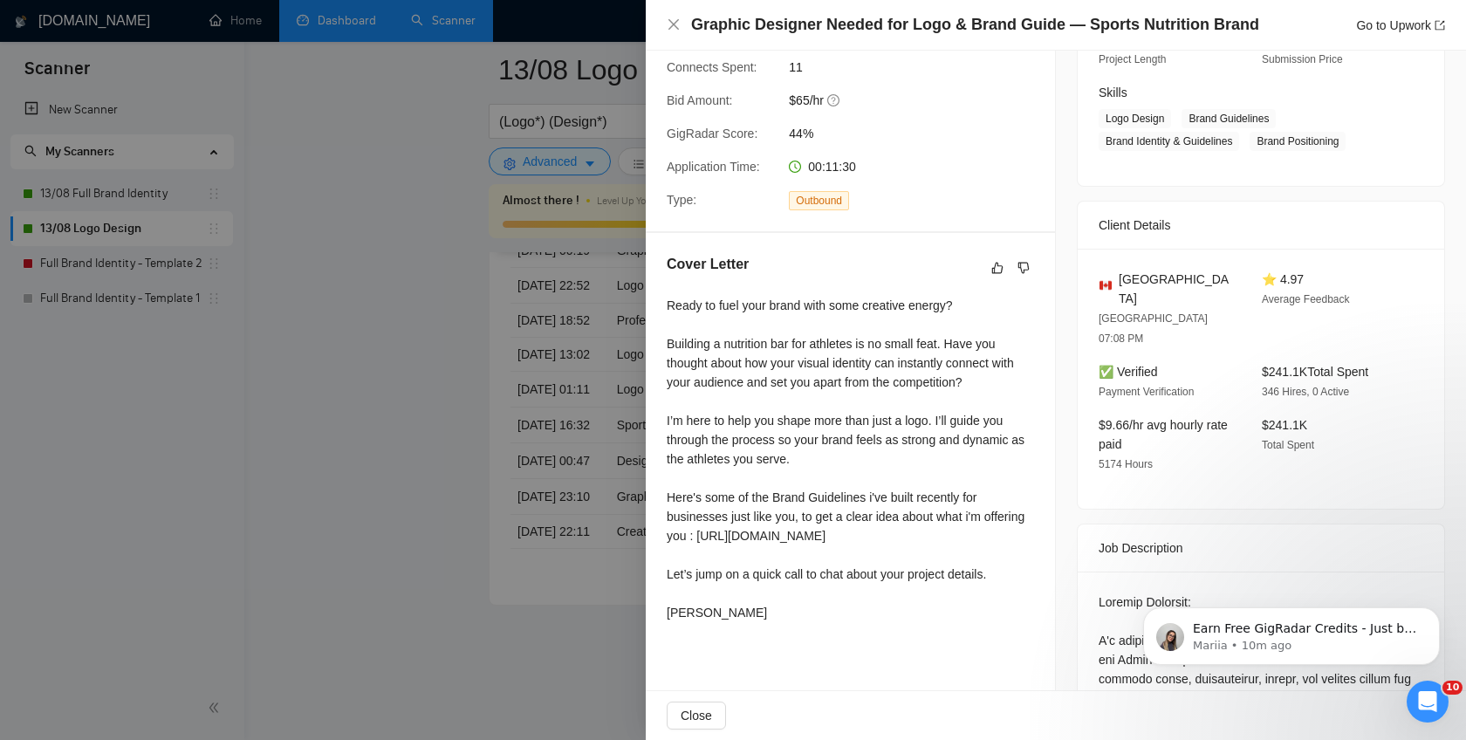
click at [593, 449] on div at bounding box center [733, 370] width 1466 height 740
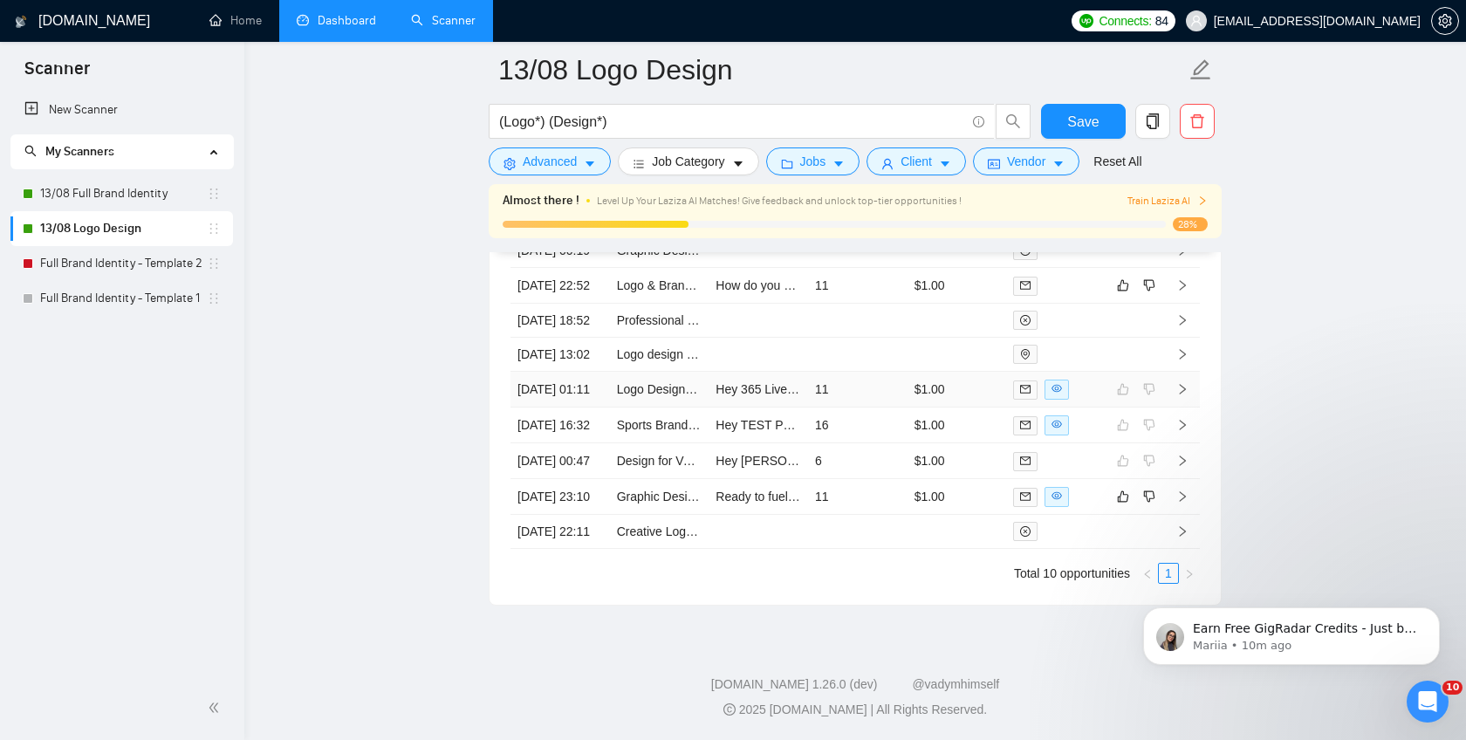
click at [1179, 372] on td at bounding box center [1182, 390] width 35 height 36
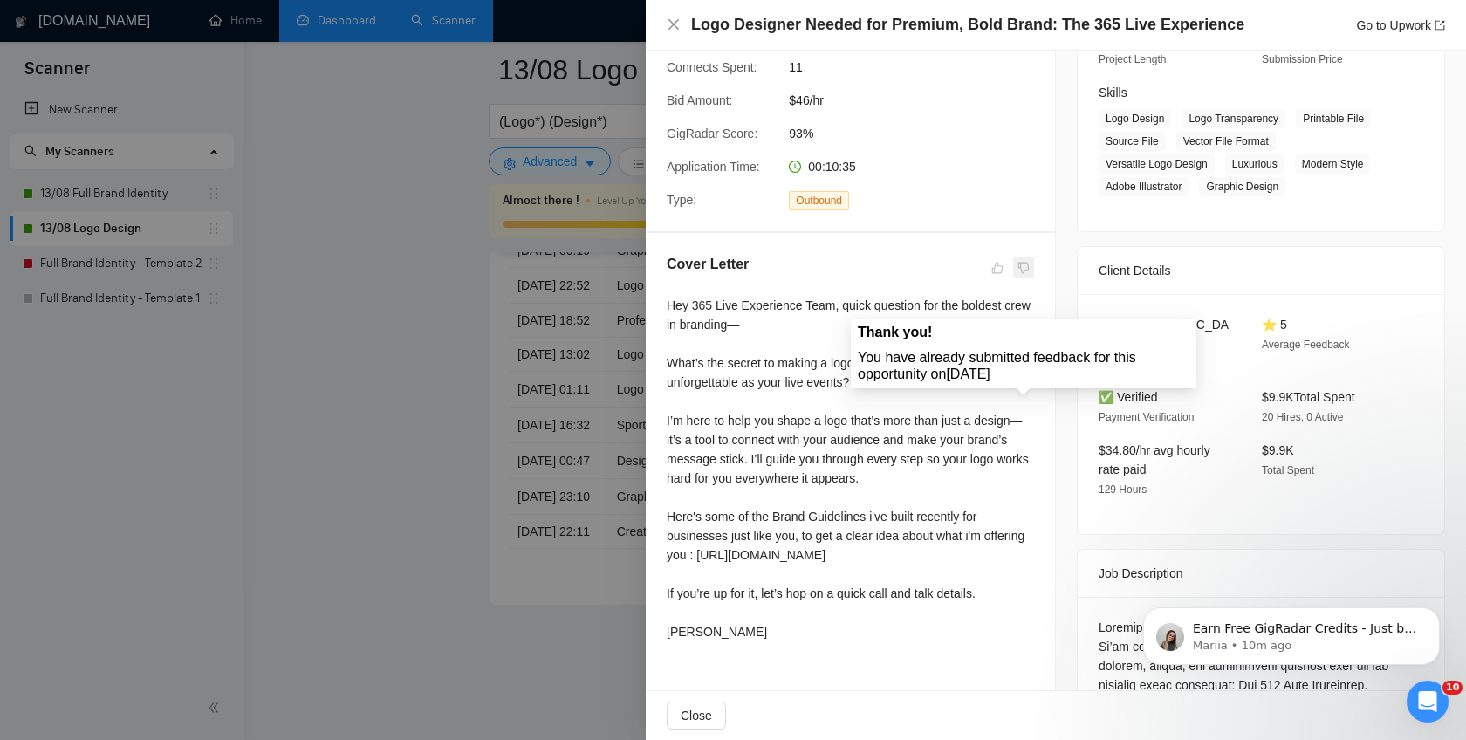
click at [1026, 266] on span at bounding box center [1023, 267] width 21 height 21
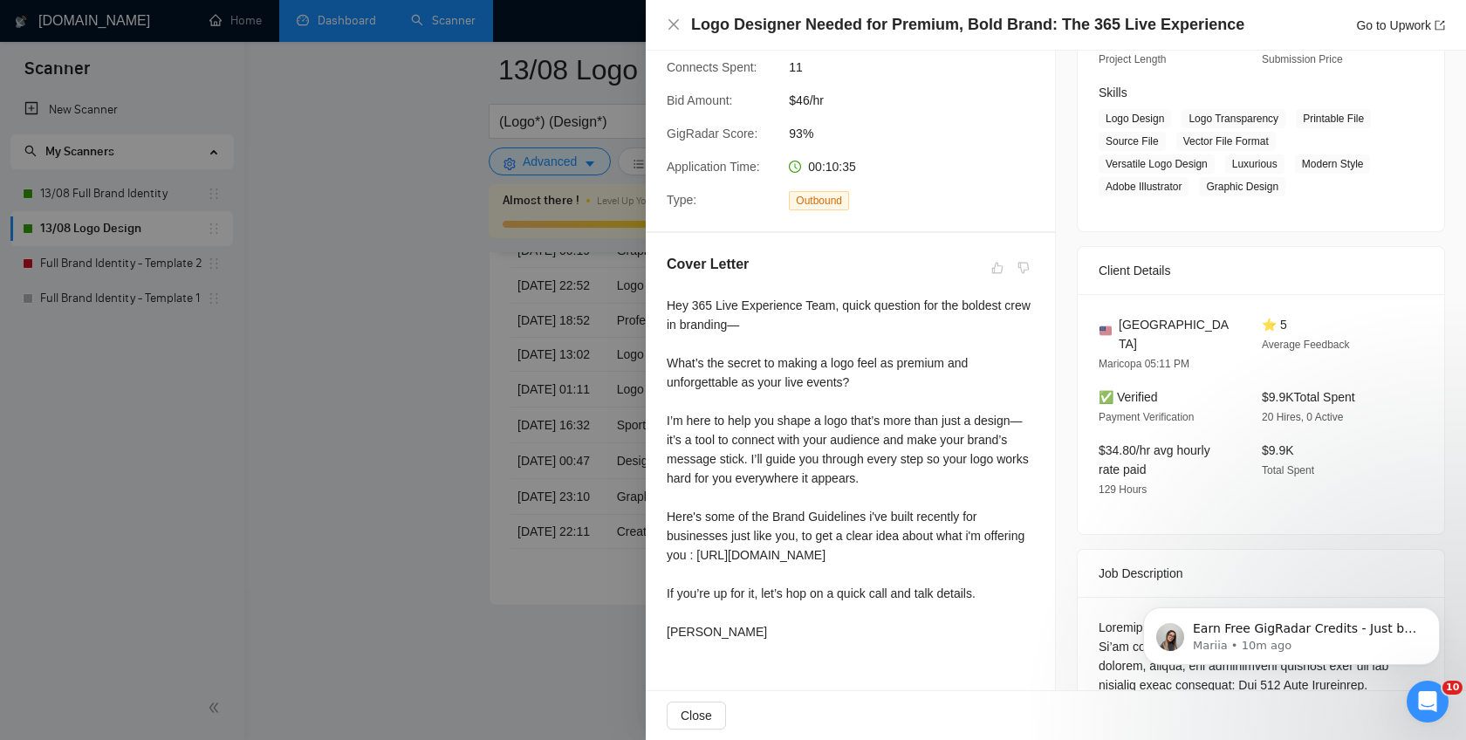
click at [606, 311] on div at bounding box center [733, 370] width 1466 height 740
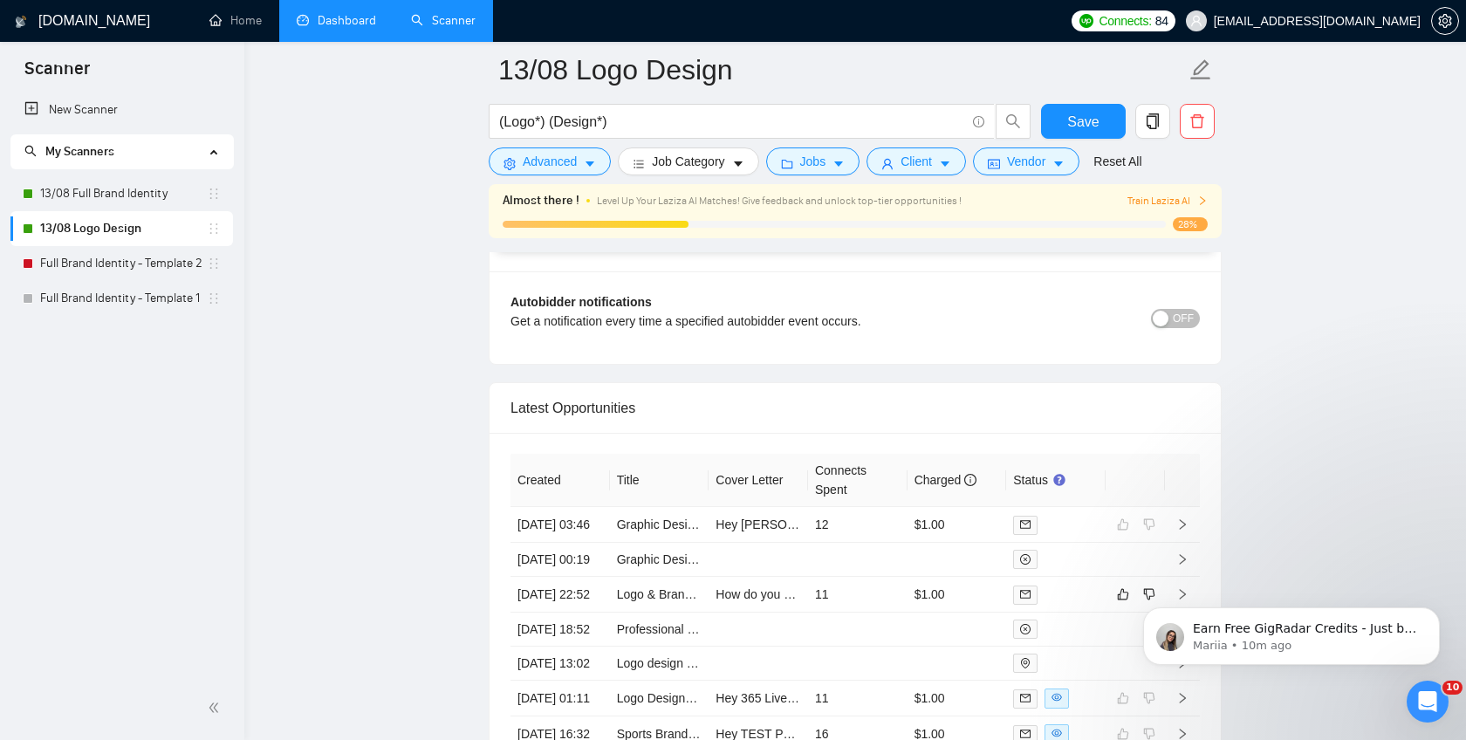
scroll to position [4247, 0]
click at [122, 198] on link "13/08 Full Brand Identity" at bounding box center [123, 193] width 167 height 35
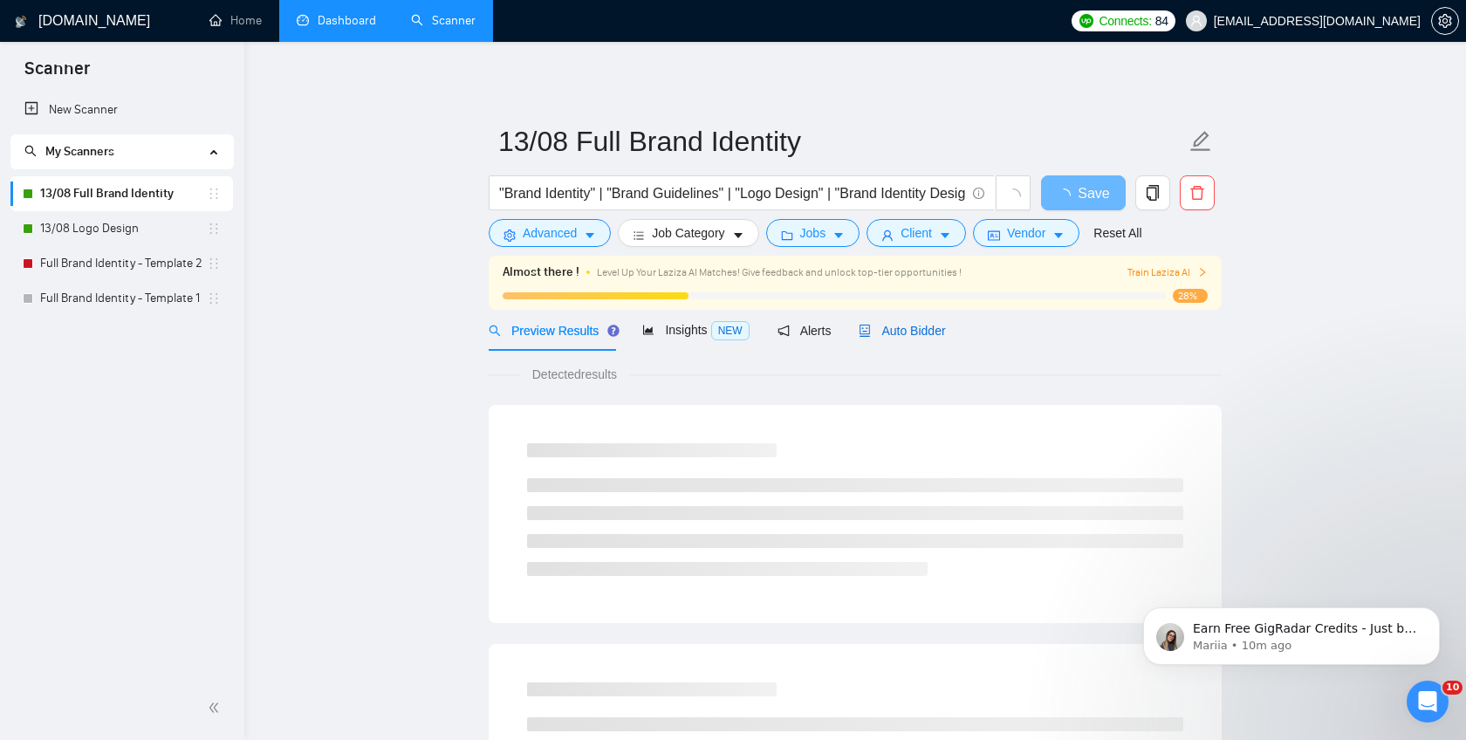
click at [904, 332] on span "Auto Bidder" at bounding box center [902, 331] width 86 height 14
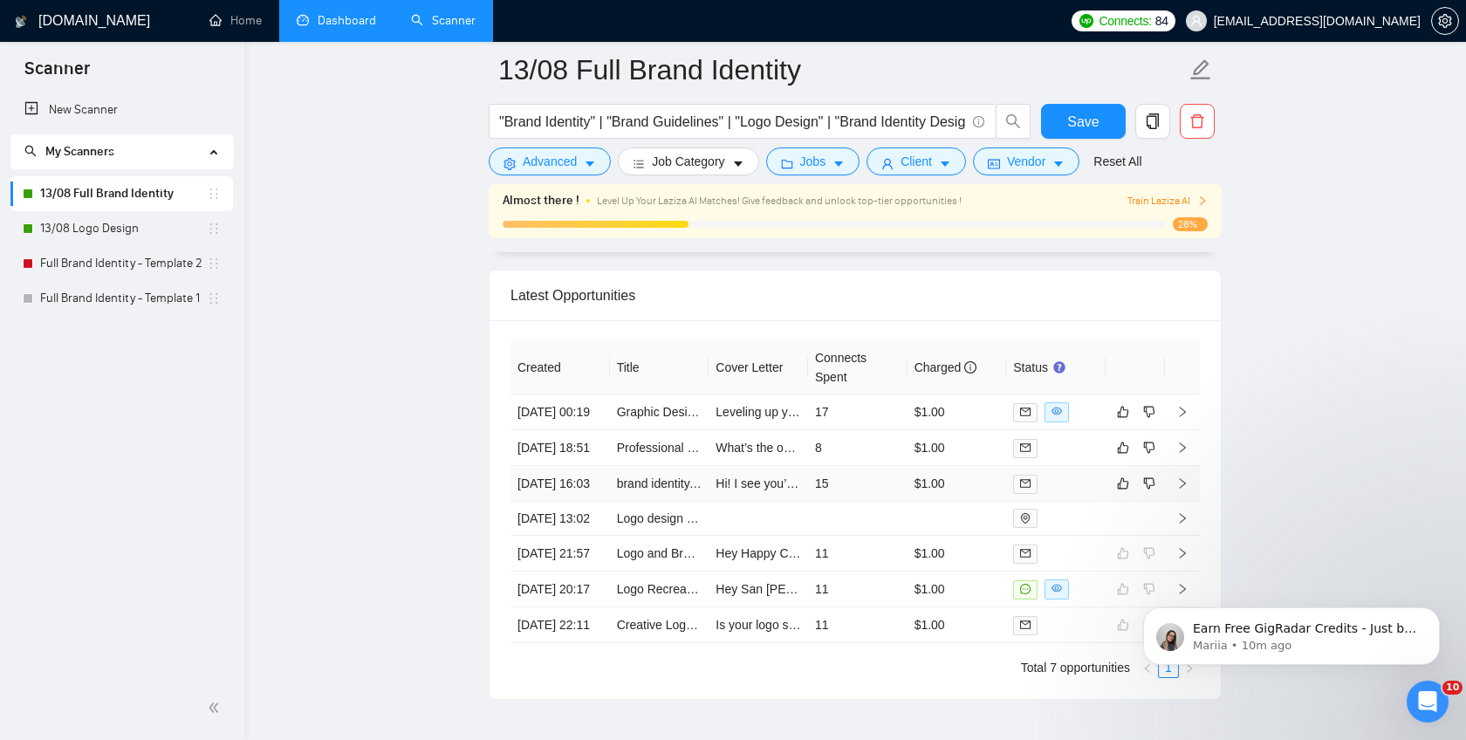
scroll to position [4477, 0]
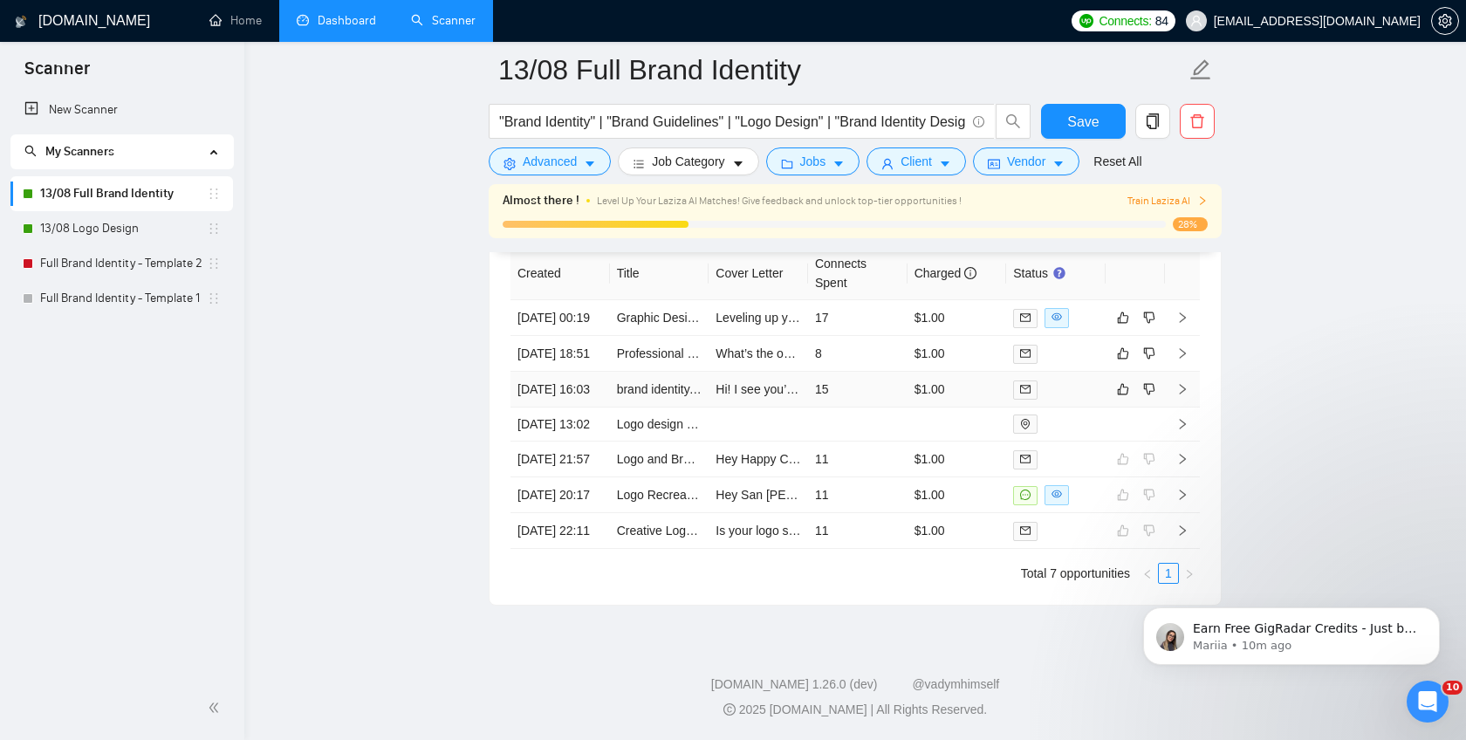
click at [1183, 395] on icon "right" at bounding box center [1182, 389] width 12 height 12
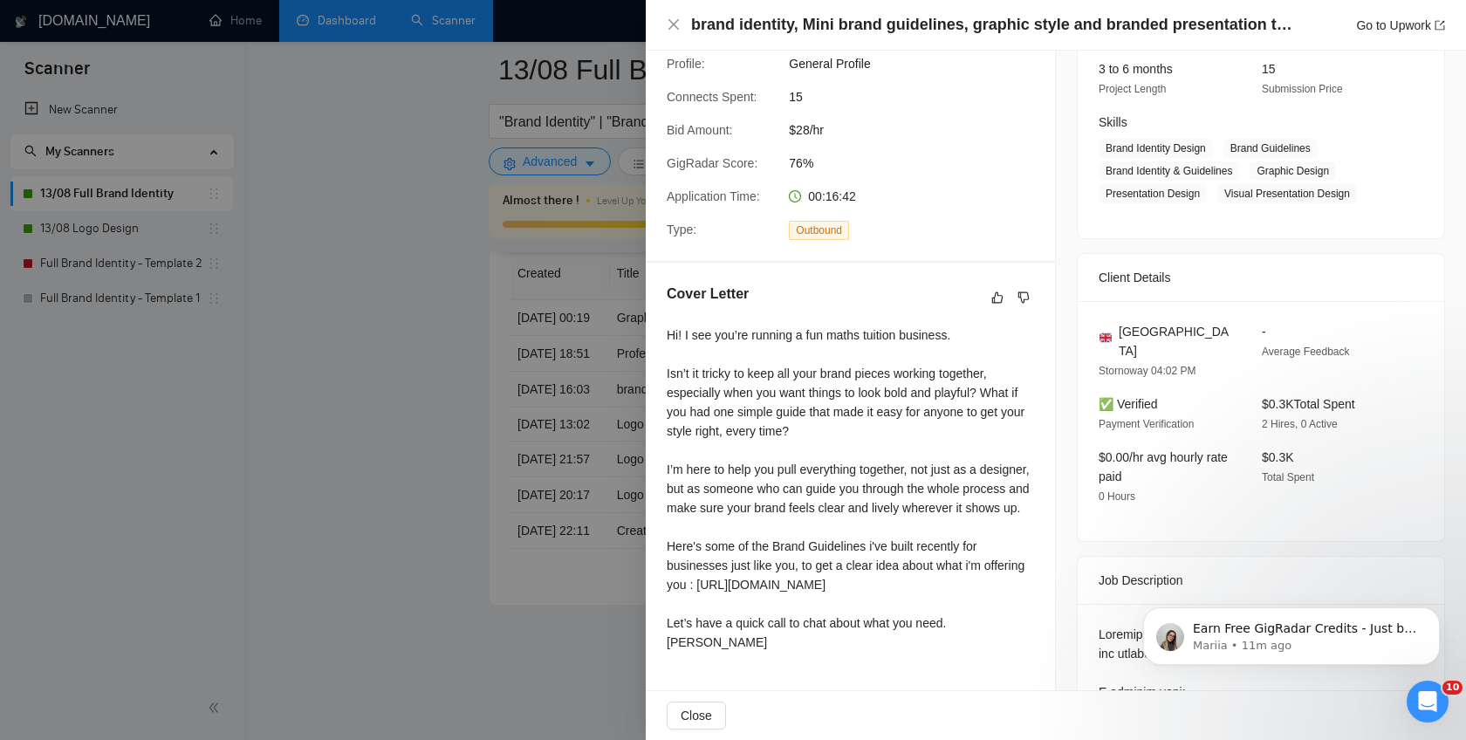
scroll to position [177, 0]
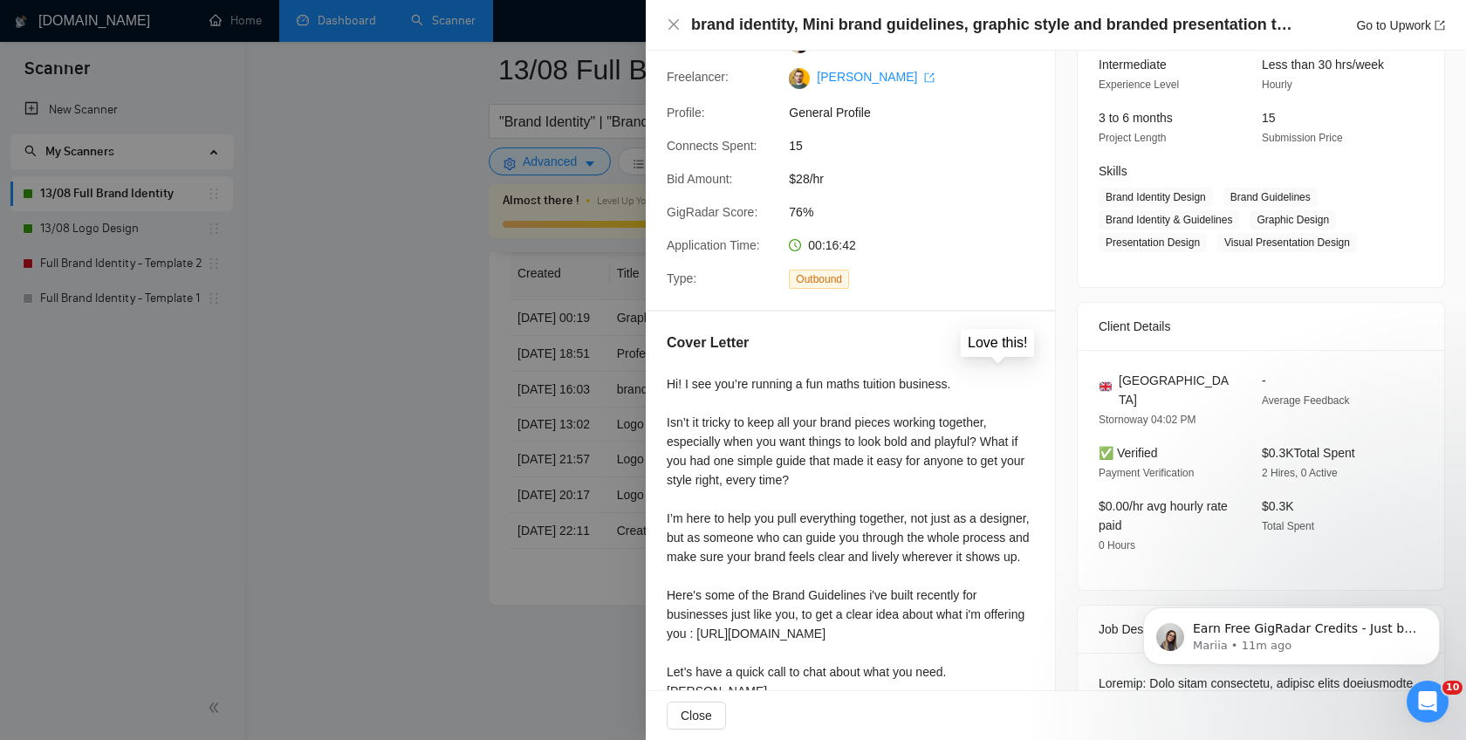
click at [998, 340] on icon "like" at bounding box center [997, 346] width 12 height 14
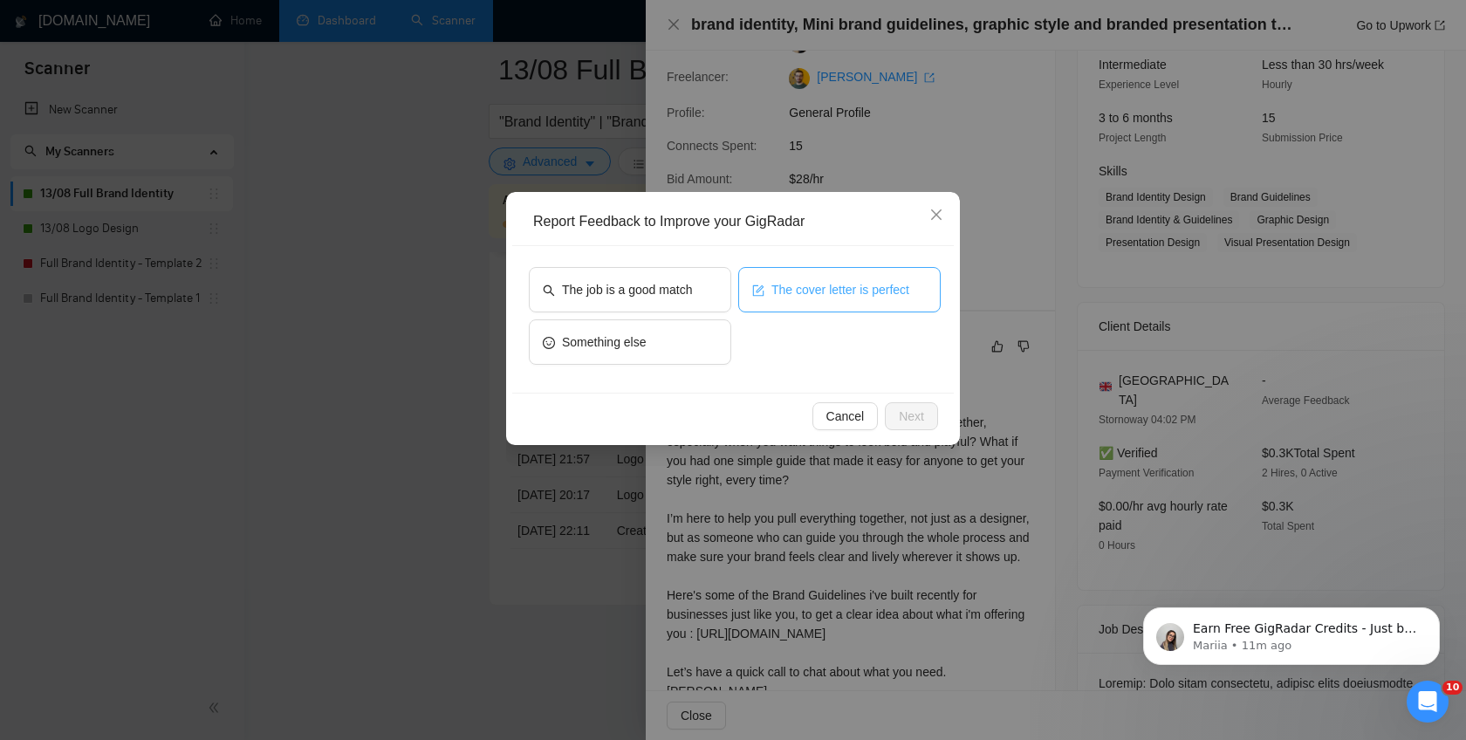
click at [860, 292] on span "The cover letter is perfect" at bounding box center [840, 289] width 138 height 19
click at [910, 421] on span "Next" at bounding box center [911, 416] width 25 height 19
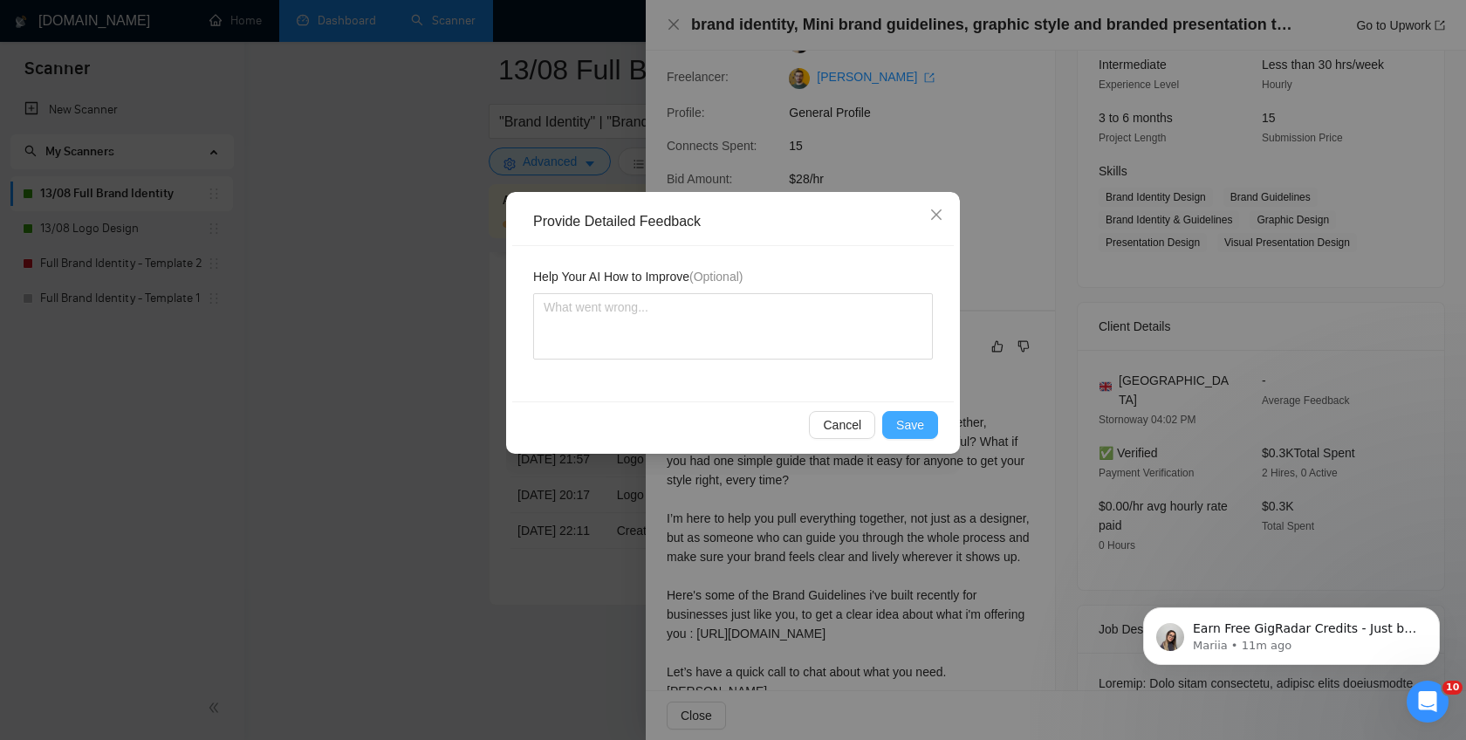
click at [910, 421] on span "Save" at bounding box center [910, 424] width 28 height 19
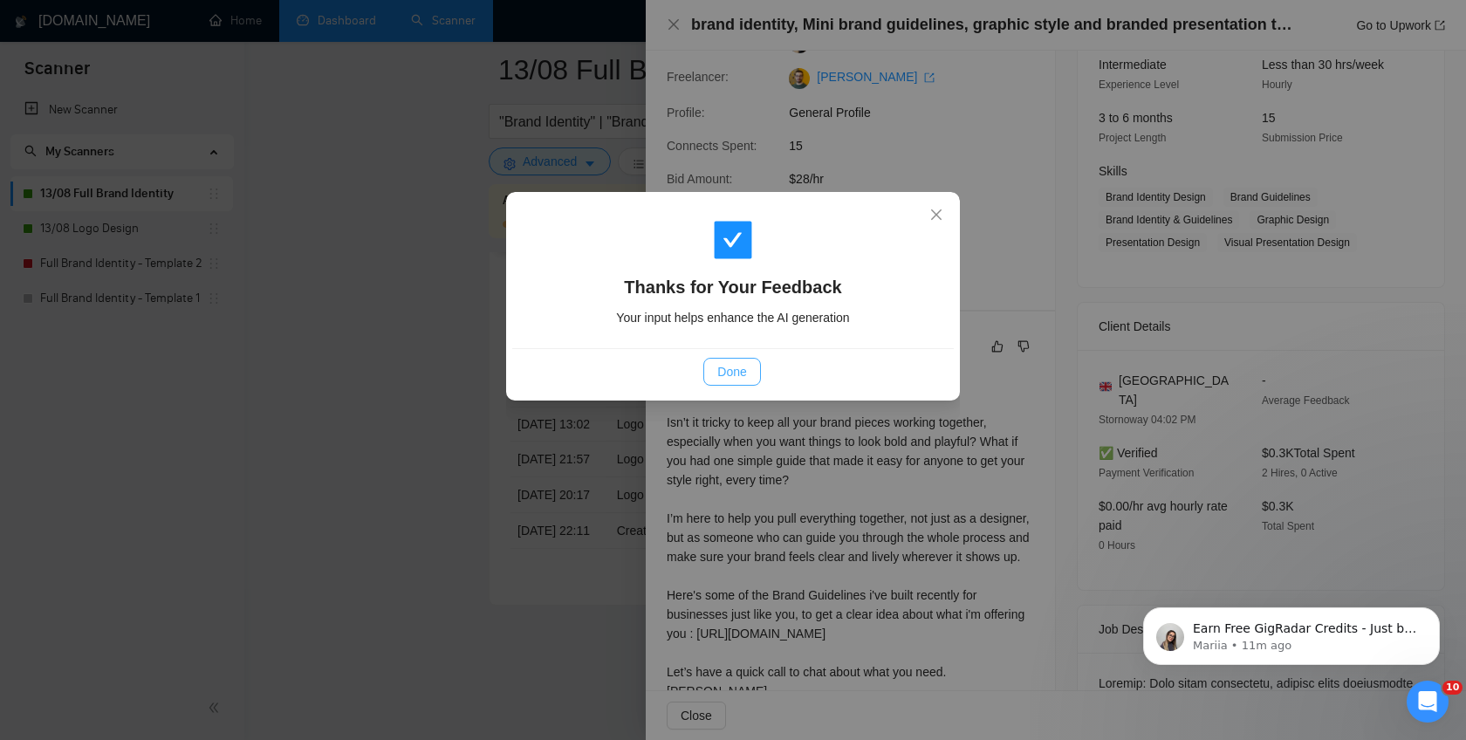
click at [735, 380] on span "Done" at bounding box center [731, 371] width 29 height 19
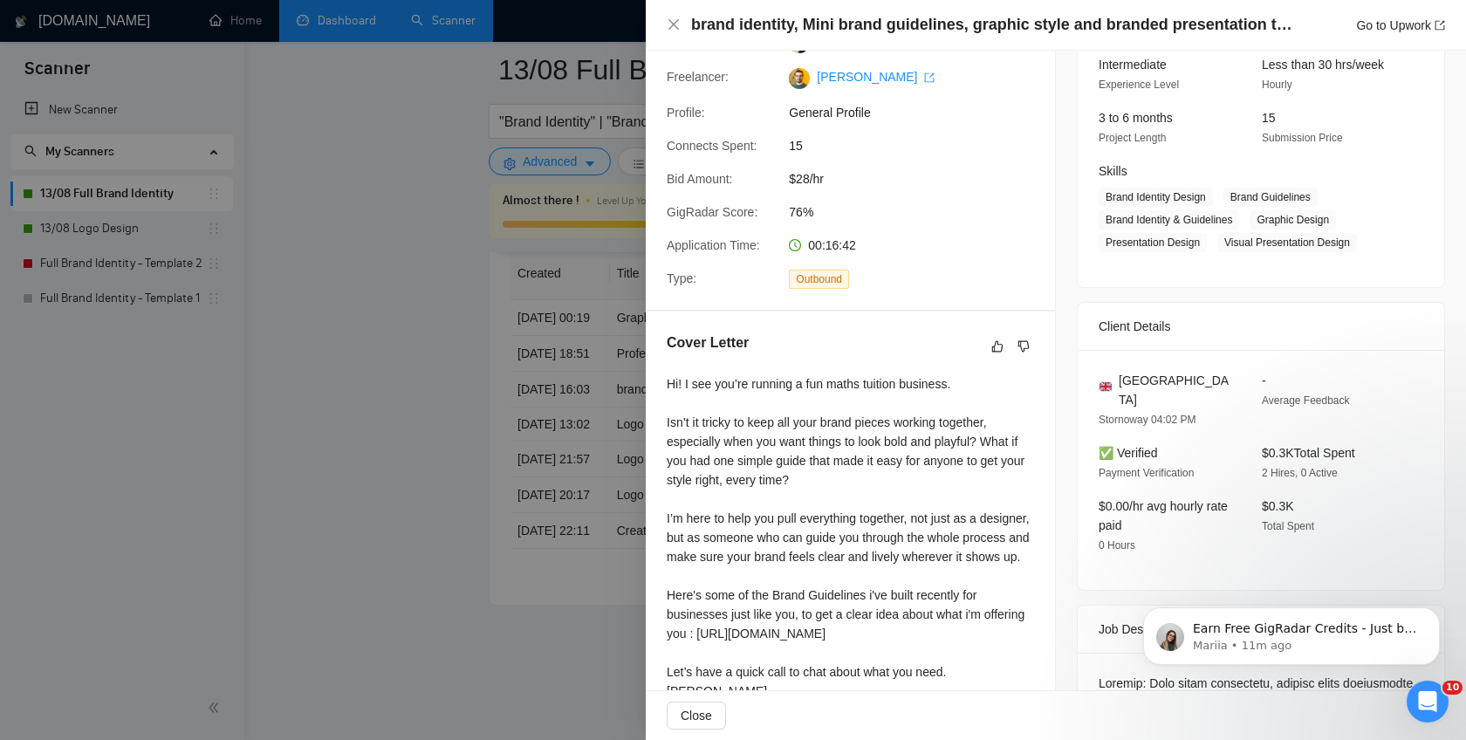
click at [621, 382] on div at bounding box center [733, 370] width 1466 height 740
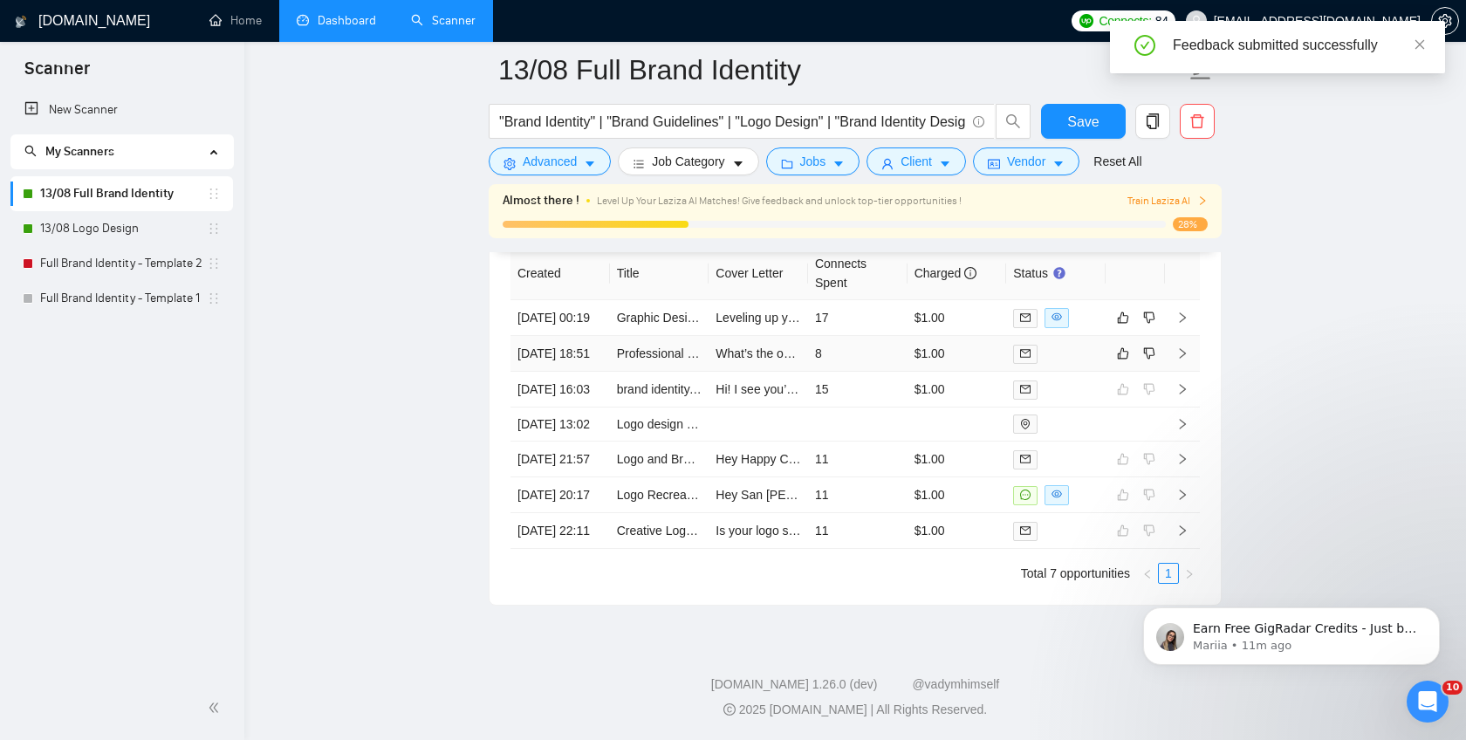
click at [1181, 348] on icon "right" at bounding box center [1183, 353] width 6 height 10
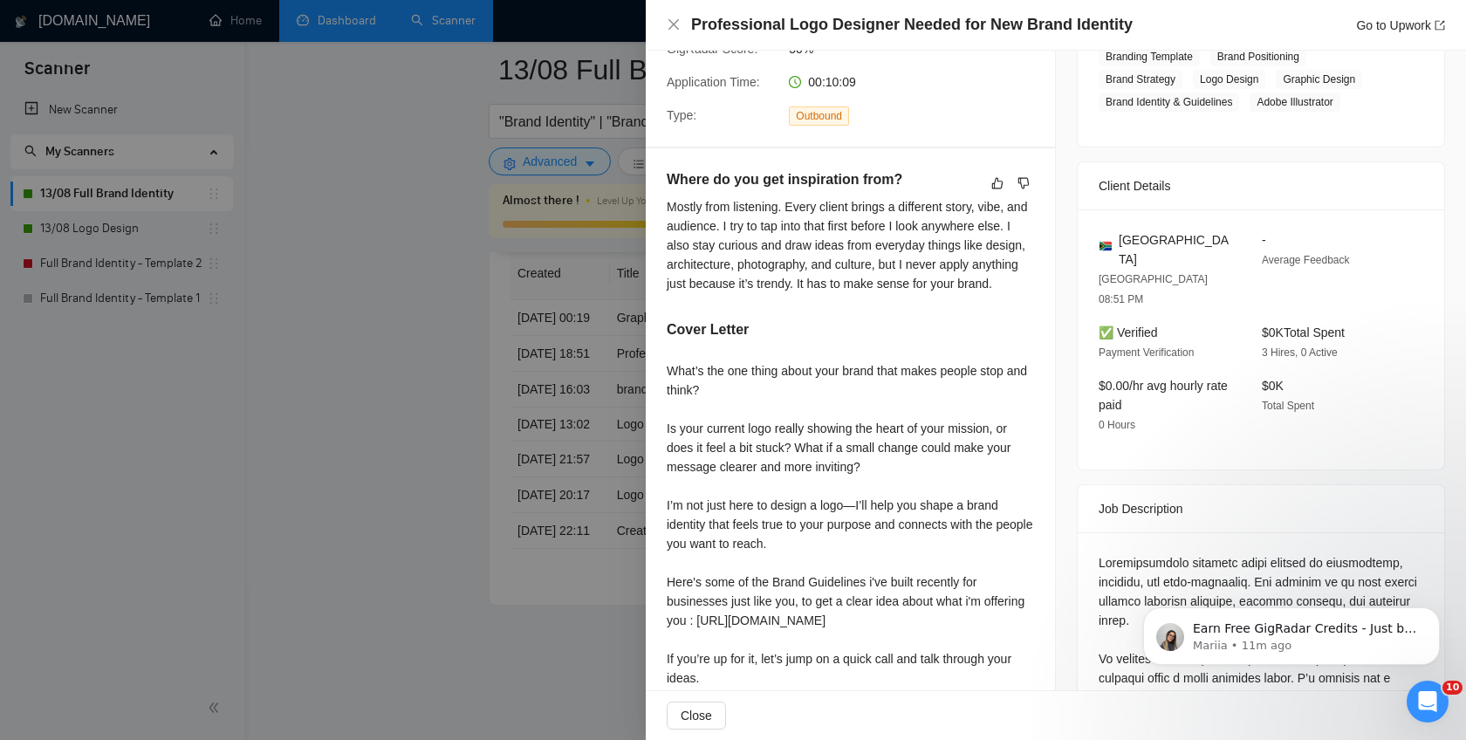
scroll to position [348, 0]
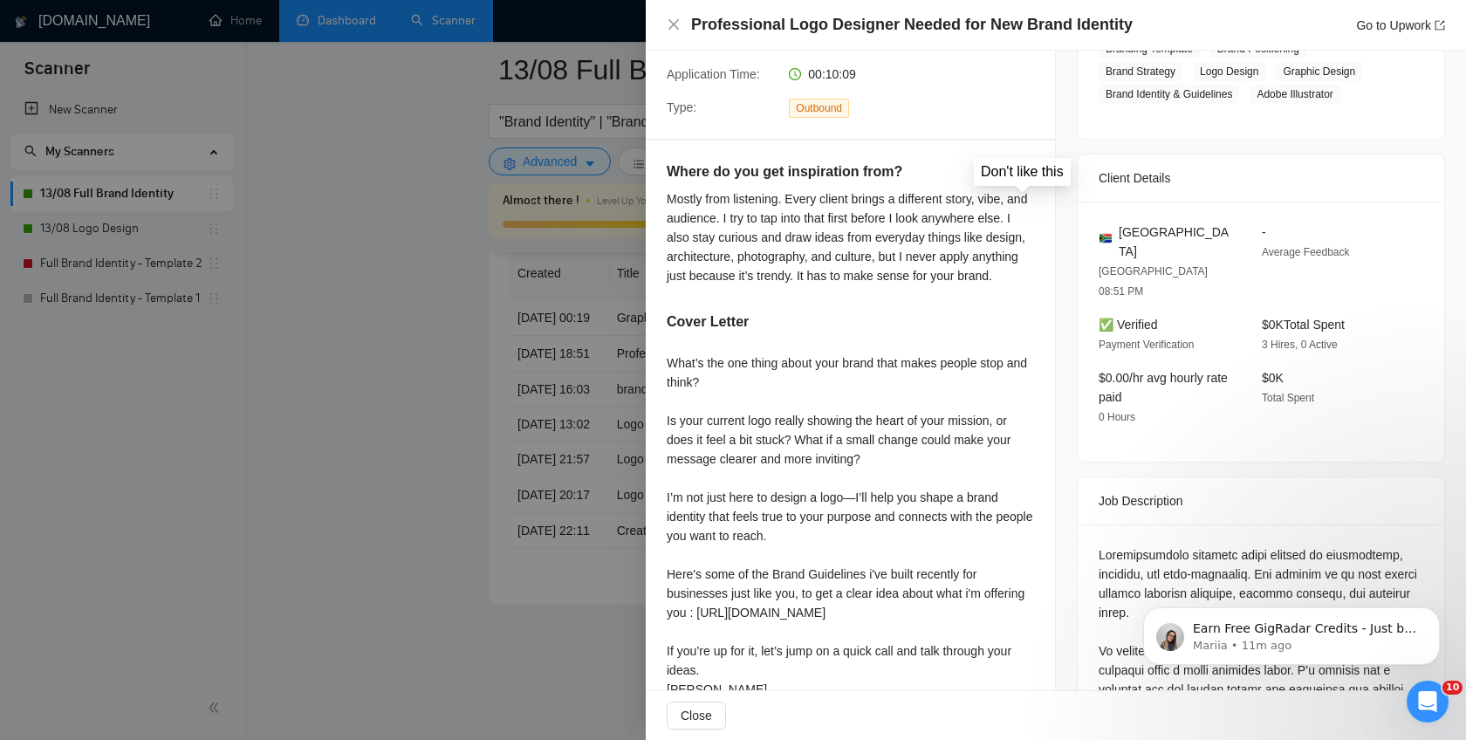
click at [1029, 167] on button "button" at bounding box center [1023, 175] width 21 height 21
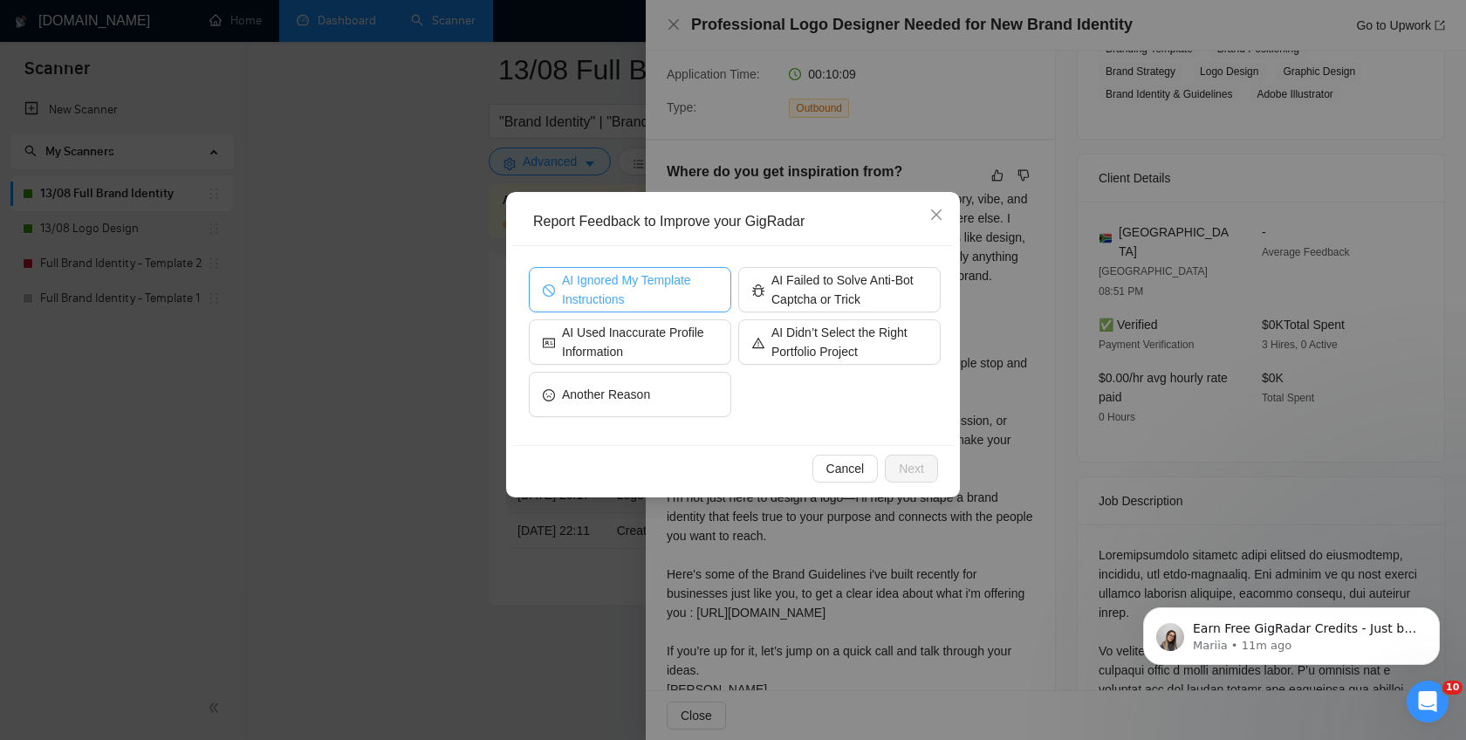
click at [634, 291] on span "AI Ignored My Template Instructions" at bounding box center [639, 290] width 155 height 38
click at [910, 469] on span "Next" at bounding box center [911, 468] width 25 height 19
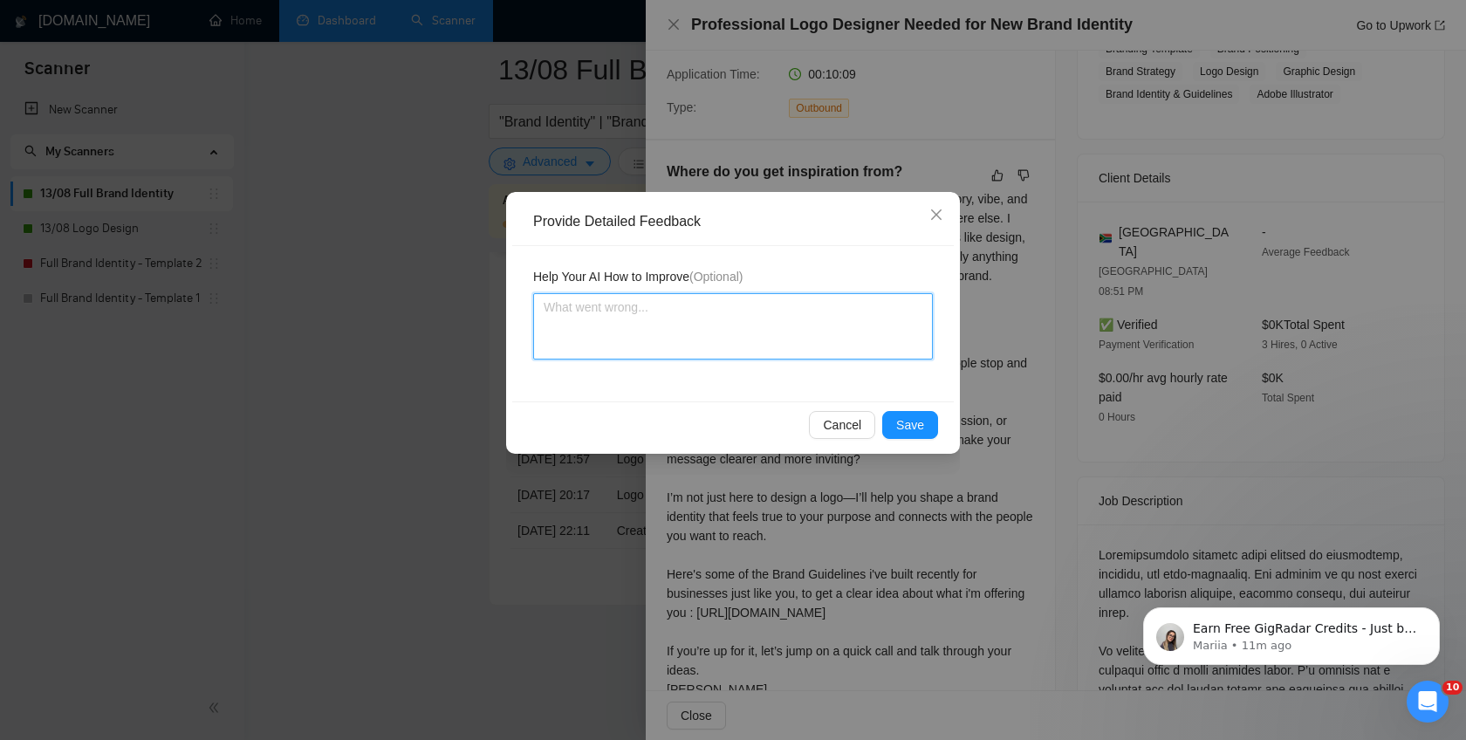
click at [678, 332] on textarea at bounding box center [733, 326] width 400 height 66
paste textarea "avoid inserting any ChatGPT style, Never use “—” aka em-dashes/long dashes or E…"
type textarea "avoid inserting any ChatGPT style, Never use “—” aka em-dashes/long dashes or E…"
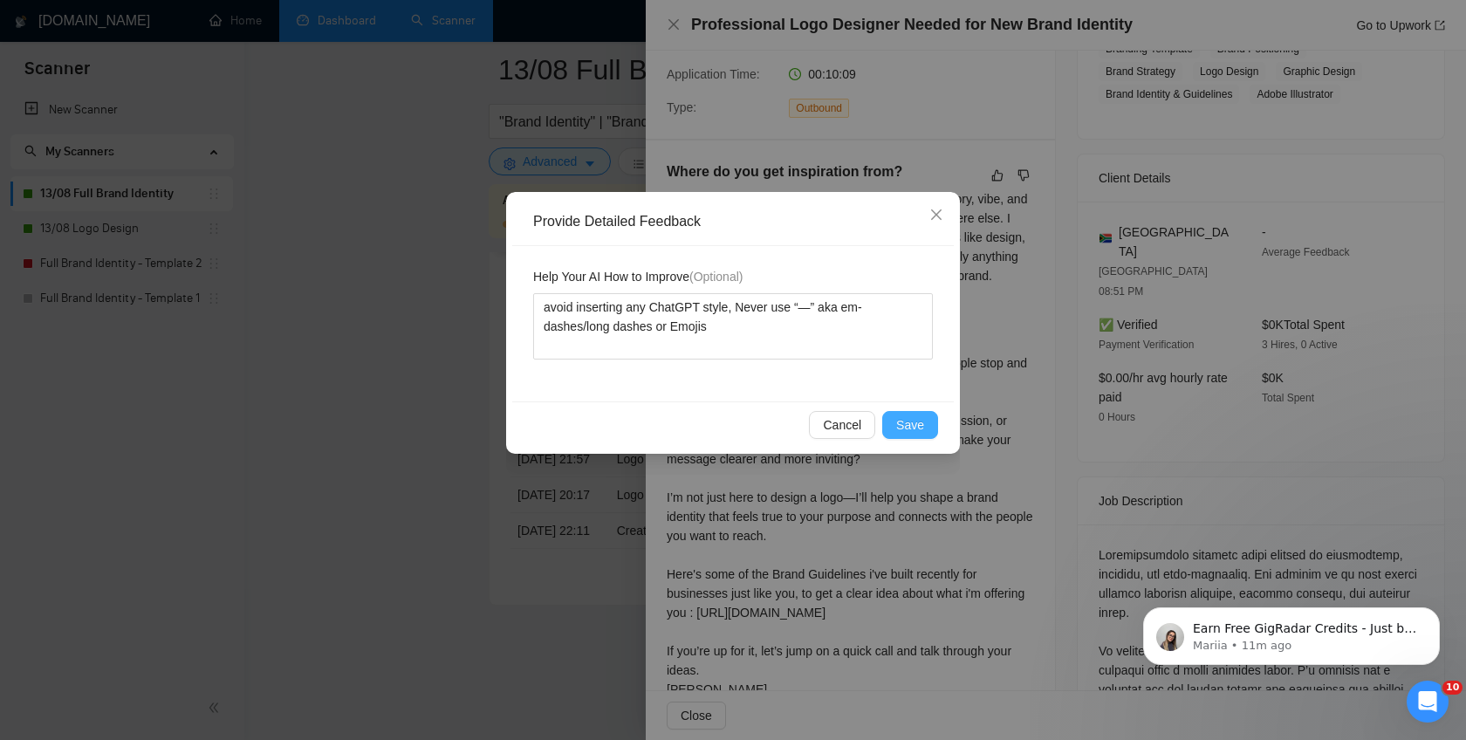
click at [900, 419] on span "Save" at bounding box center [910, 424] width 28 height 19
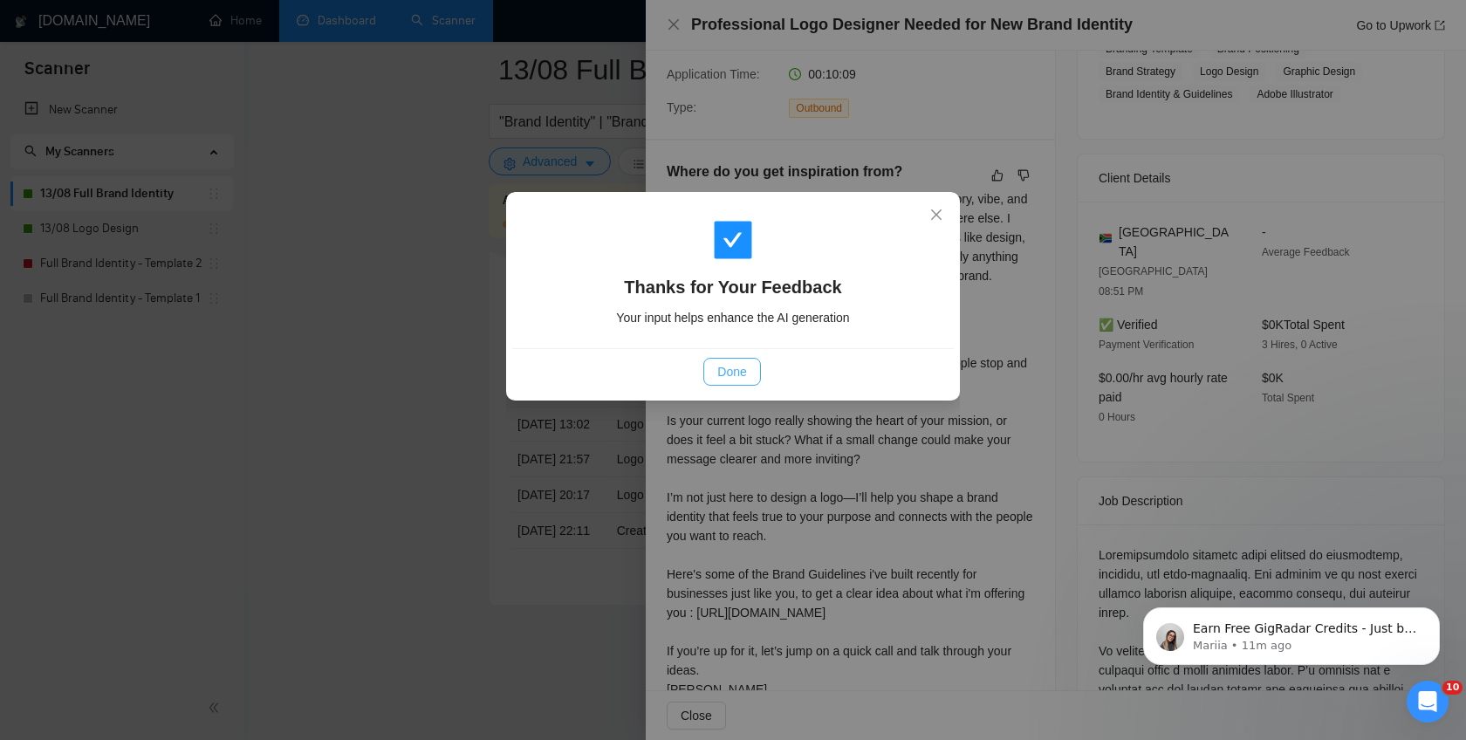
click at [740, 378] on span "Done" at bounding box center [731, 371] width 29 height 19
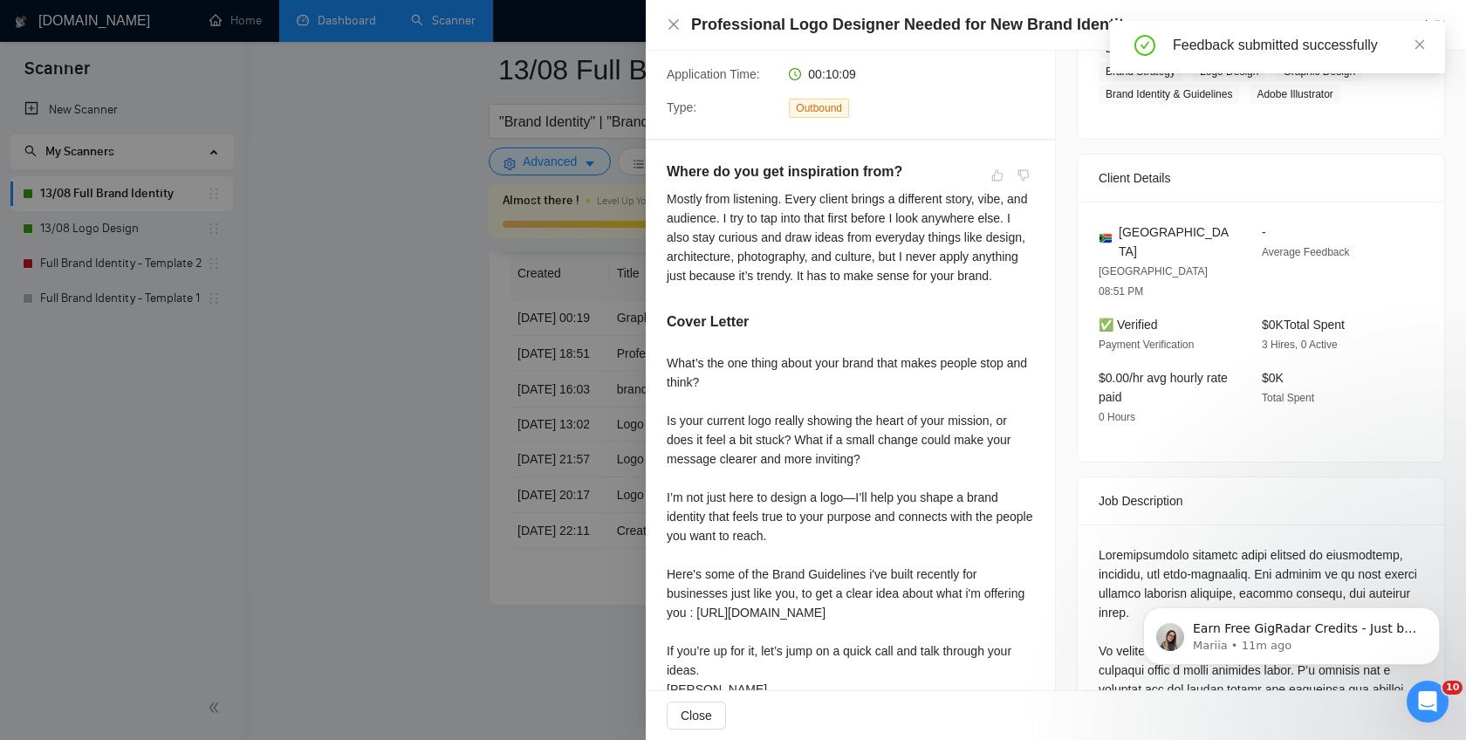
click at [551, 353] on div at bounding box center [733, 370] width 1466 height 740
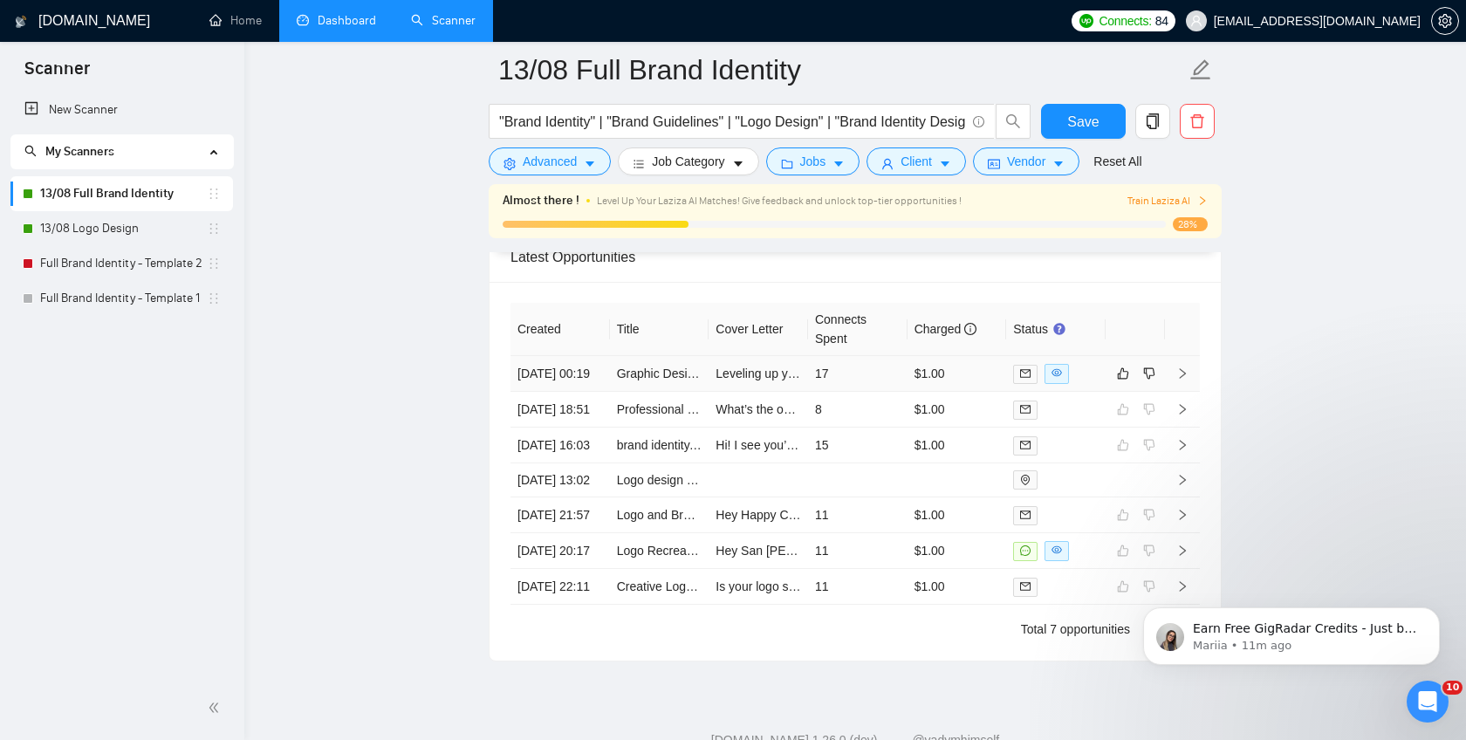
scroll to position [4393, 0]
click at [1184, 381] on icon "right" at bounding box center [1182, 375] width 12 height 12
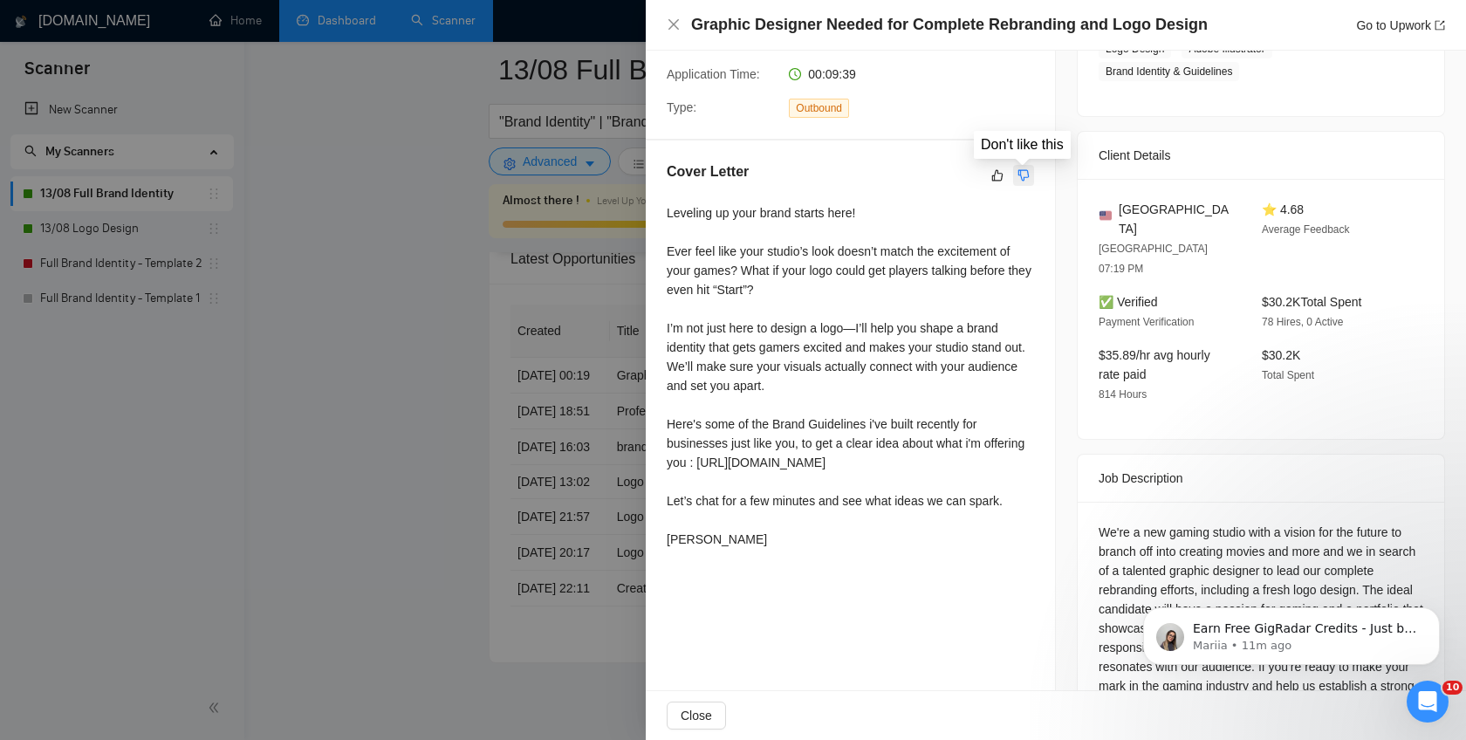
click at [1023, 177] on icon "dislike" at bounding box center [1023, 175] width 12 height 14
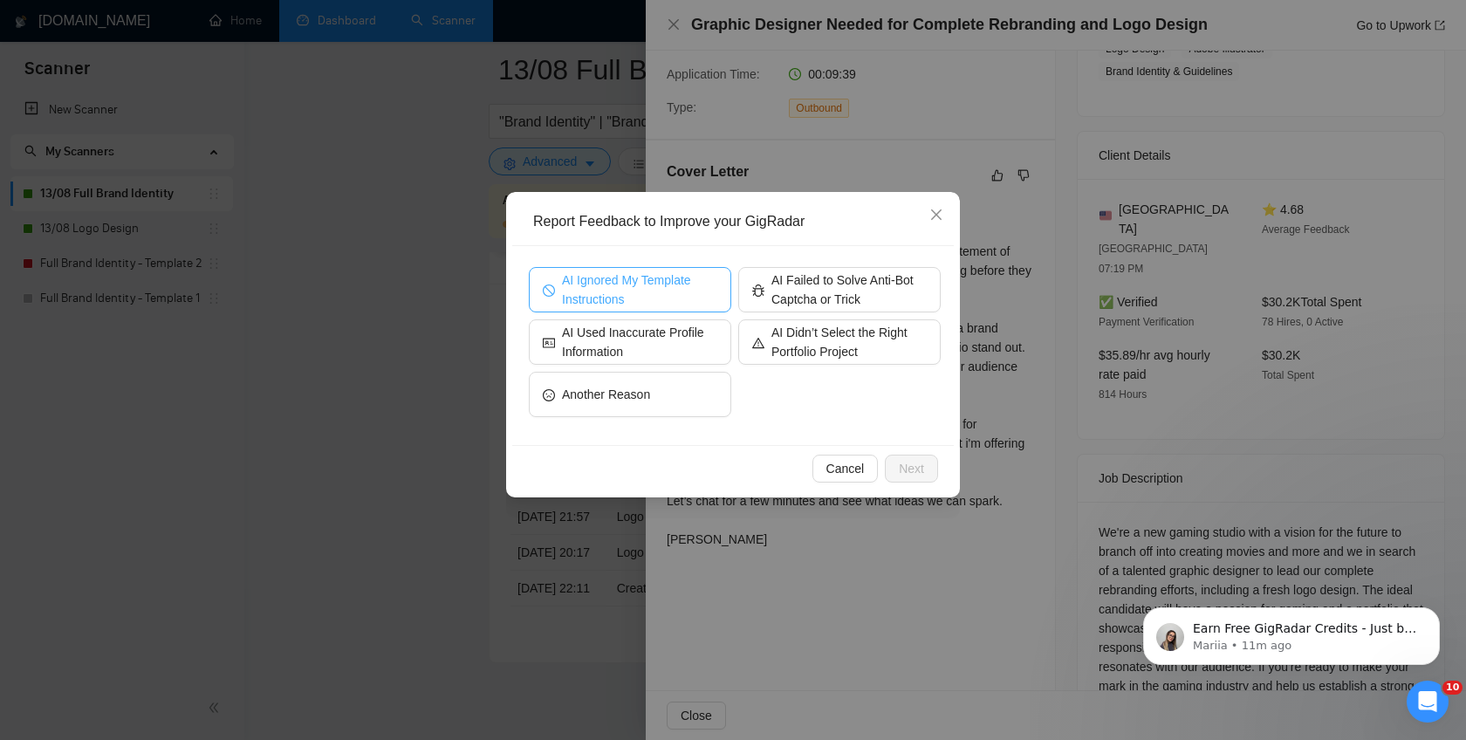
click at [658, 284] on span "AI Ignored My Template Instructions" at bounding box center [639, 290] width 155 height 38
click at [899, 464] on span "Next" at bounding box center [911, 468] width 25 height 19
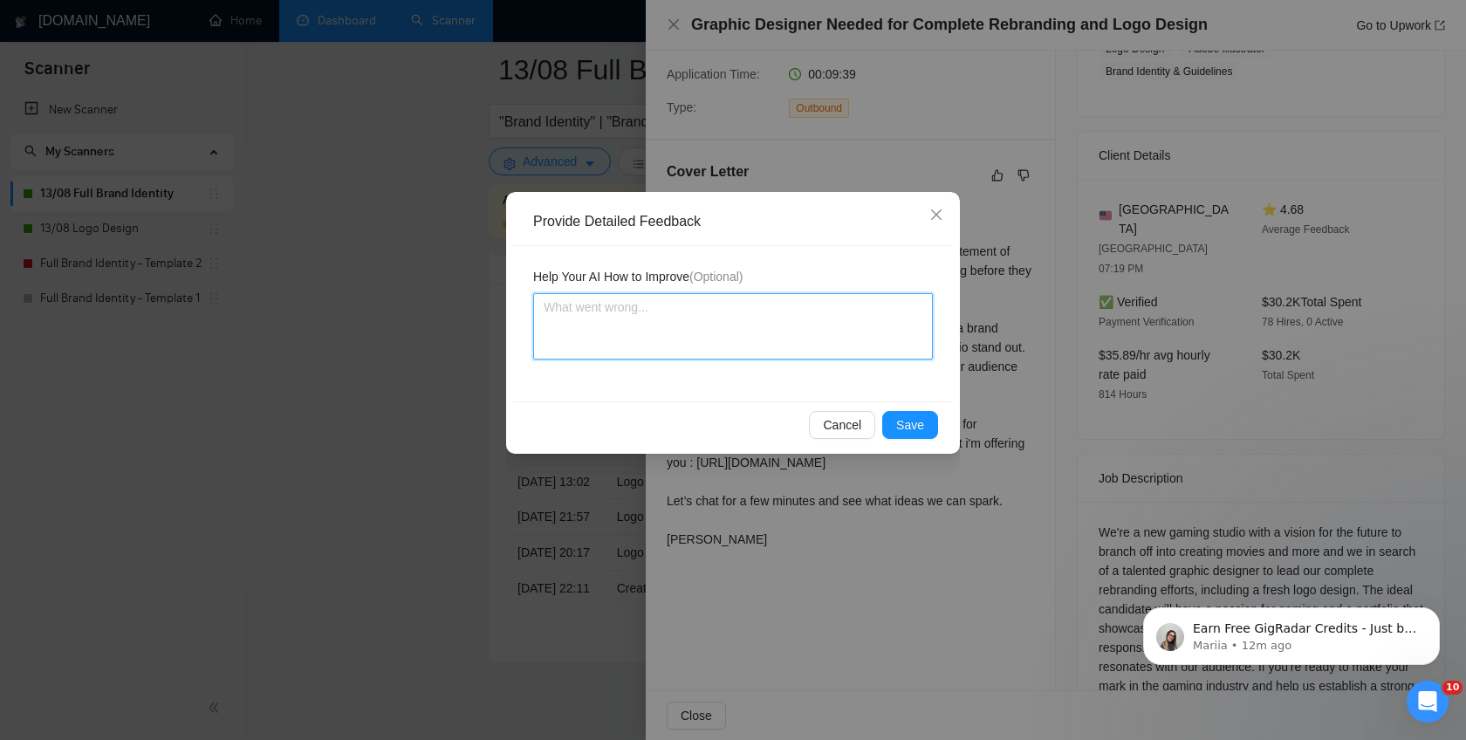
click at [636, 329] on textarea at bounding box center [733, 326] width 400 height 66
paste textarea "avoid inserting any ChatGPT style, Never use “—” aka em-dashes/long dashes or E…"
type textarea "avoid inserting any ChatGPT style, Never use “—” aka em-dashes/long dashes or E…"
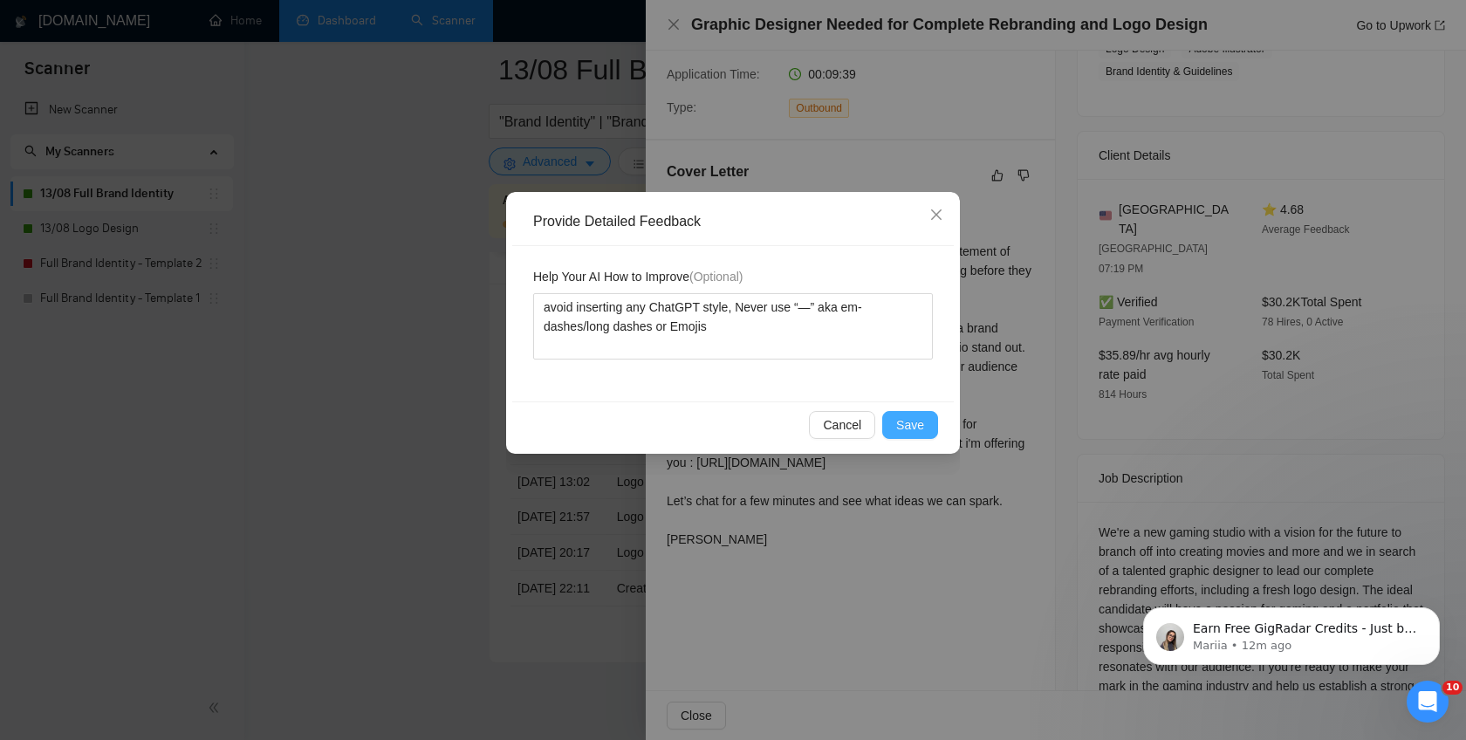
click at [914, 425] on span "Save" at bounding box center [910, 424] width 28 height 19
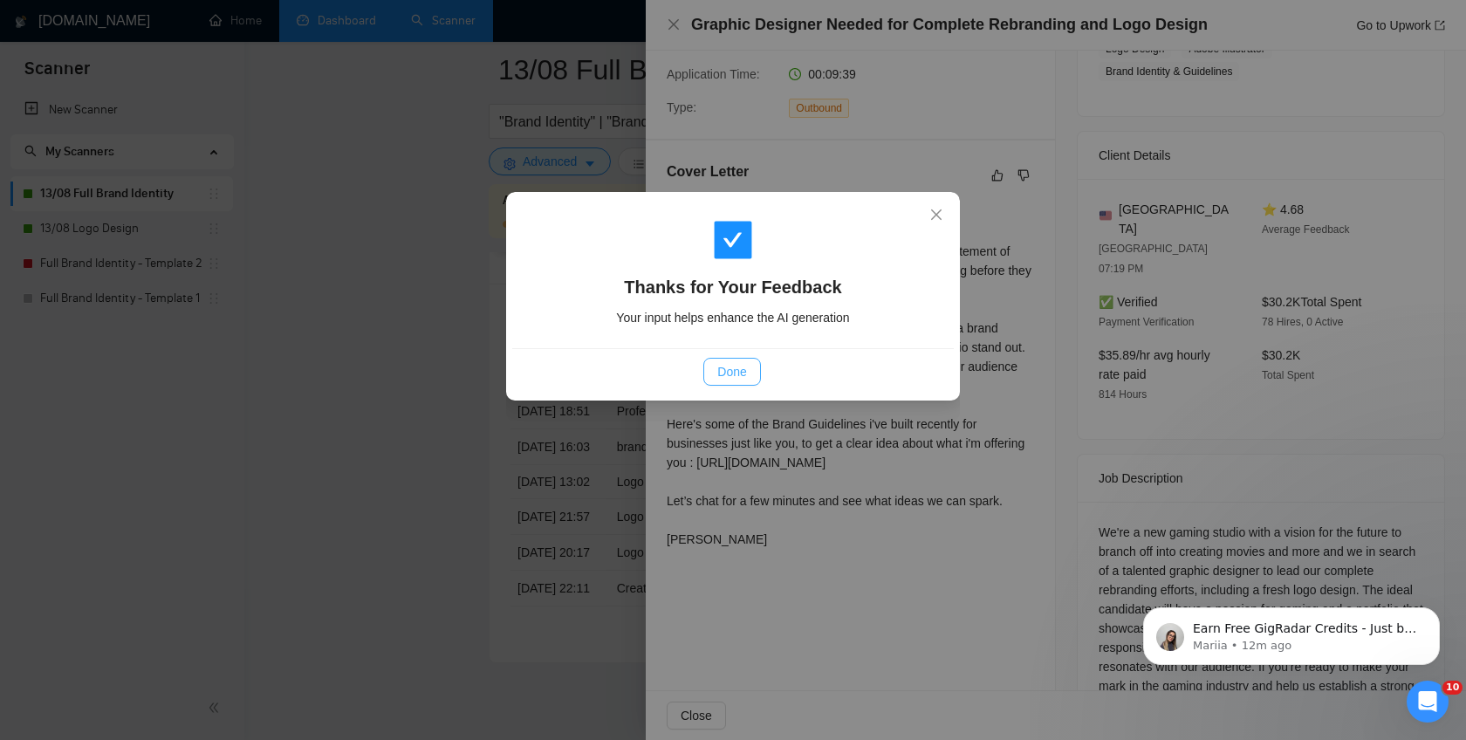
click at [738, 374] on span "Done" at bounding box center [731, 371] width 29 height 19
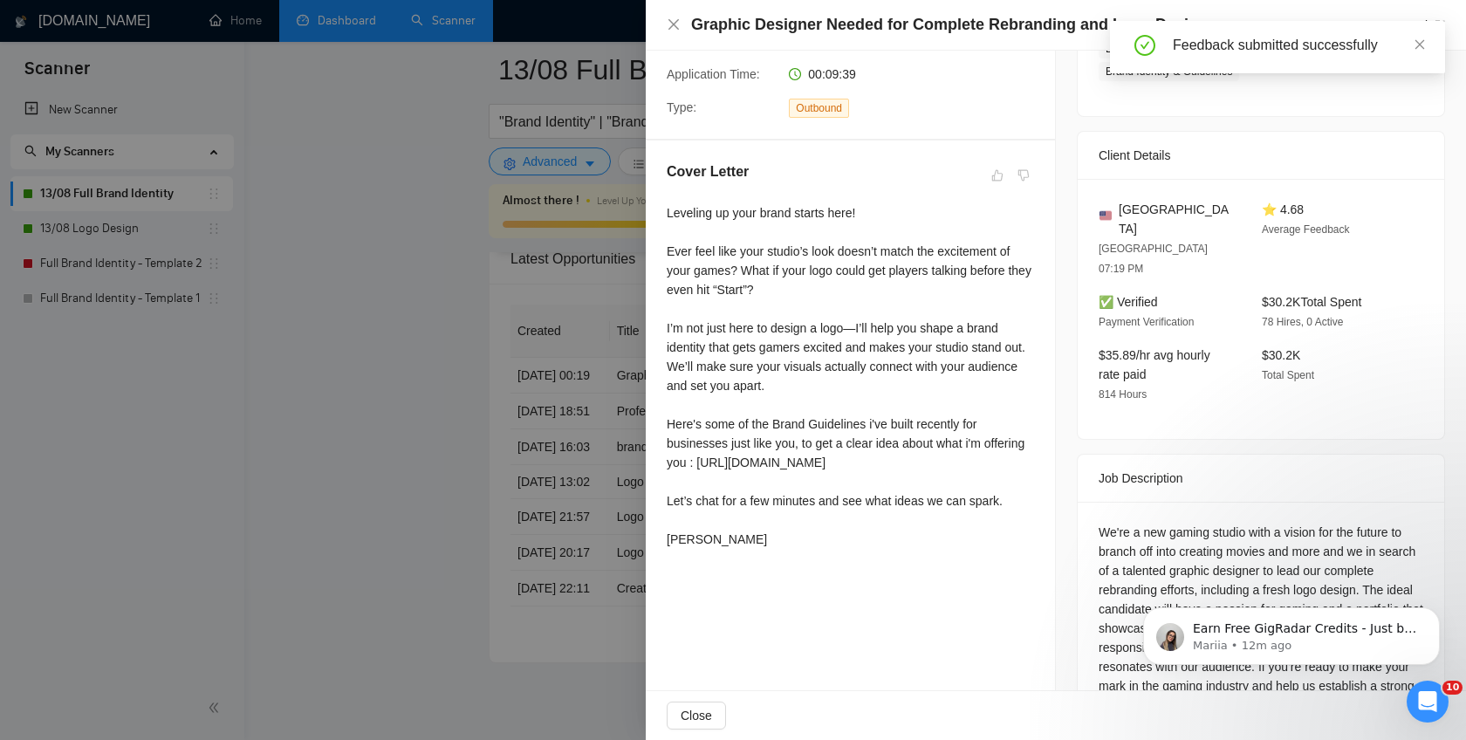
click at [397, 354] on div at bounding box center [733, 370] width 1466 height 740
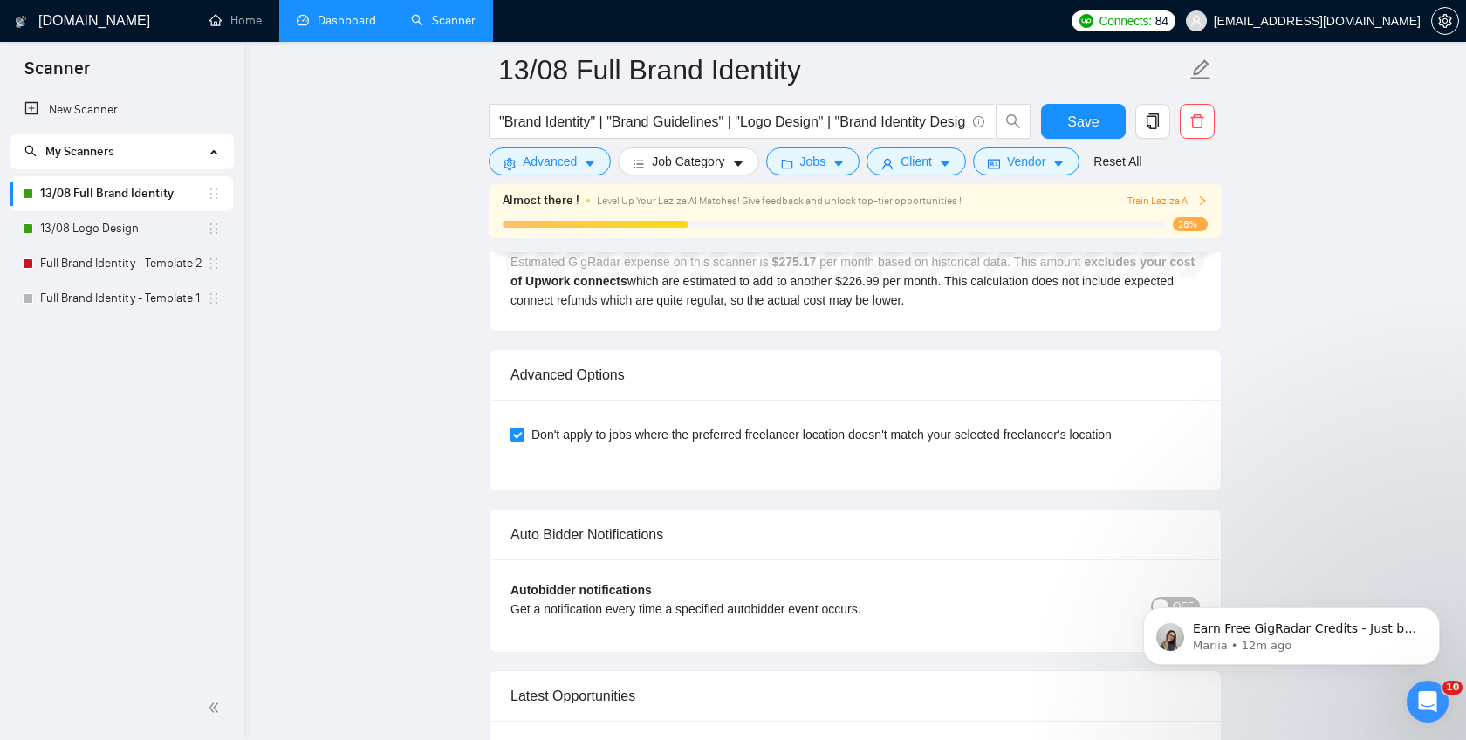
scroll to position [3942, 0]
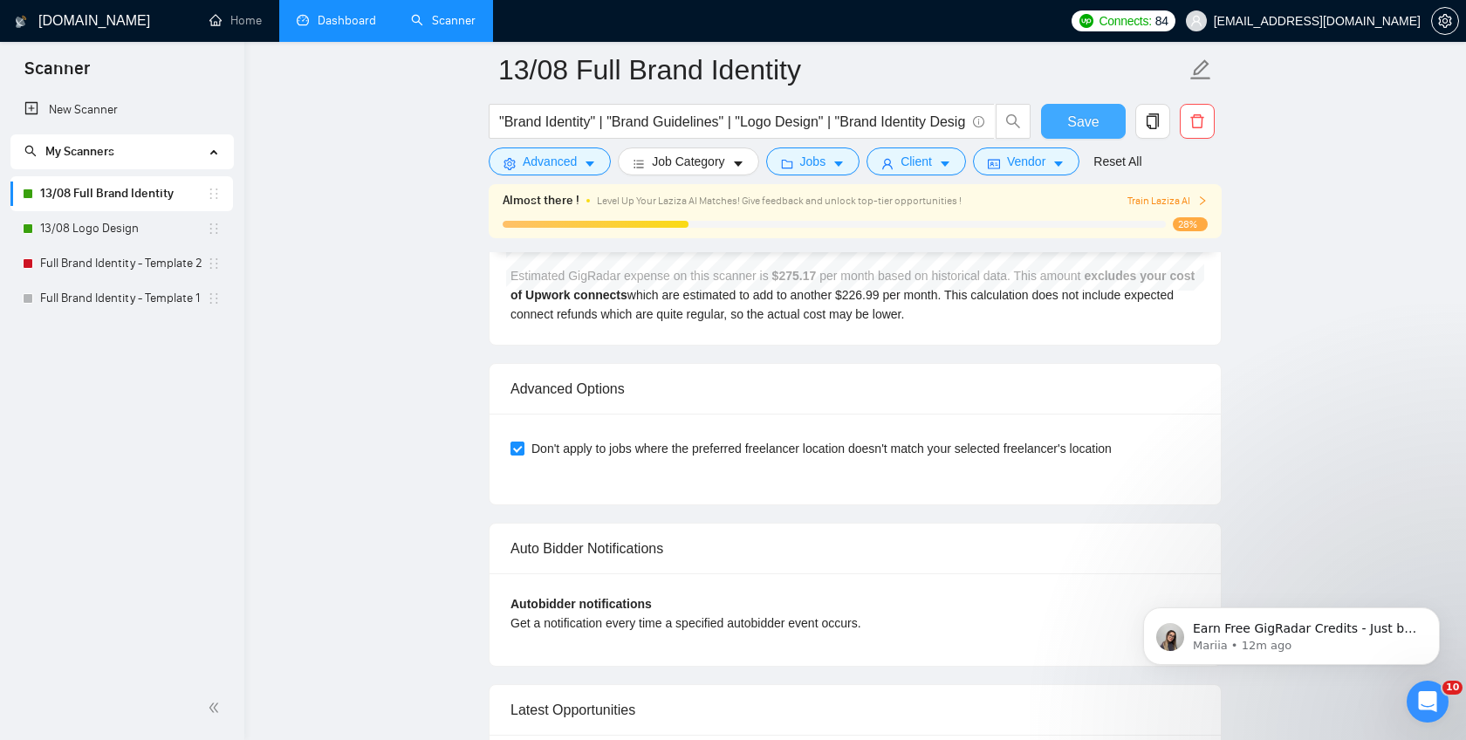
click at [1081, 124] on span "Save" at bounding box center [1082, 122] width 31 height 22
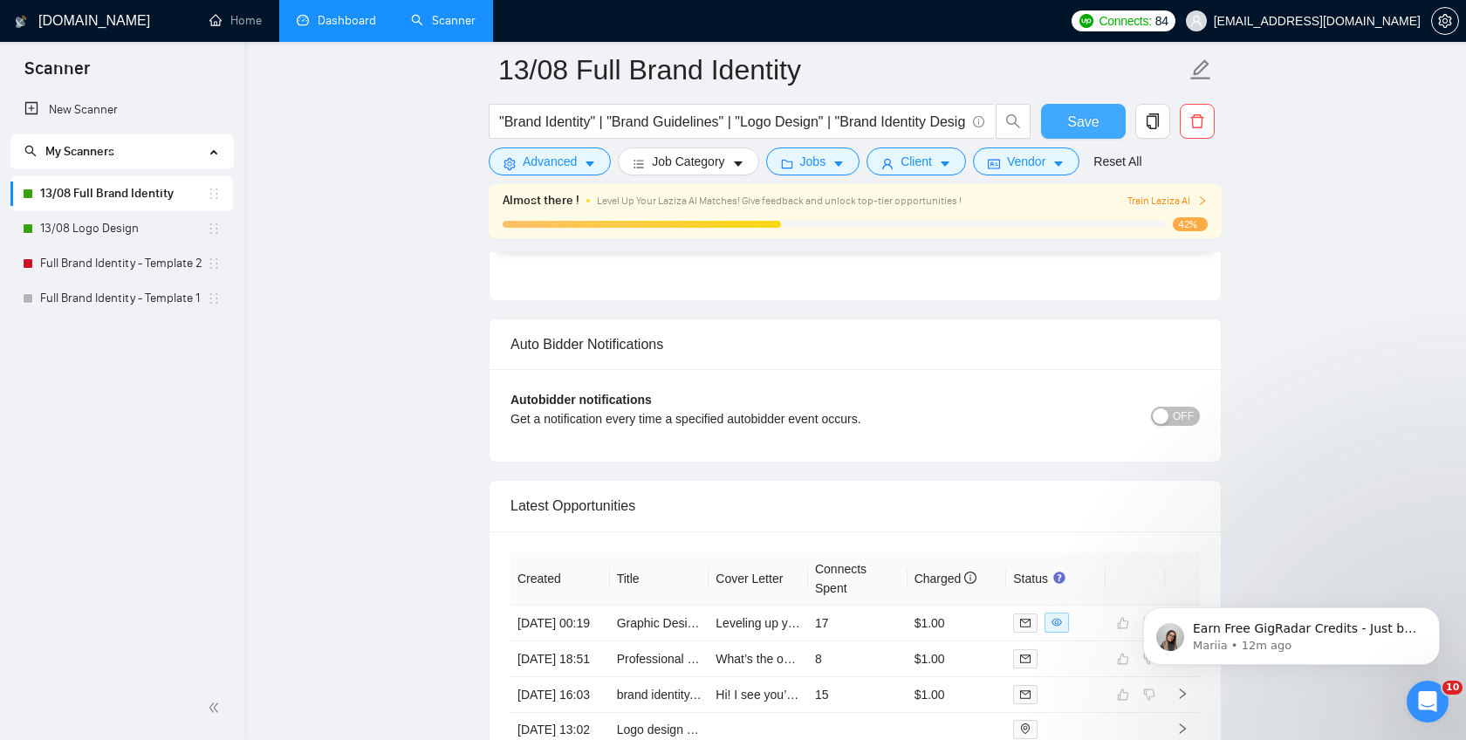
scroll to position [3898, 0]
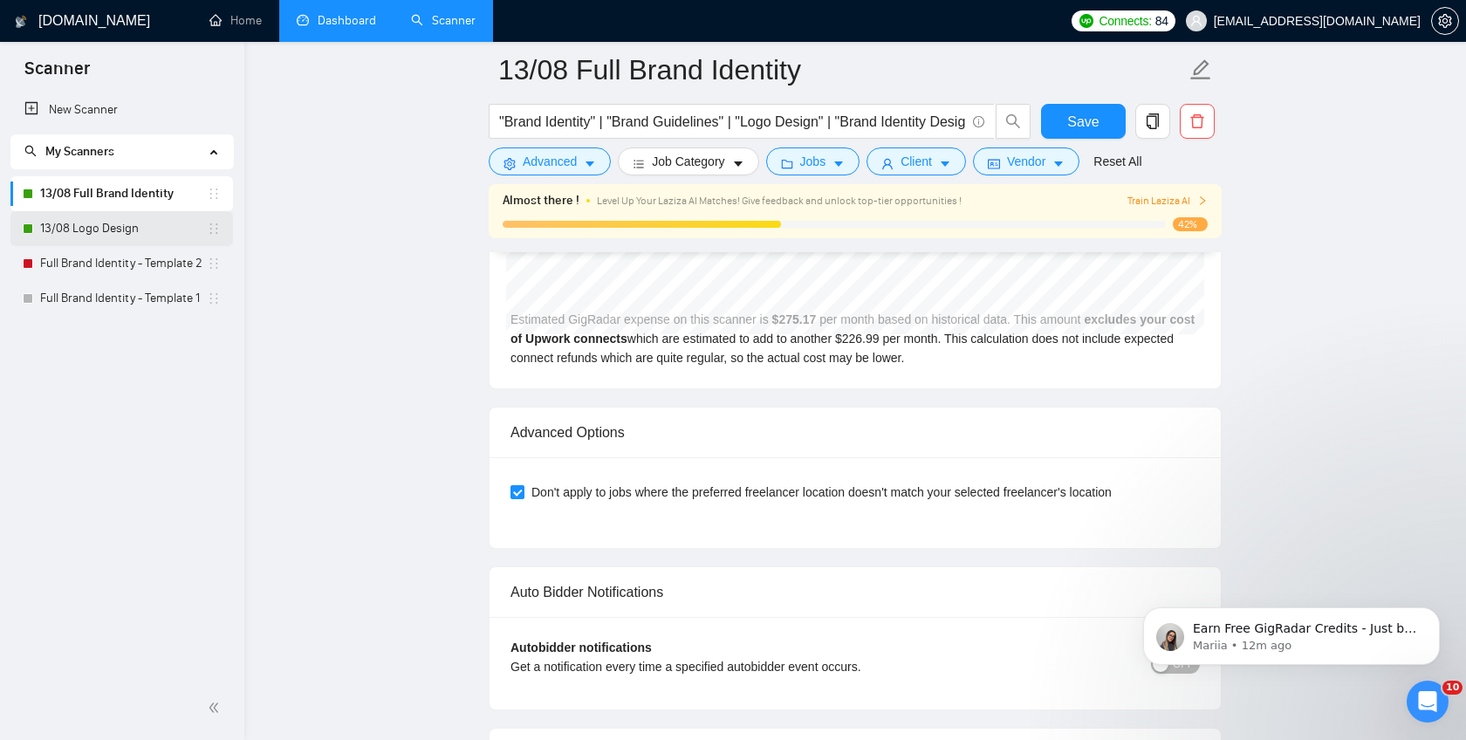
click at [147, 226] on link "13/08 Logo Design" at bounding box center [123, 228] width 167 height 35
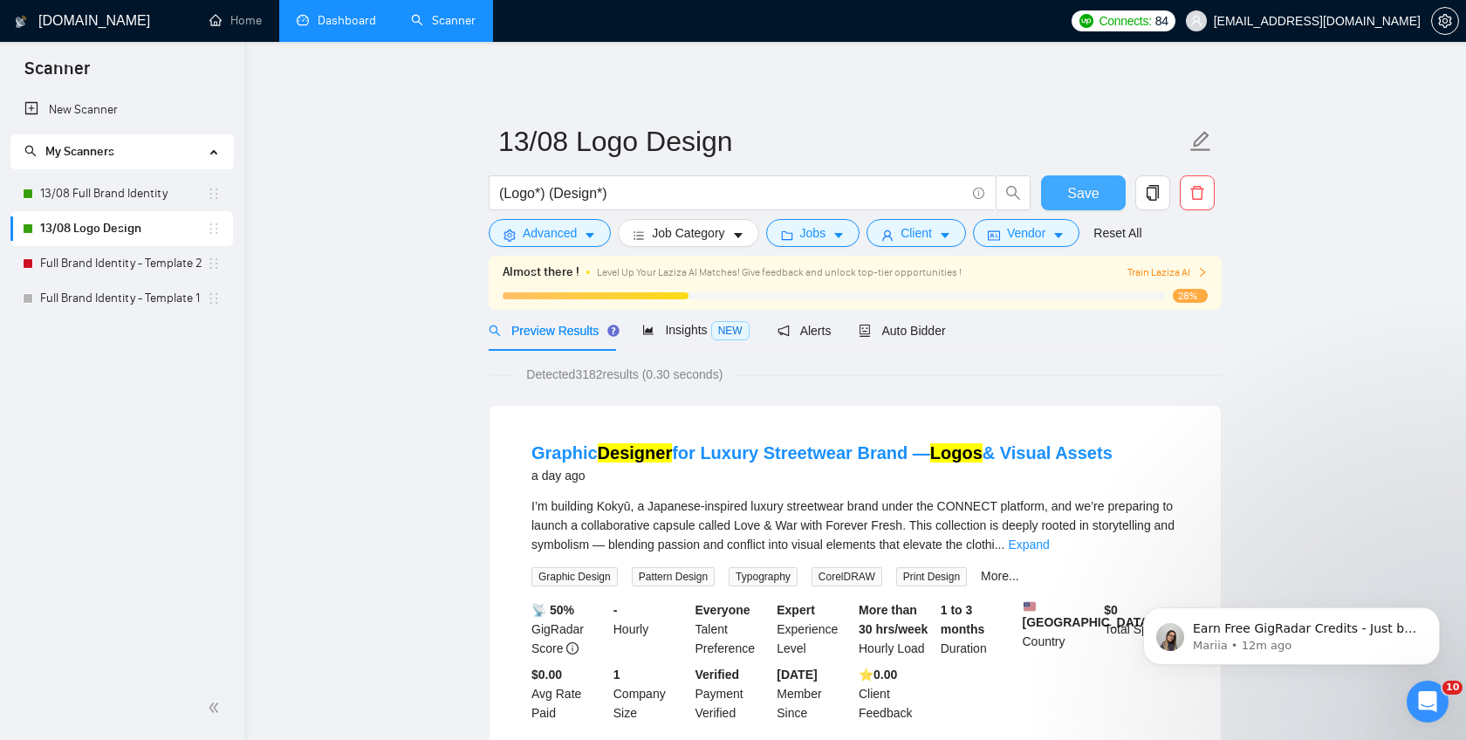
click at [1081, 193] on span "Save" at bounding box center [1082, 193] width 31 height 22
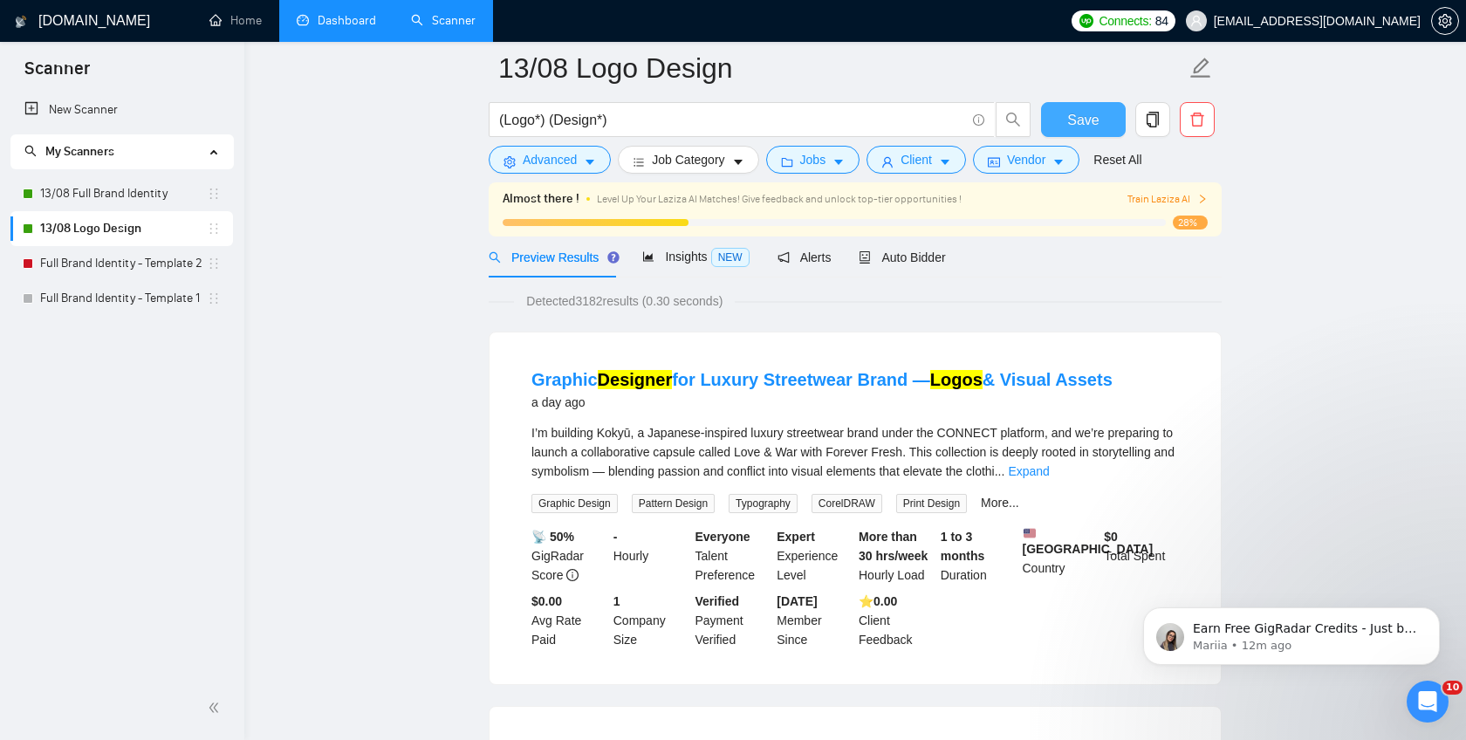
scroll to position [60, 0]
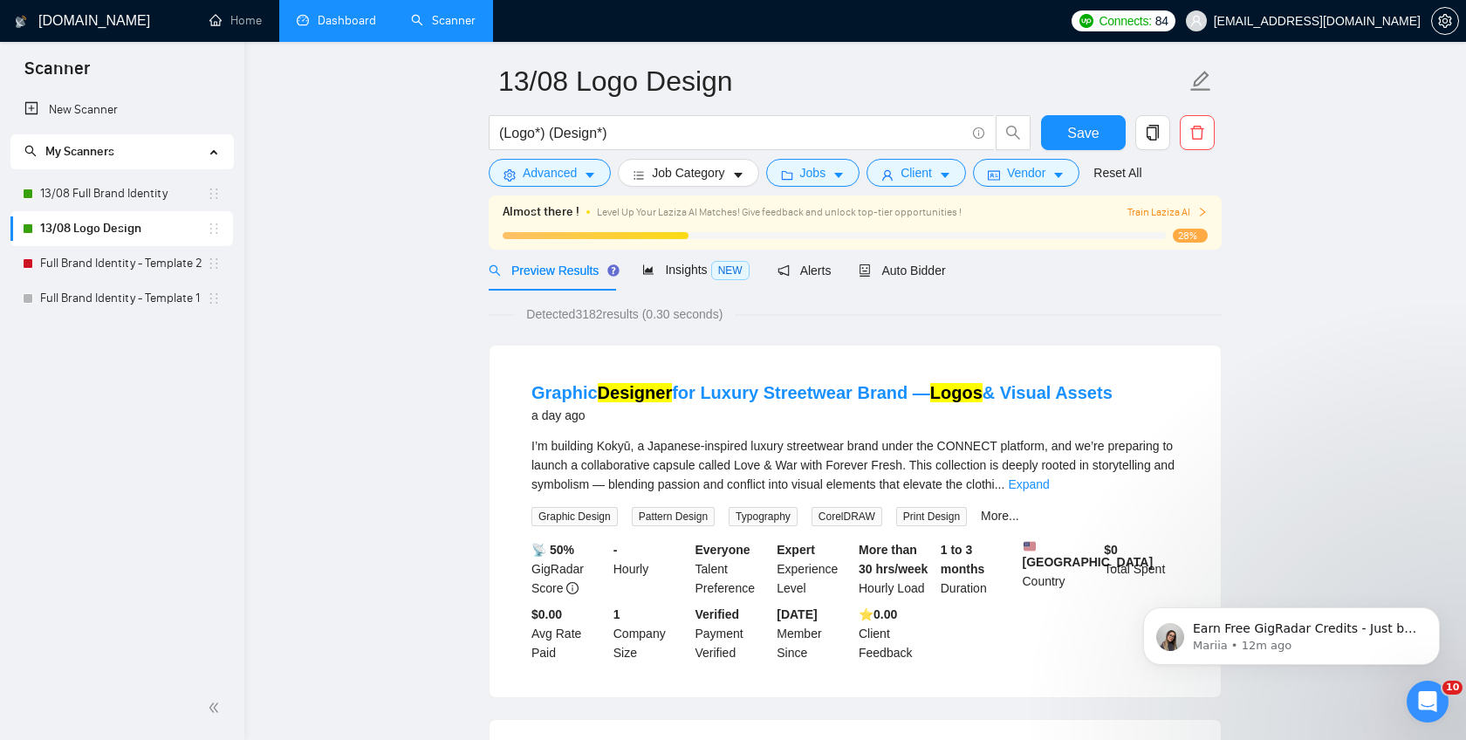
click at [350, 24] on link "Dashboard" at bounding box center [336, 20] width 79 height 15
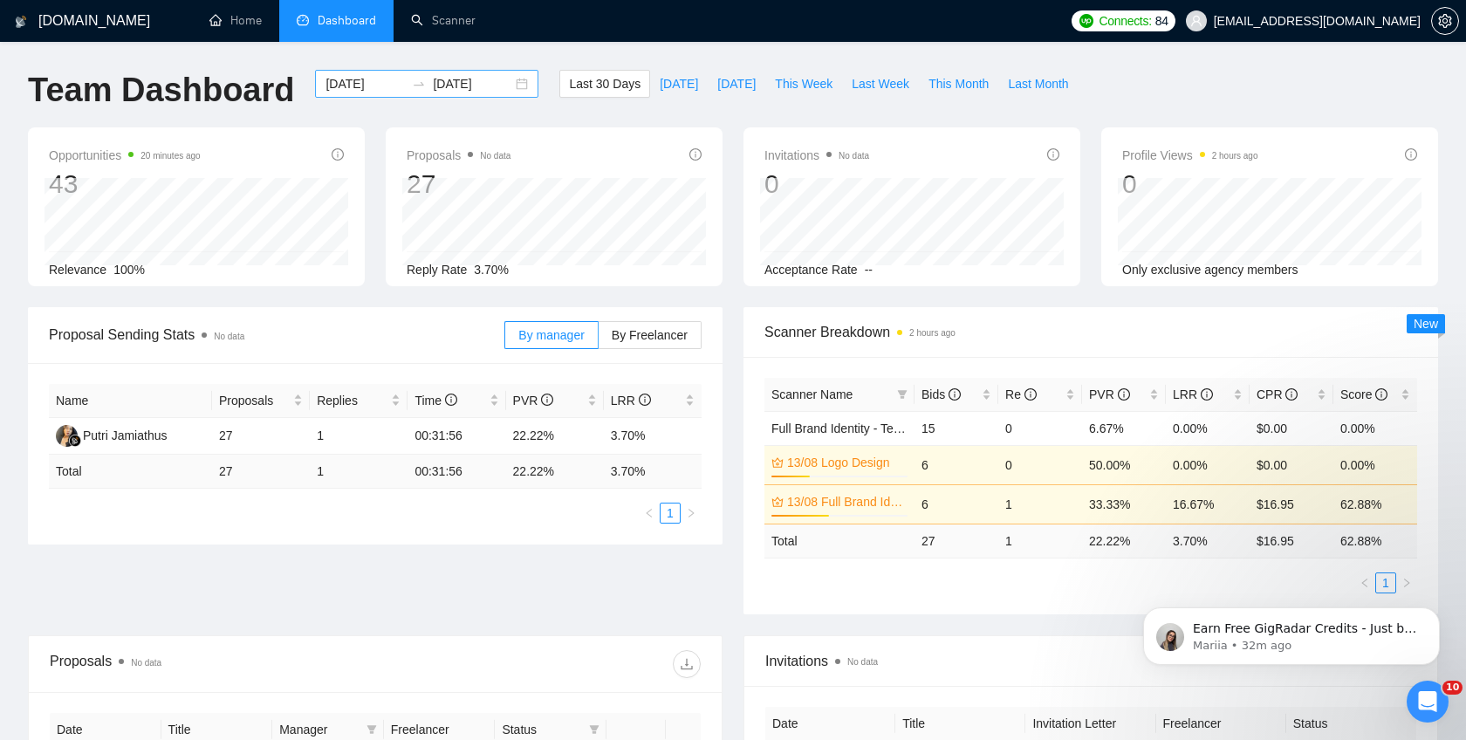
click at [355, 87] on input "[DATE]" at bounding box center [364, 83] width 79 height 19
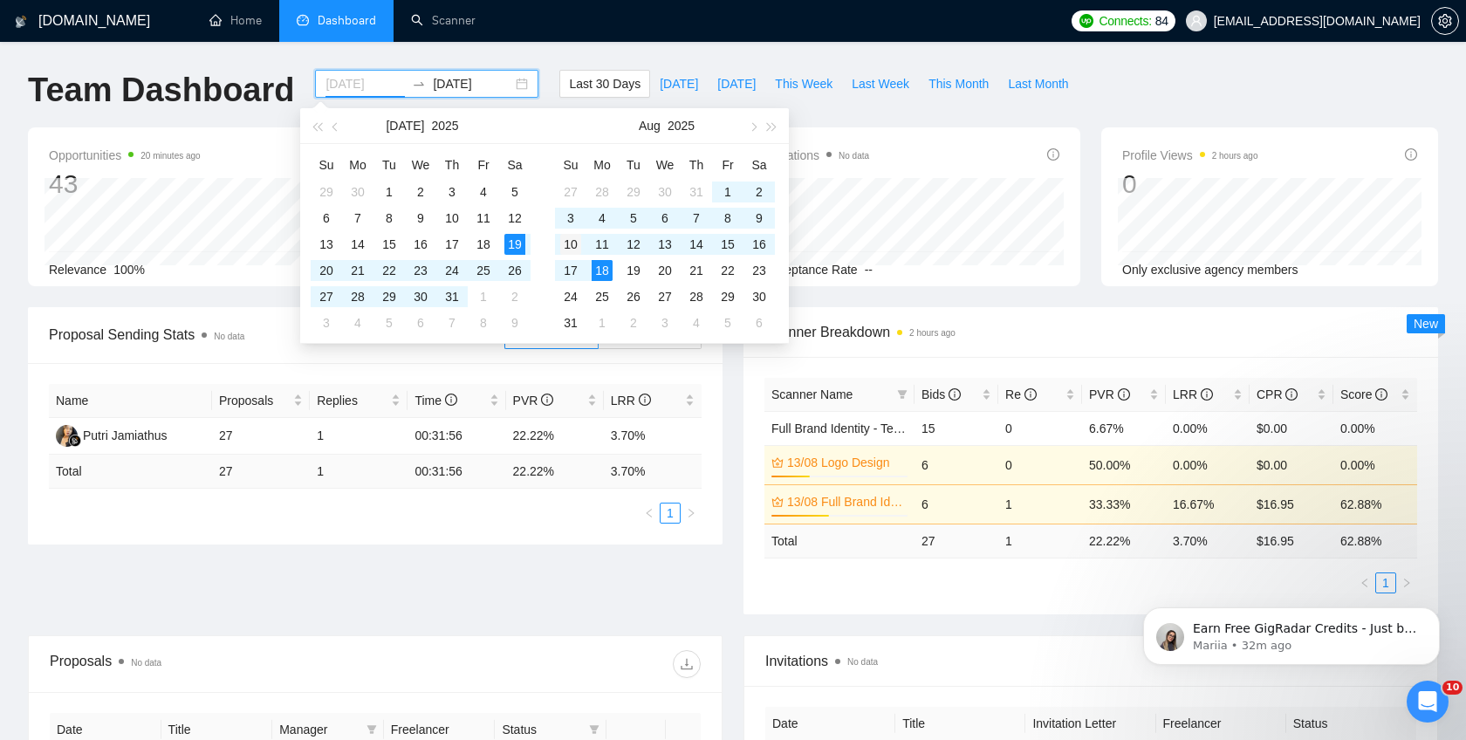
type input "[DATE]"
click at [576, 248] on div "10" at bounding box center [570, 244] width 21 height 21
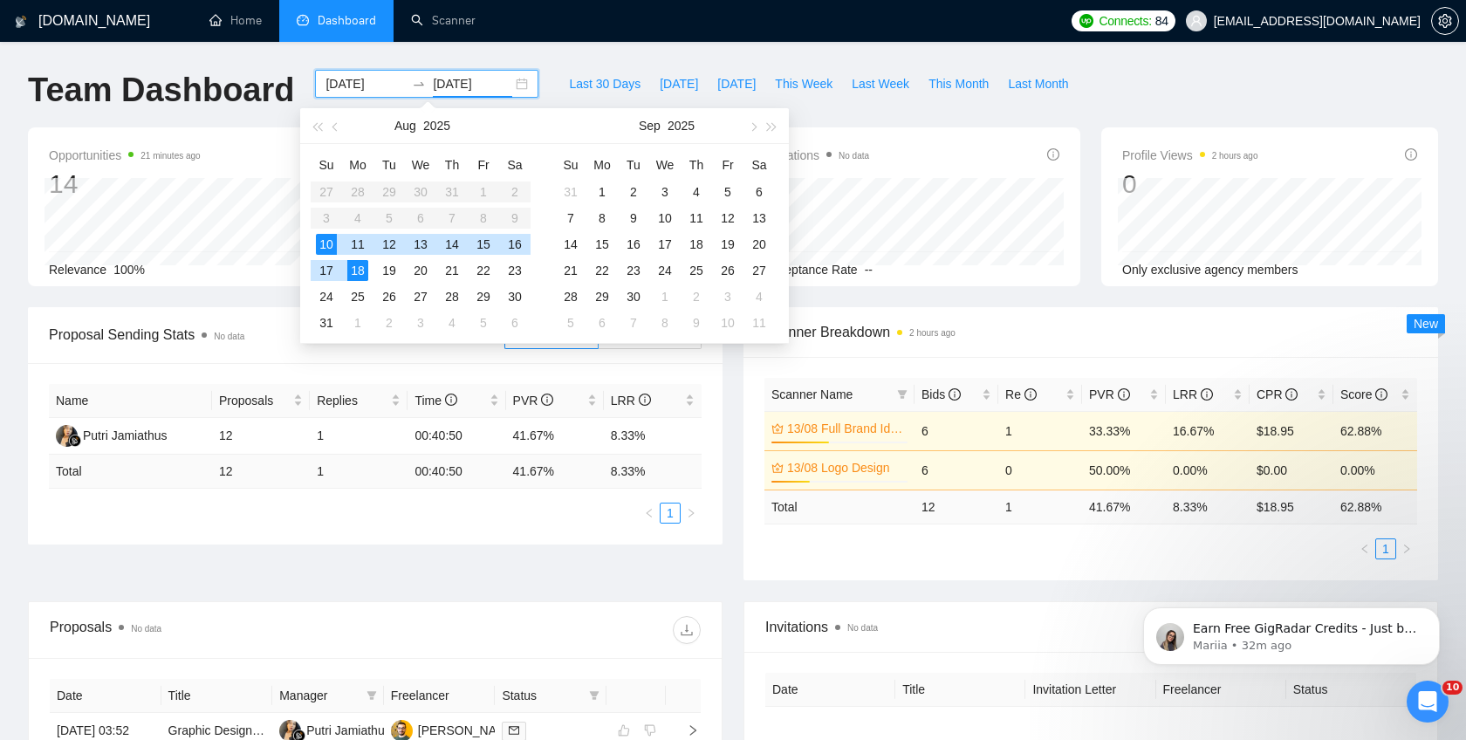
type input "[DATE]"
click at [663, 42] on div "[DOMAIN_NAME] Home Dashboard Scanner Connects: 84 [EMAIL_ADDRESS][DOMAIN_NAME] …" at bounding box center [733, 645] width 1466 height 1291
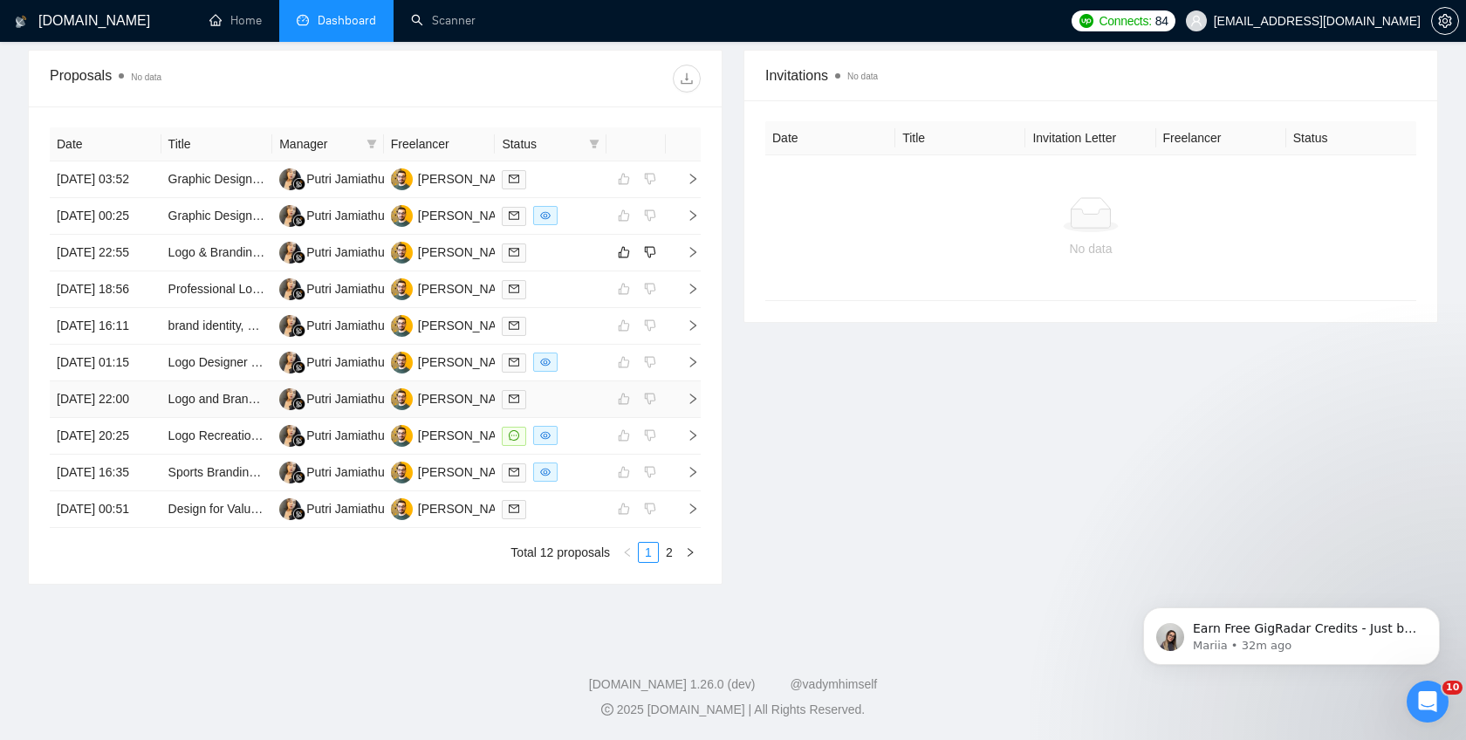
scroll to position [650, 0]
click at [671, 562] on link "2" at bounding box center [669, 552] width 19 height 19
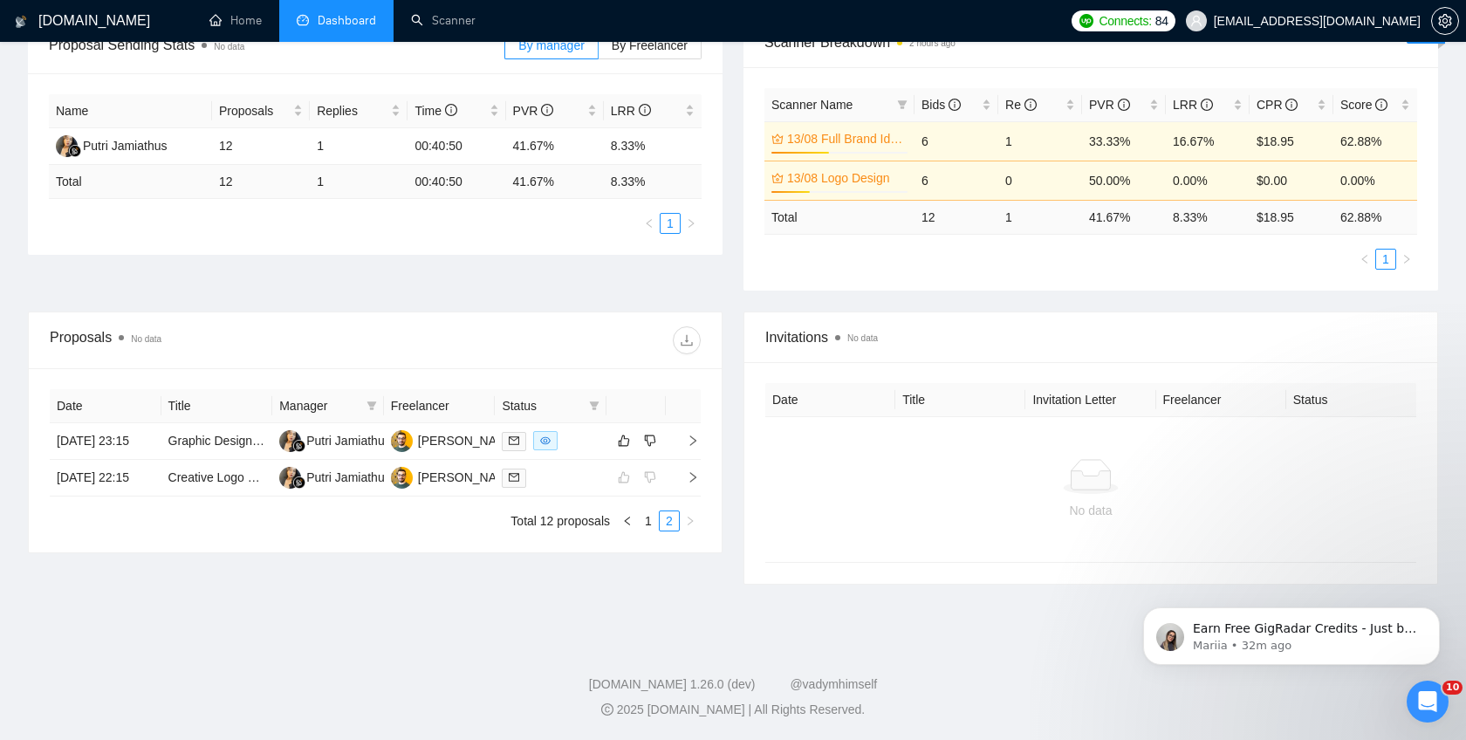
scroll to position [291, 0]
click at [647, 531] on link "1" at bounding box center [648, 520] width 19 height 19
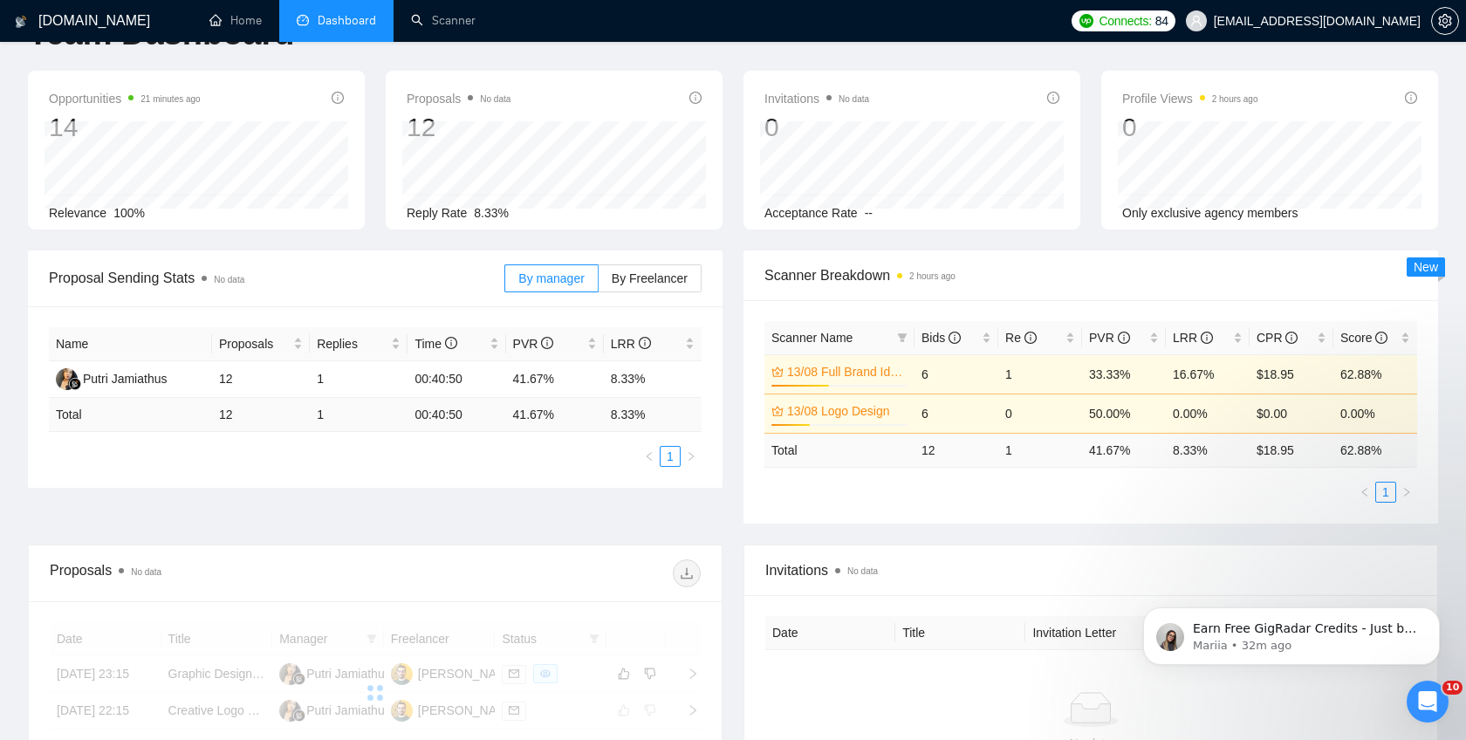
scroll to position [0, 0]
